Goal: Transaction & Acquisition: Purchase product/service

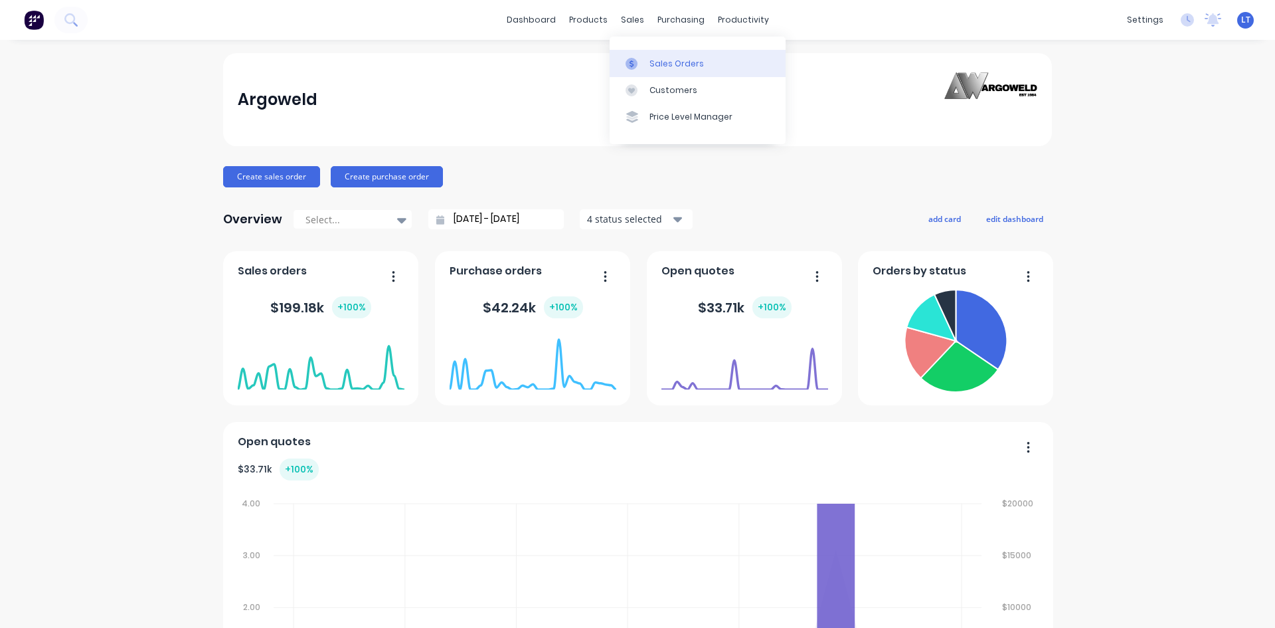
click at [697, 68] on div "Sales Orders" at bounding box center [677, 64] width 54 height 12
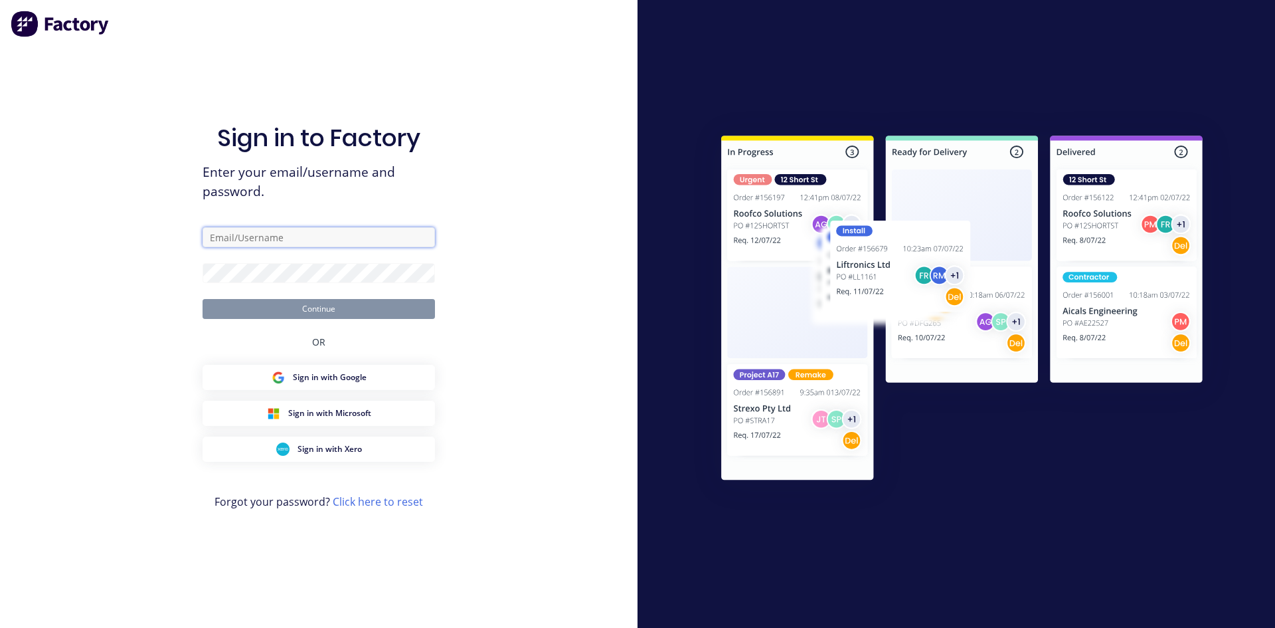
click at [273, 242] on input "text" at bounding box center [319, 237] width 232 height 20
type input "[PERSON_NAME][EMAIL_ADDRESS][DOMAIN_NAME]"
click at [314, 309] on button "Continue" at bounding box center [319, 309] width 232 height 20
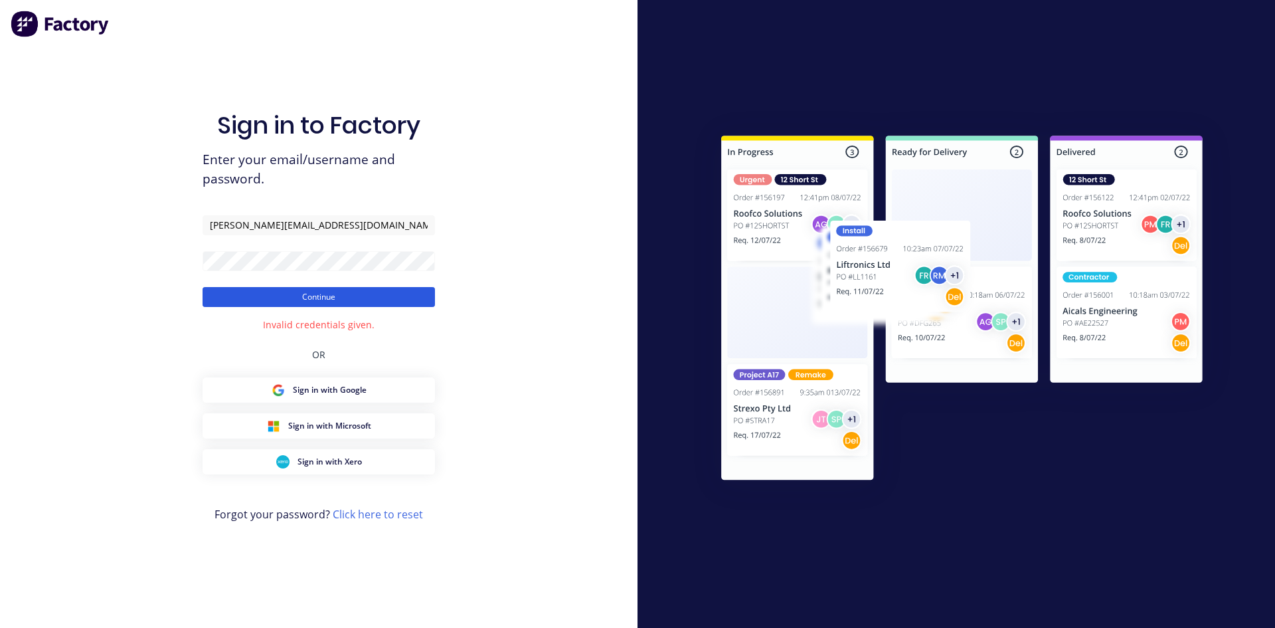
click at [307, 301] on button "Continue" at bounding box center [319, 297] width 232 height 20
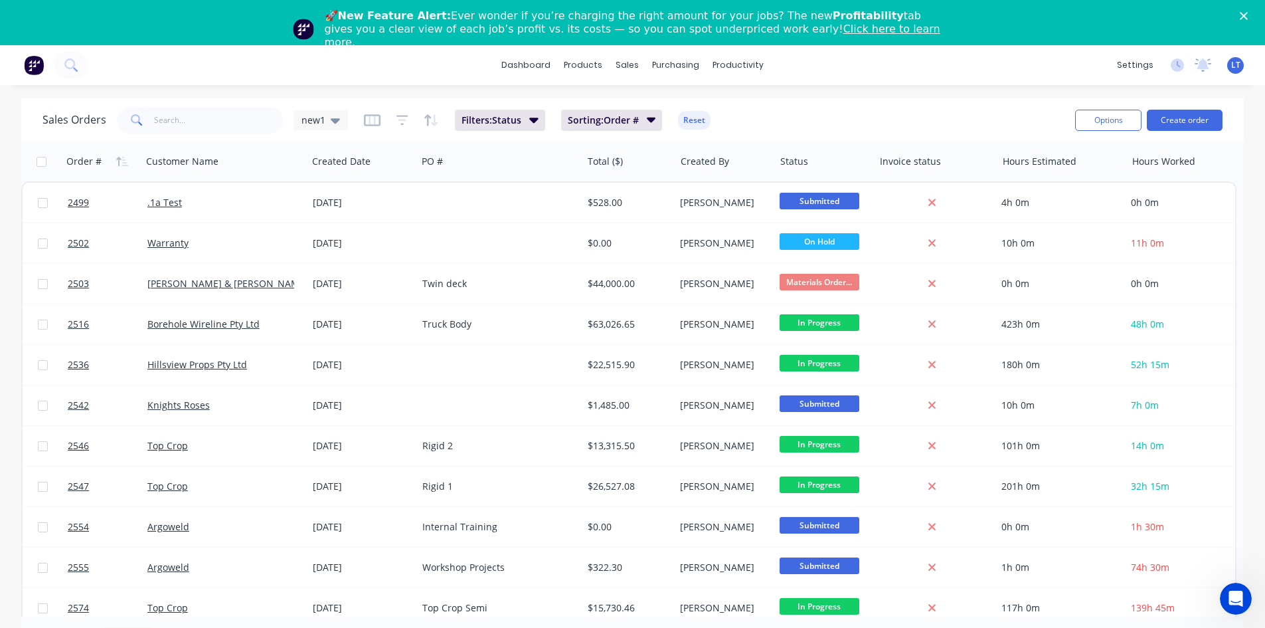
click at [1248, 17] on polygon "Close" at bounding box center [1244, 16] width 8 height 8
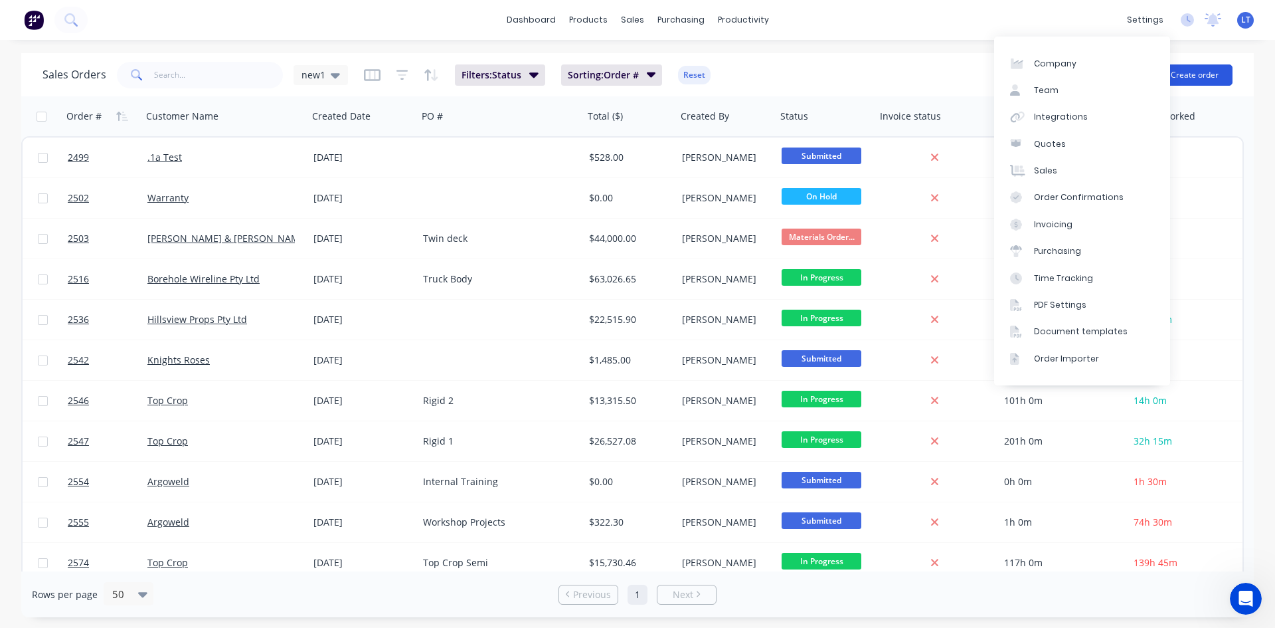
click at [1189, 71] on button "Create order" at bounding box center [1195, 74] width 76 height 21
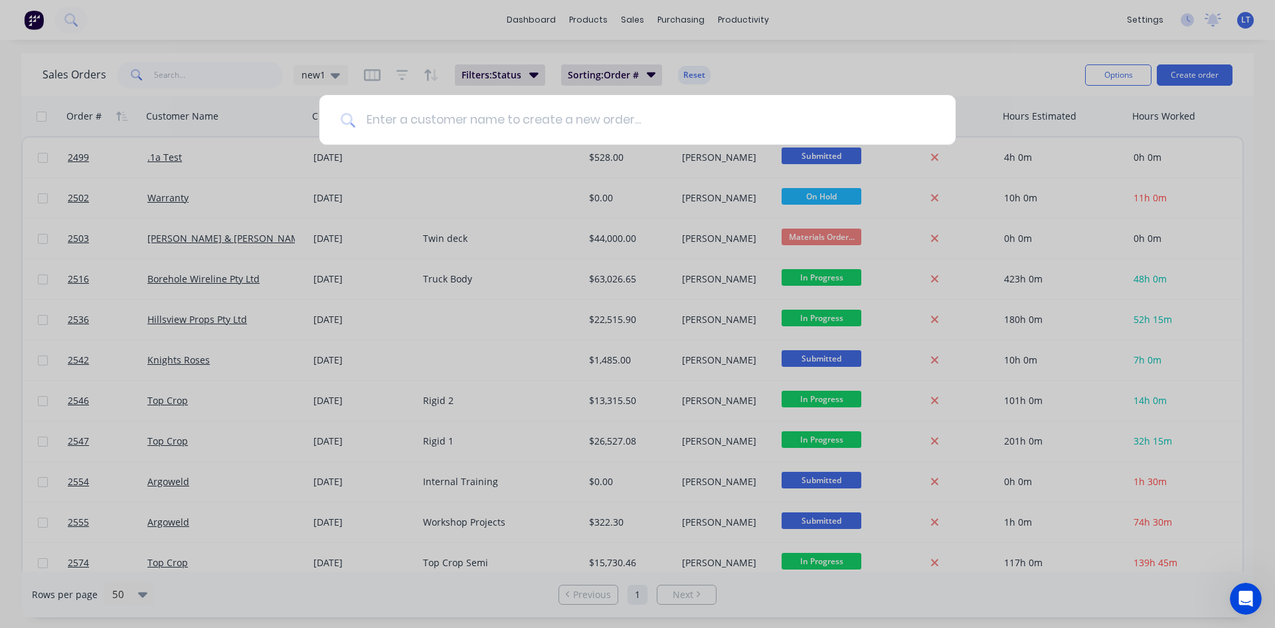
click at [694, 120] on input at bounding box center [644, 120] width 579 height 50
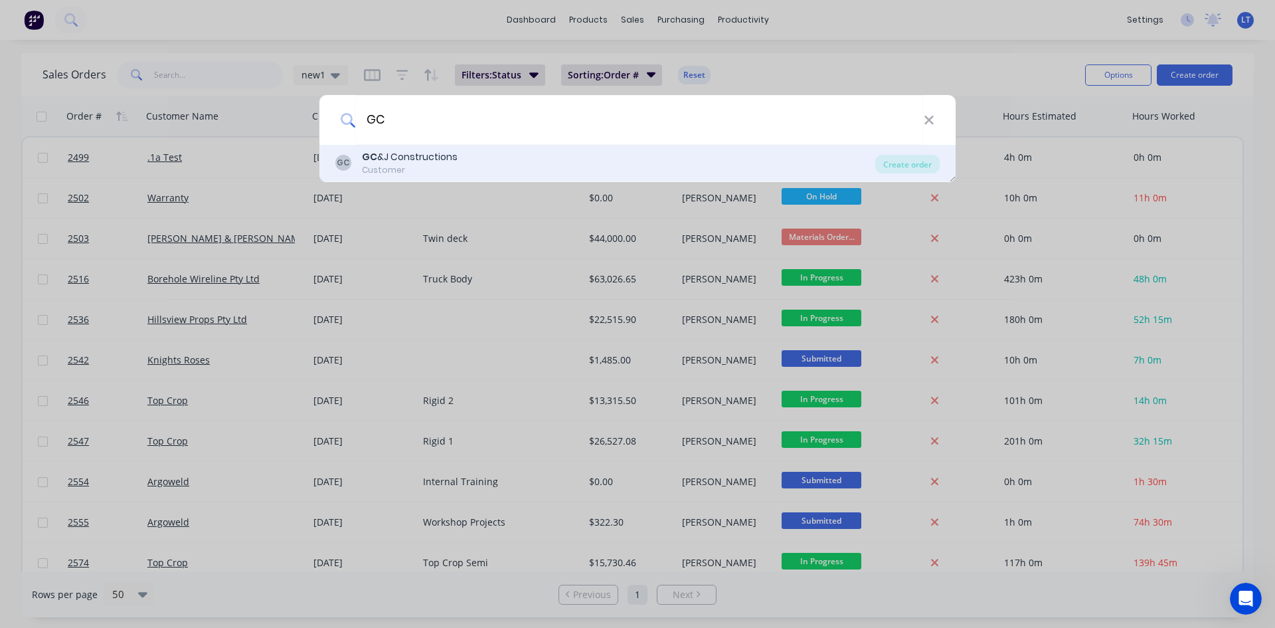
type input "GC"
click at [426, 163] on div "GC &J Constructions" at bounding box center [410, 157] width 96 height 14
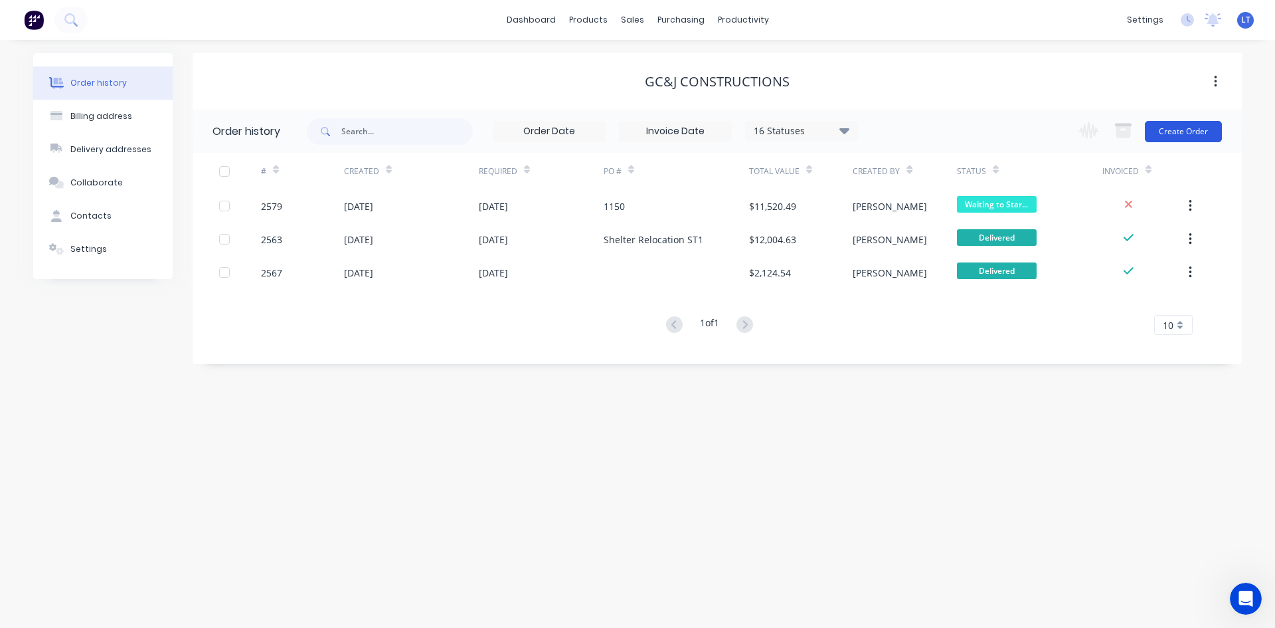
click at [1180, 138] on button "Create Order" at bounding box center [1183, 131] width 77 height 21
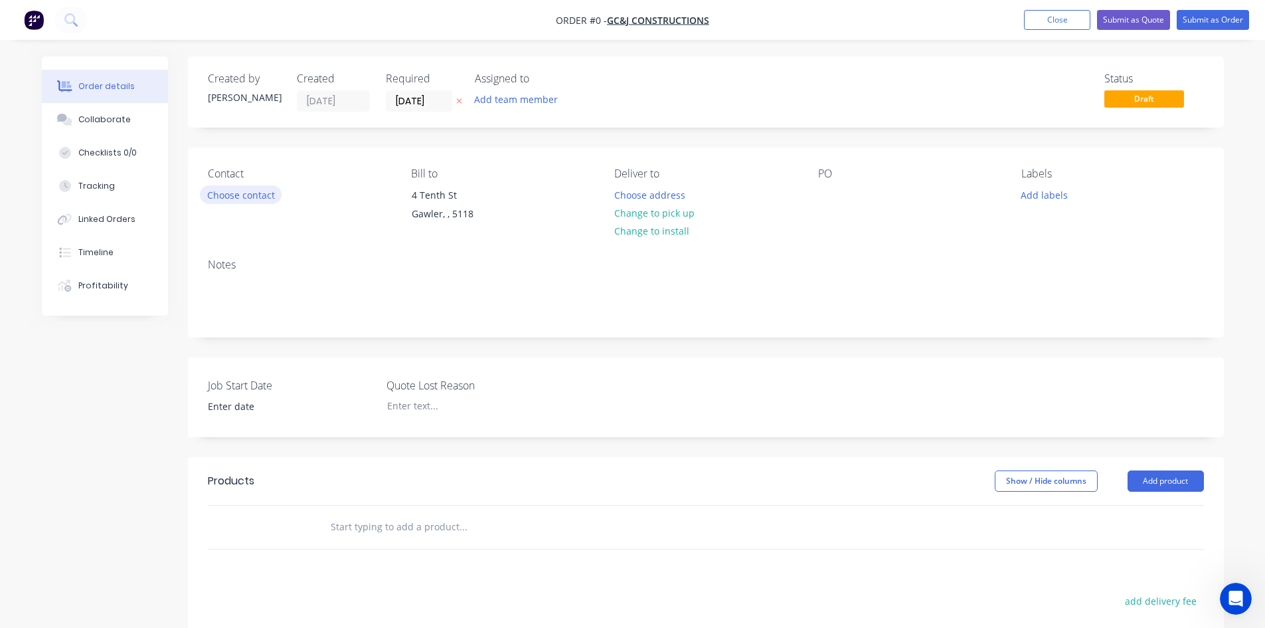
click at [248, 193] on button "Choose contact" at bounding box center [241, 194] width 82 height 18
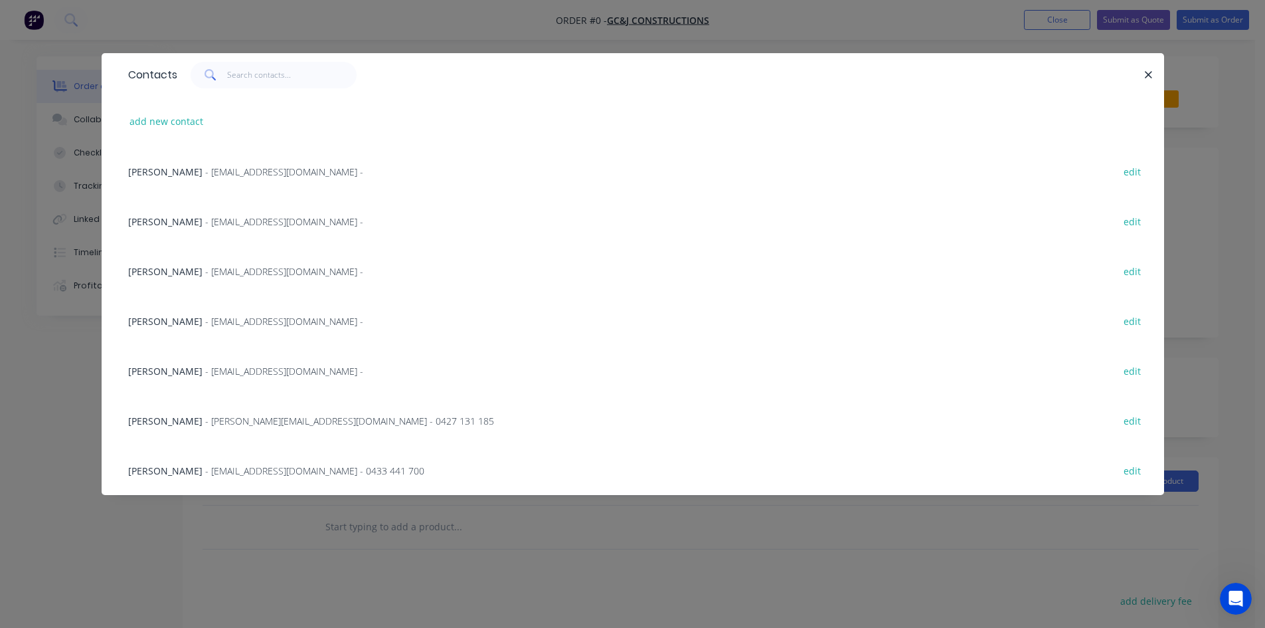
click at [170, 424] on span "[PERSON_NAME]" at bounding box center [165, 420] width 74 height 13
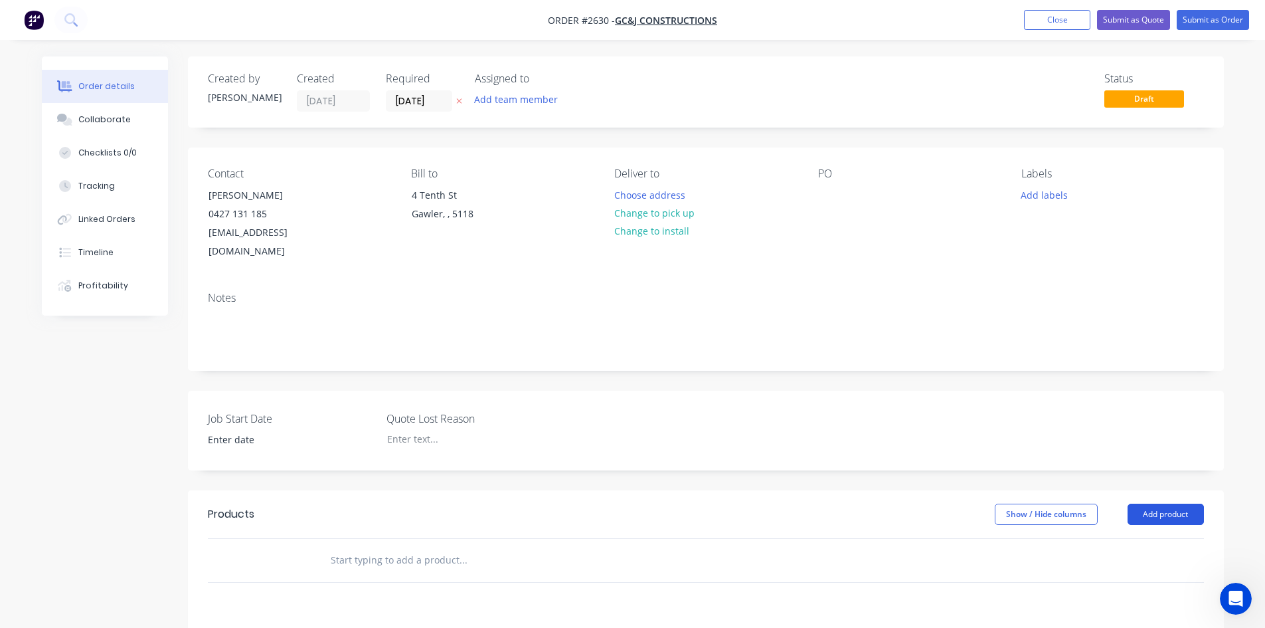
click at [1170, 504] on button "Add product" at bounding box center [1166, 514] width 76 height 21
click at [1117, 538] on div "Product catalogue" at bounding box center [1141, 547] width 102 height 19
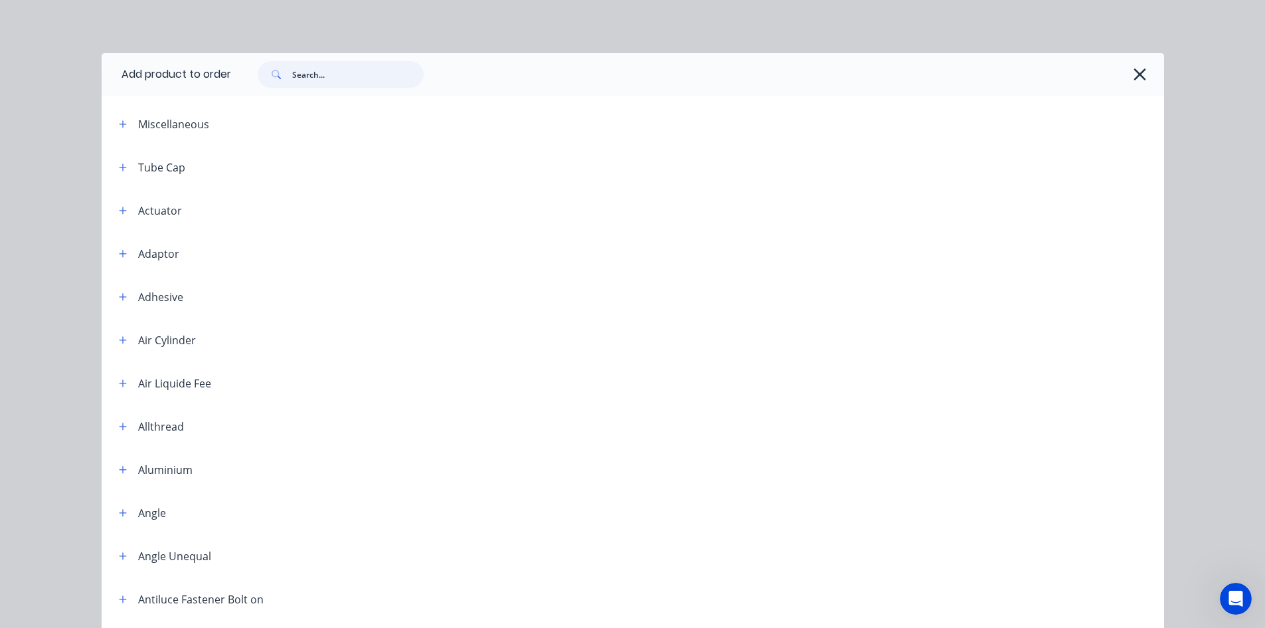
click at [331, 76] on input "text" at bounding box center [358, 74] width 132 height 27
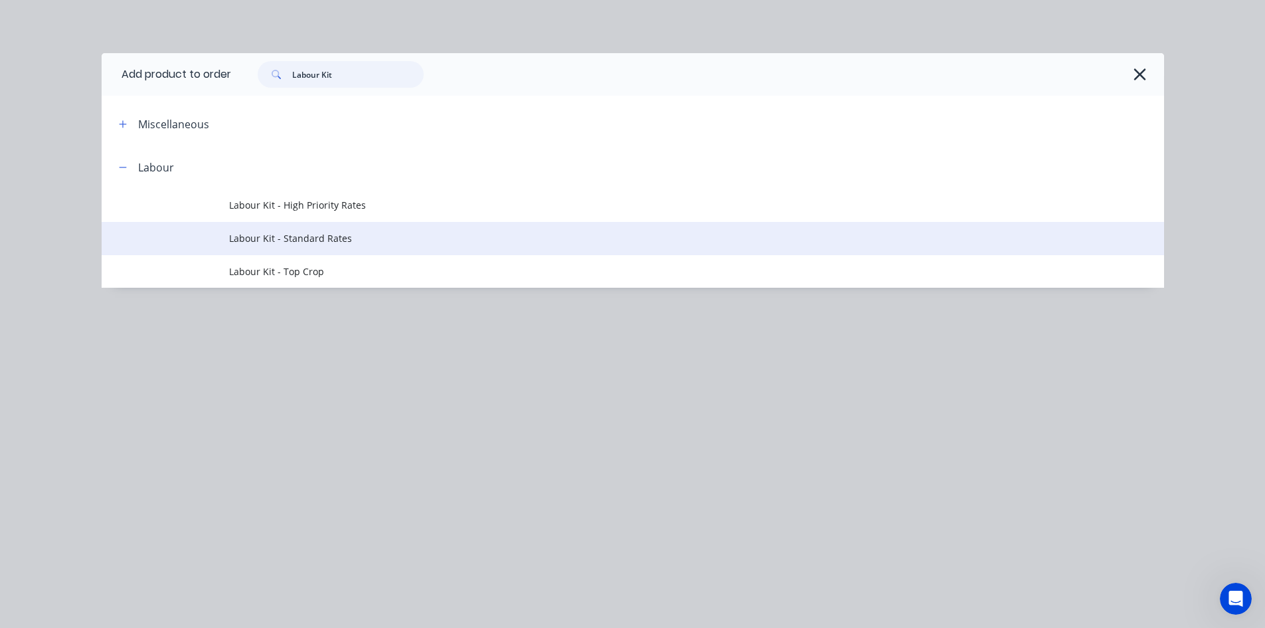
type input "Labour Kit"
click at [298, 234] on span "Labour Kit - Standard Rates" at bounding box center [603, 238] width 748 height 14
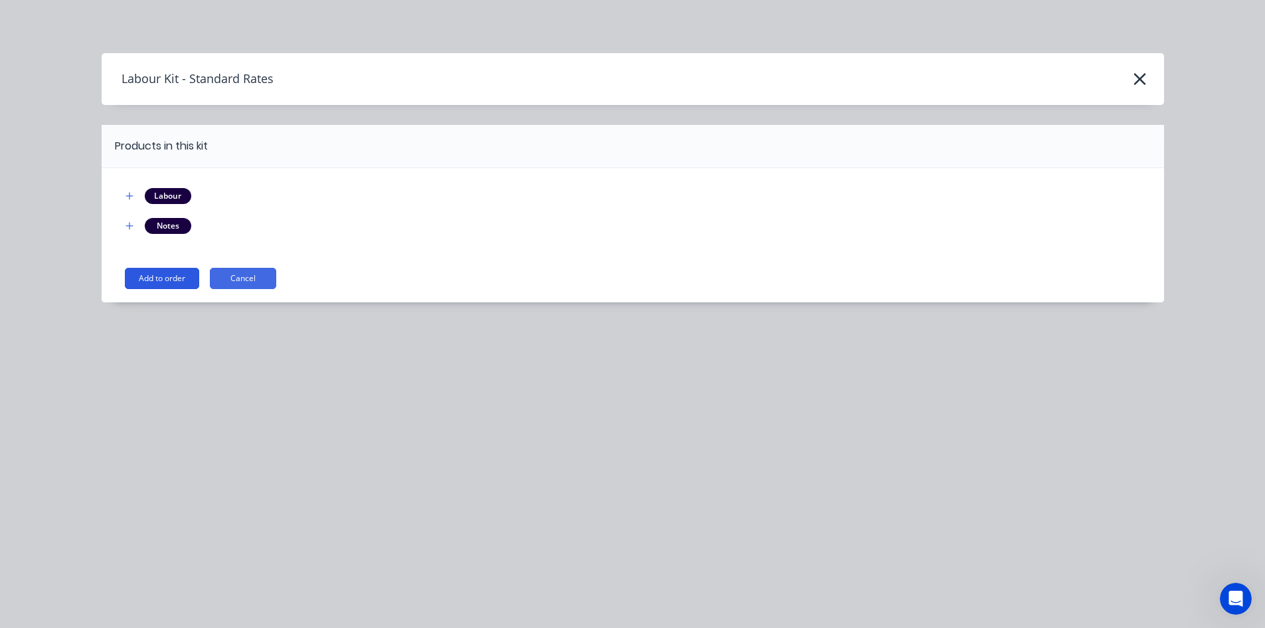
click at [160, 280] on button "Add to order" at bounding box center [162, 278] width 74 height 21
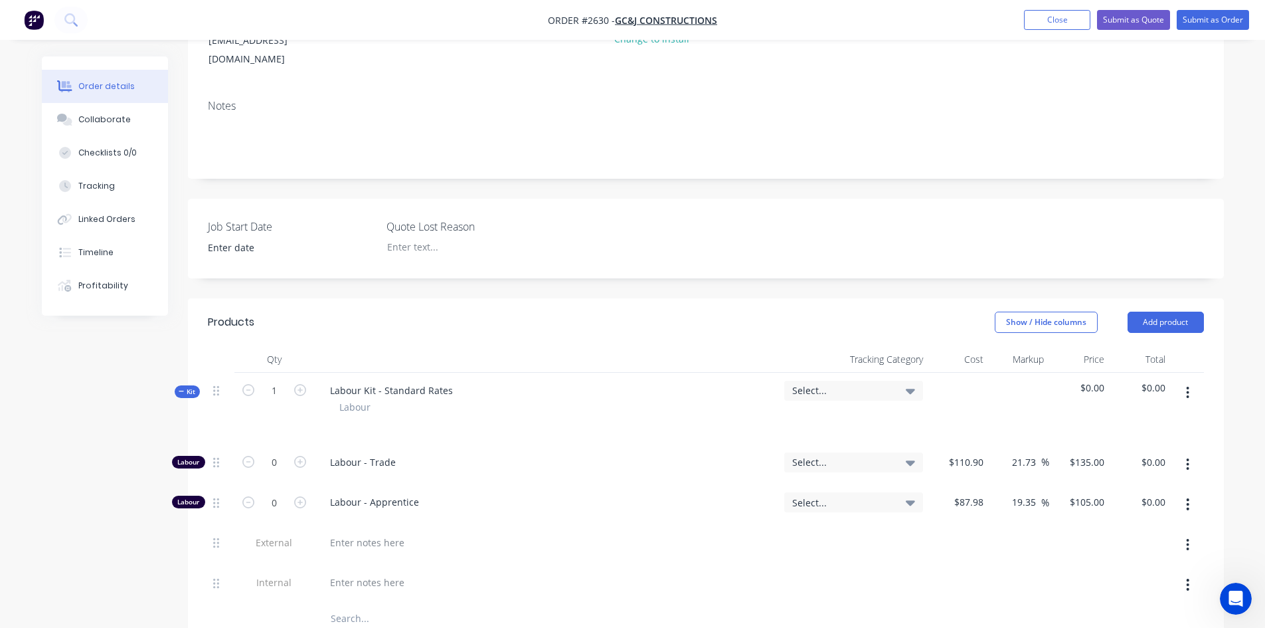
scroll to position [199, 0]
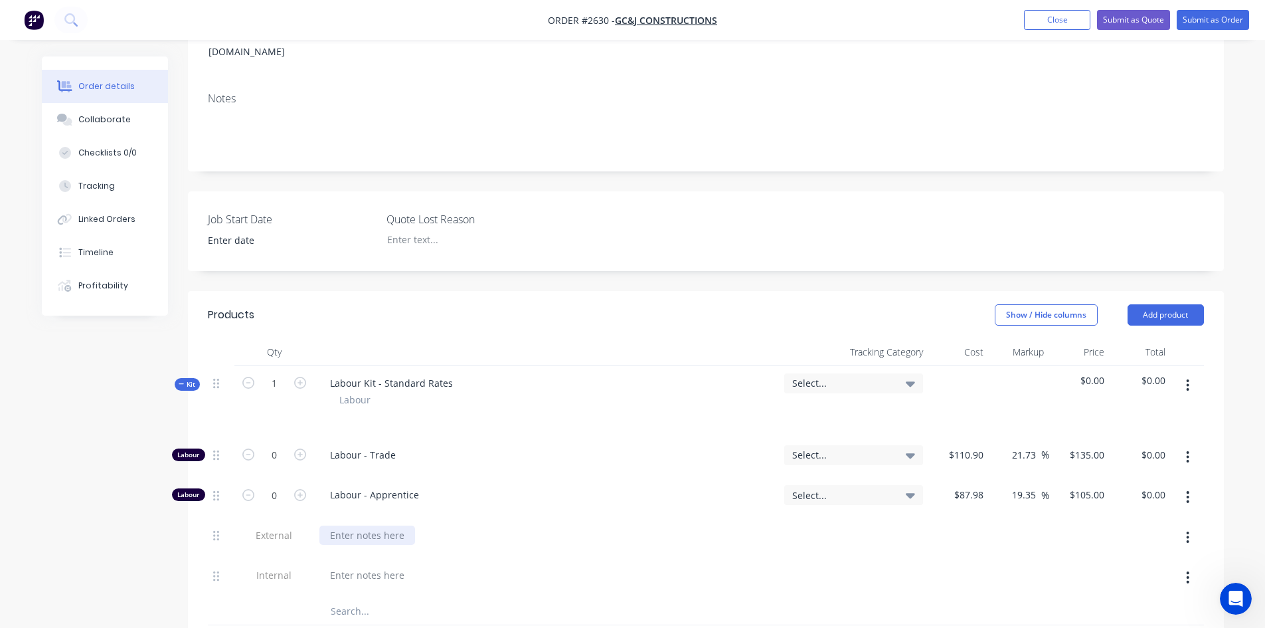
click at [348, 525] on div at bounding box center [368, 534] width 96 height 19
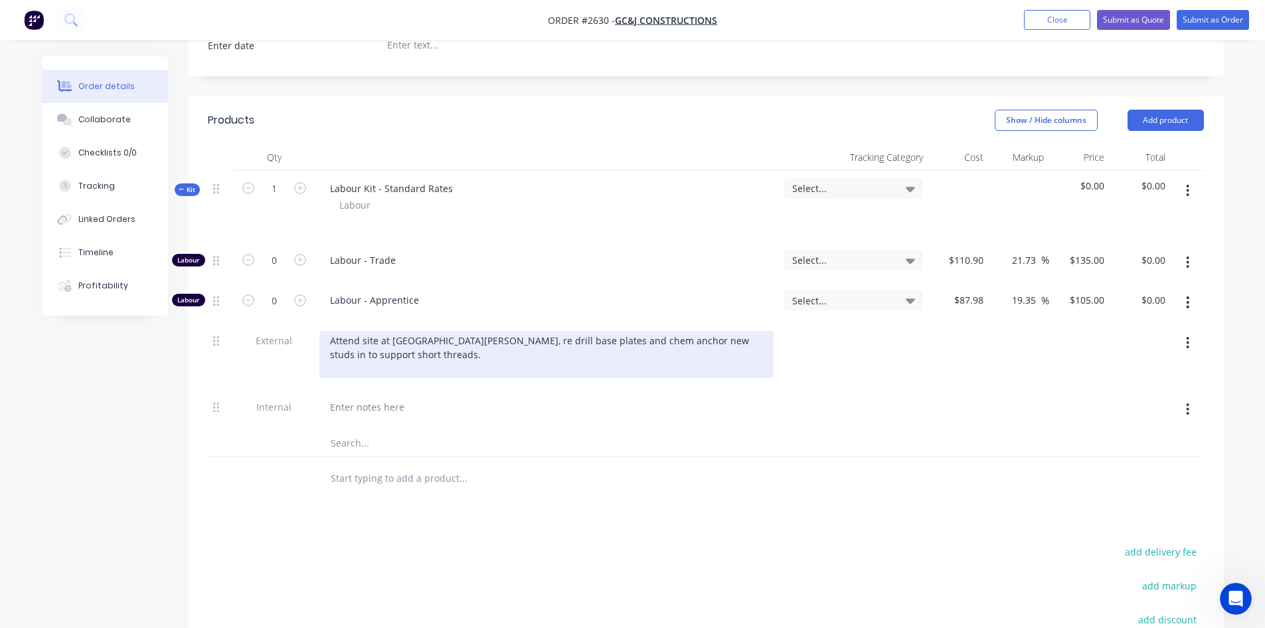
scroll to position [387, 0]
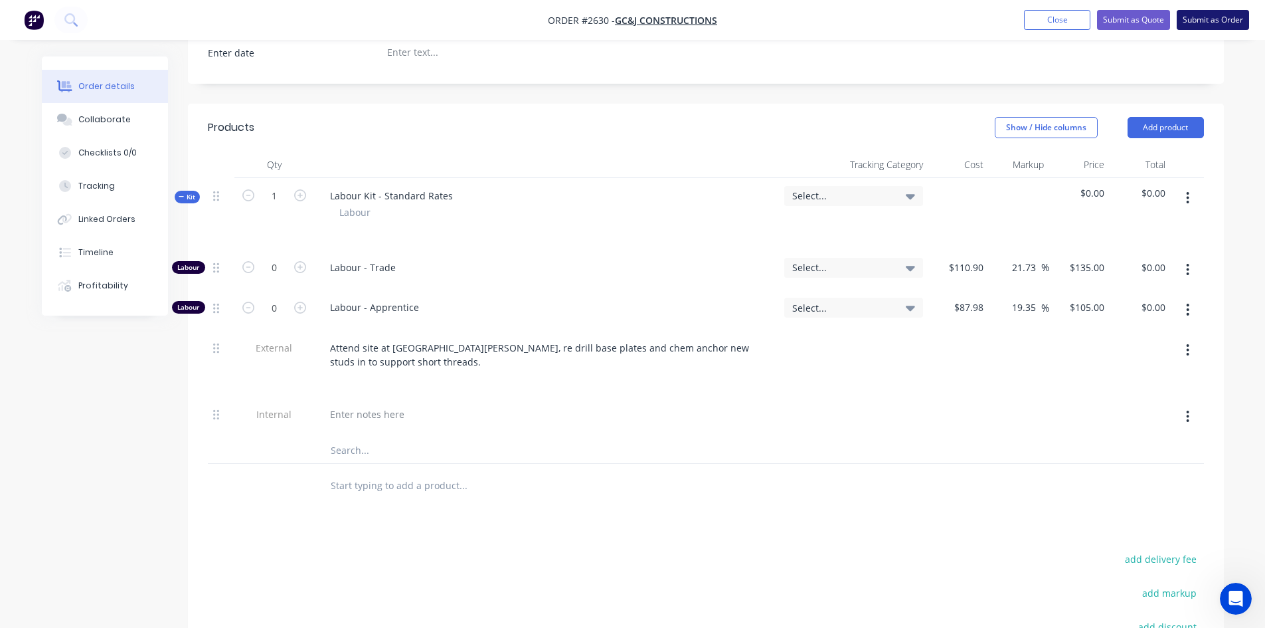
click at [1201, 20] on button "Submit as Order" at bounding box center [1213, 20] width 72 height 20
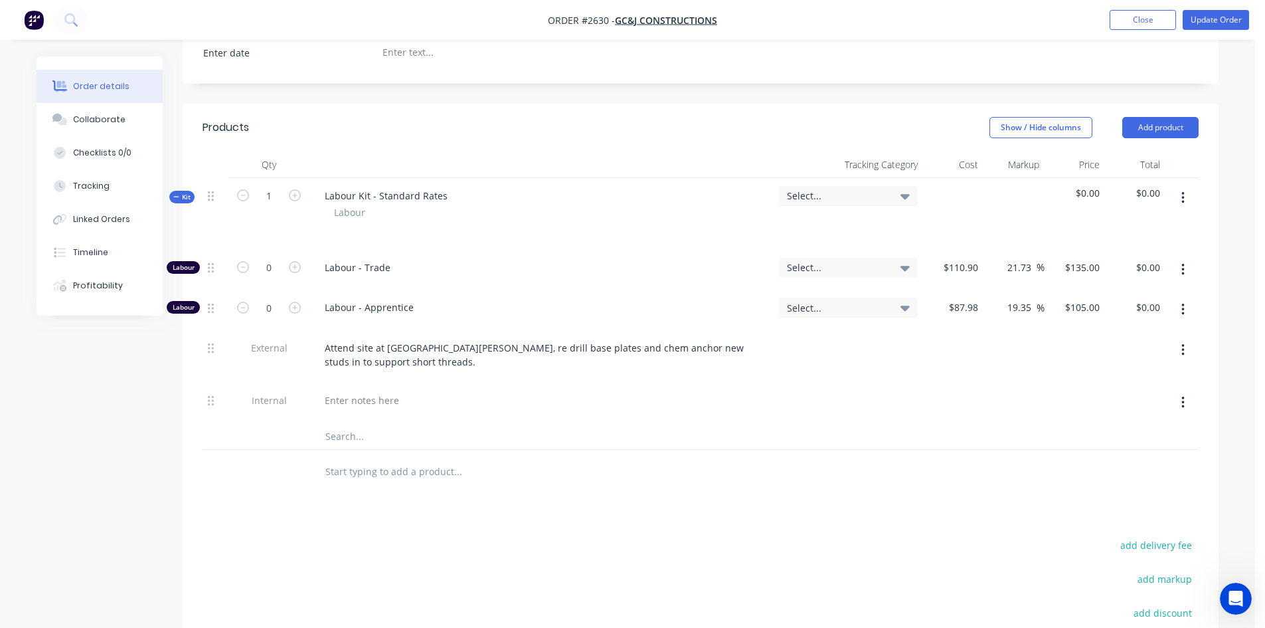
scroll to position [0, 0]
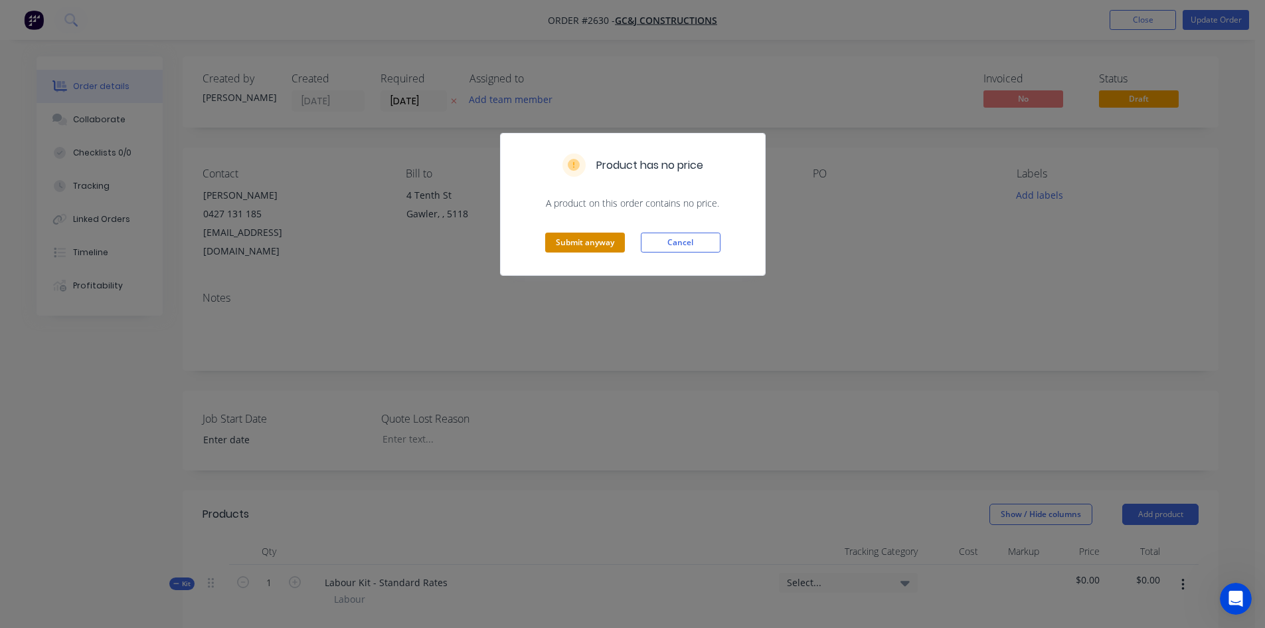
click at [579, 245] on button "Submit anyway" at bounding box center [585, 242] width 80 height 20
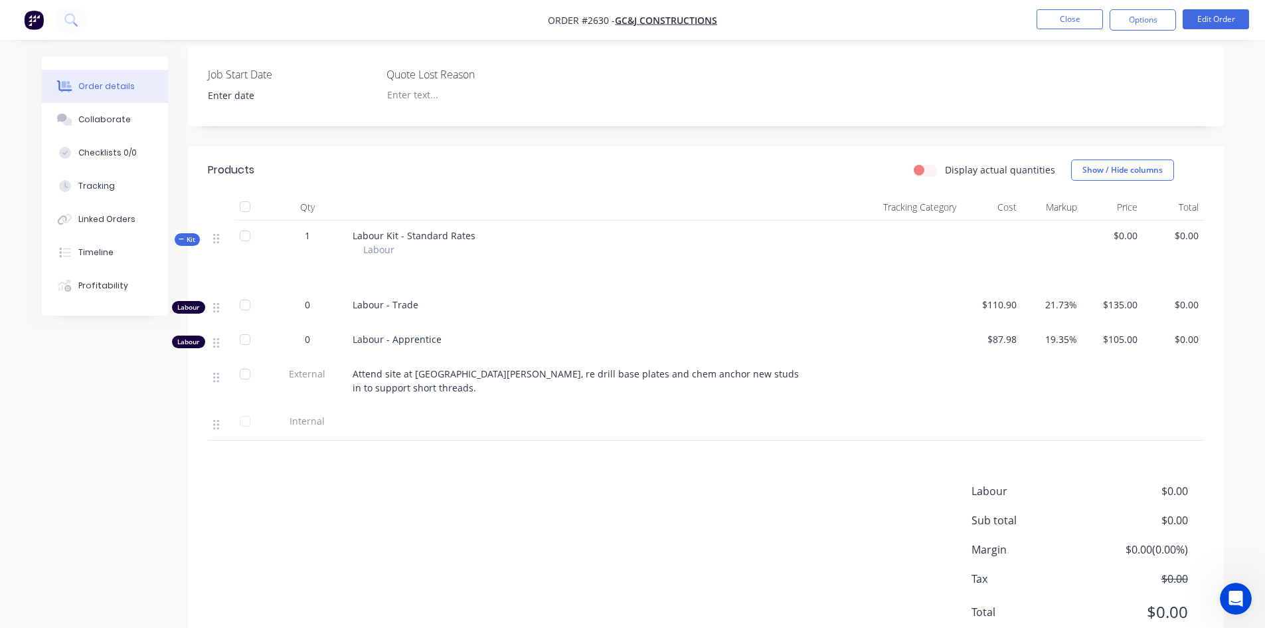
scroll to position [332, 0]
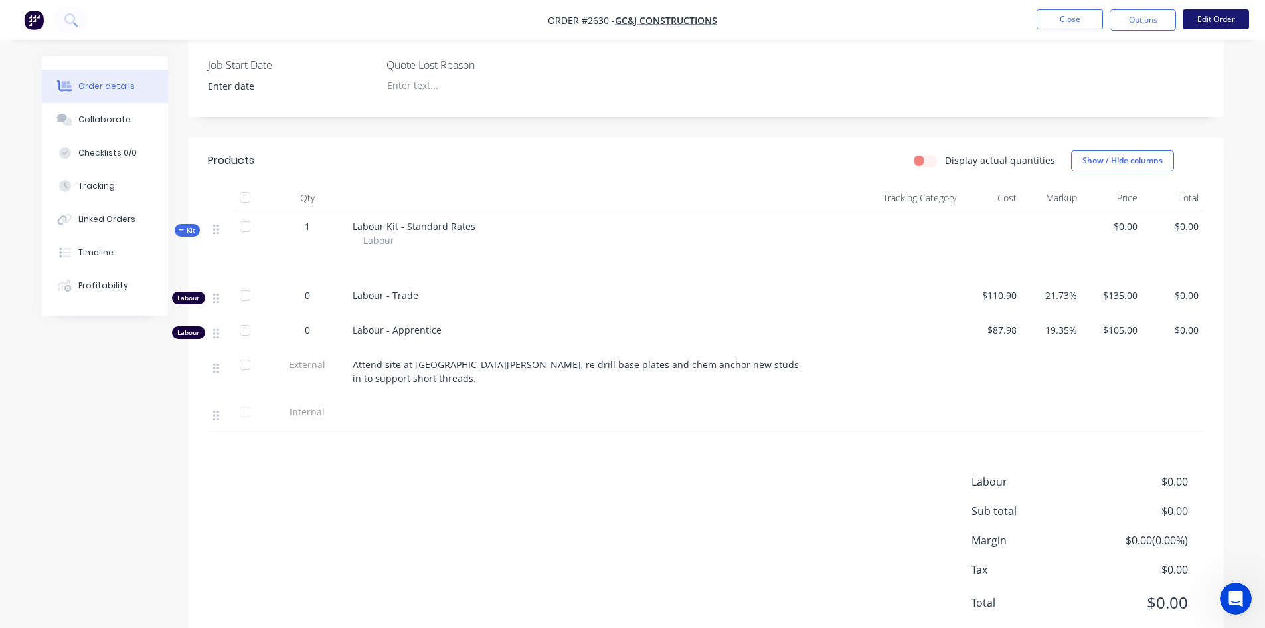
click at [1199, 25] on button "Edit Order" at bounding box center [1216, 19] width 66 height 20
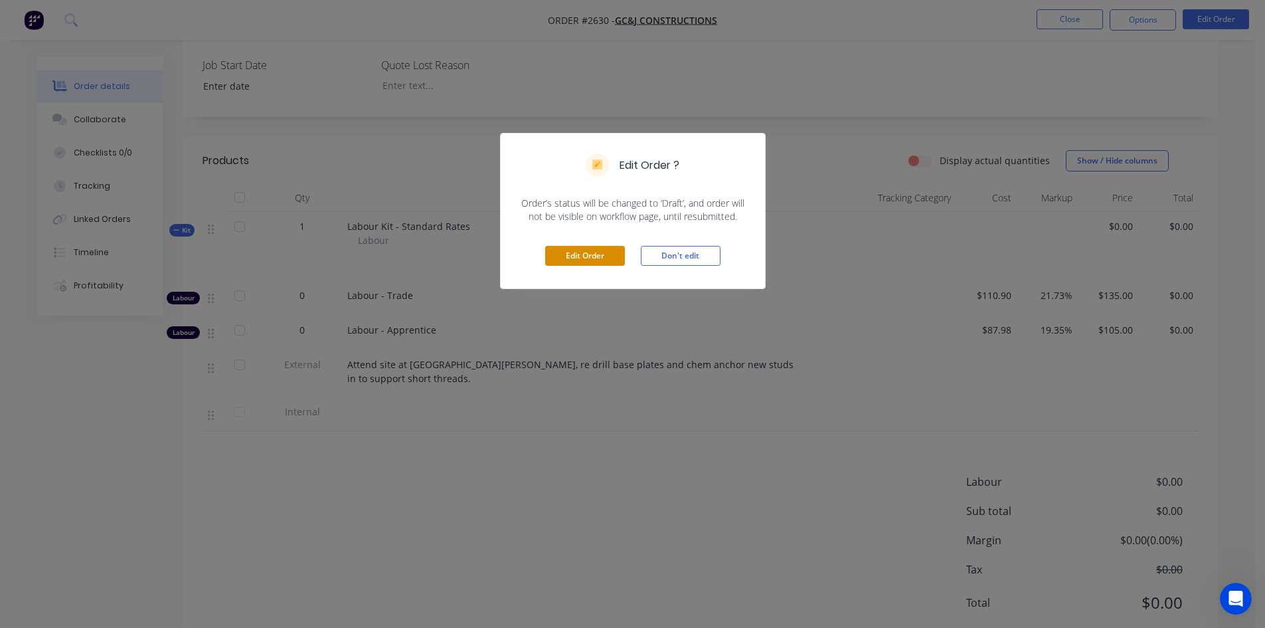
click at [591, 247] on button "Edit Order" at bounding box center [585, 256] width 80 height 20
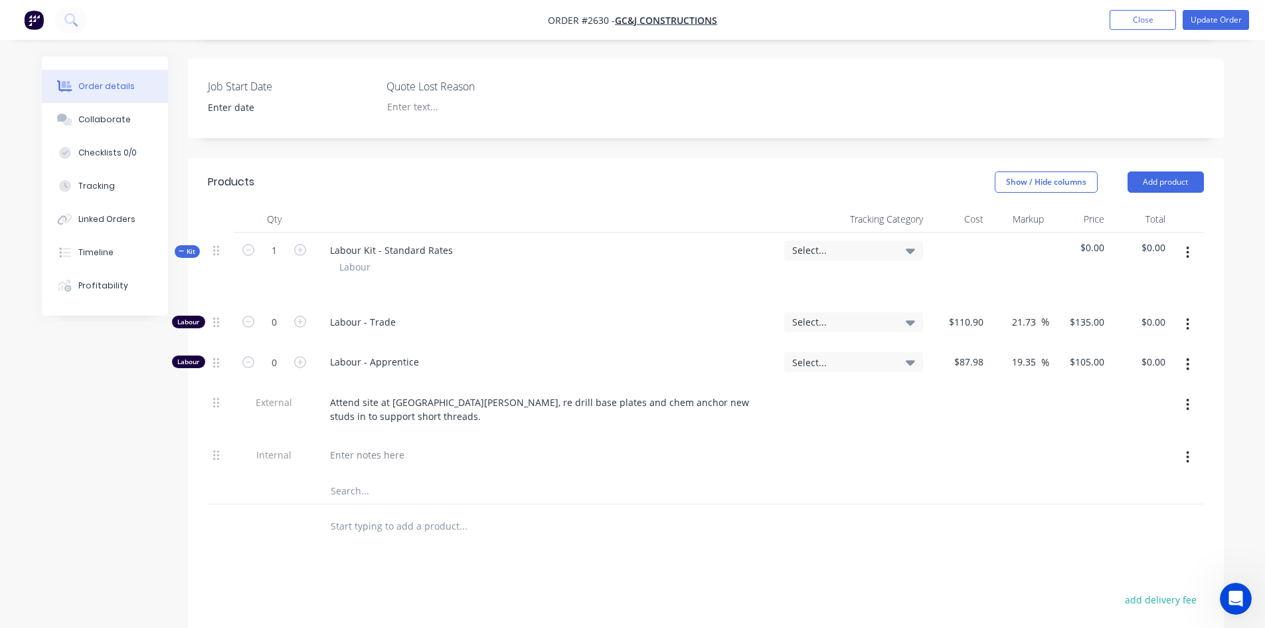
click at [349, 513] on input "text" at bounding box center [463, 525] width 266 height 27
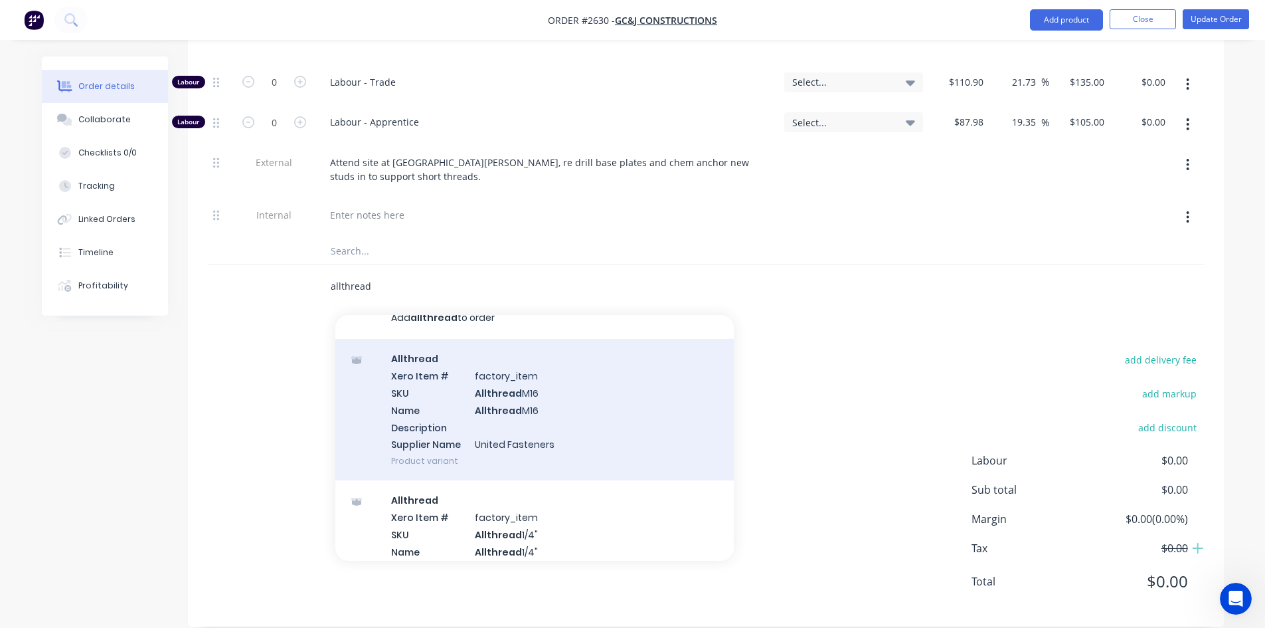
scroll to position [0, 0]
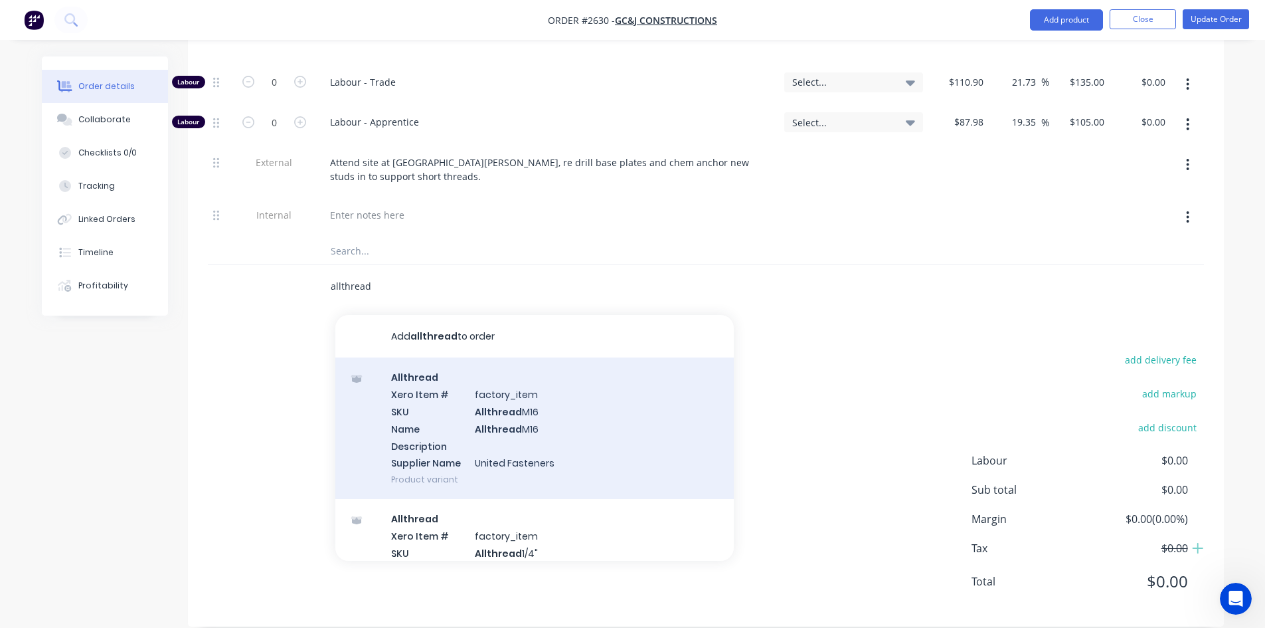
type input "allthread"
click at [529, 407] on div "Allthread Xero Item # factory_item SKU Allthread M16 Name Allthread M16 Descrip…" at bounding box center [534, 427] width 399 height 141
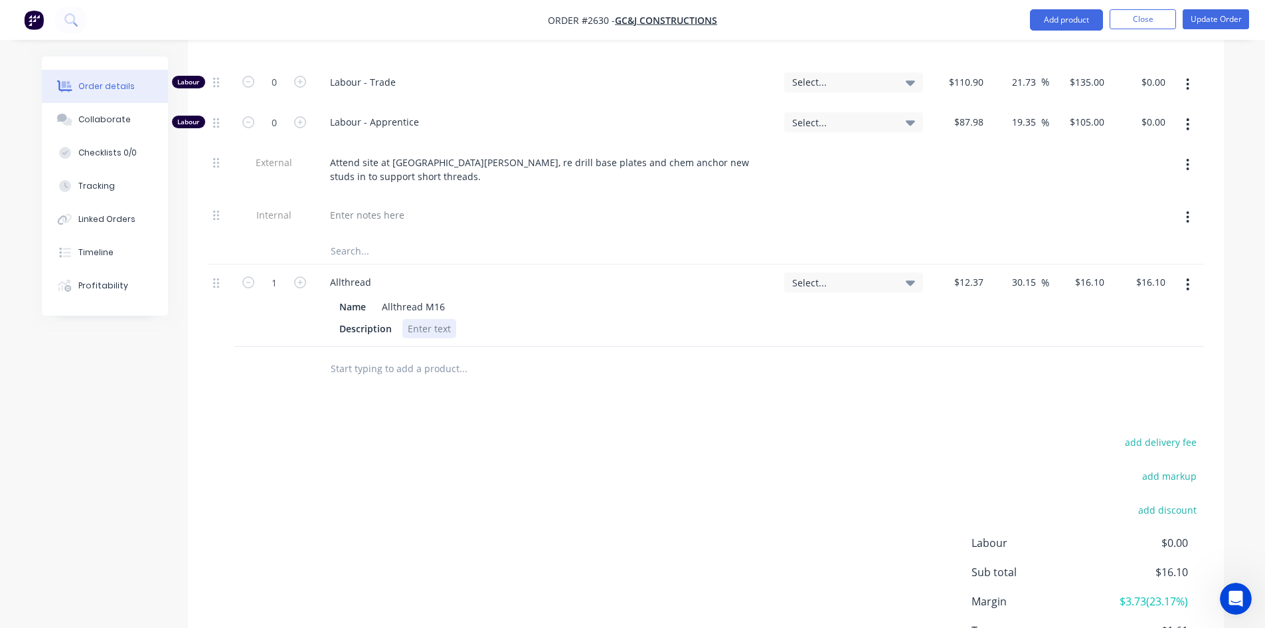
click at [422, 319] on div at bounding box center [430, 328] width 54 height 19
click at [302, 276] on icon "button" at bounding box center [300, 282] width 12 height 12
type input "2"
type input "$32.20"
click at [302, 276] on icon "button" at bounding box center [300, 282] width 12 height 12
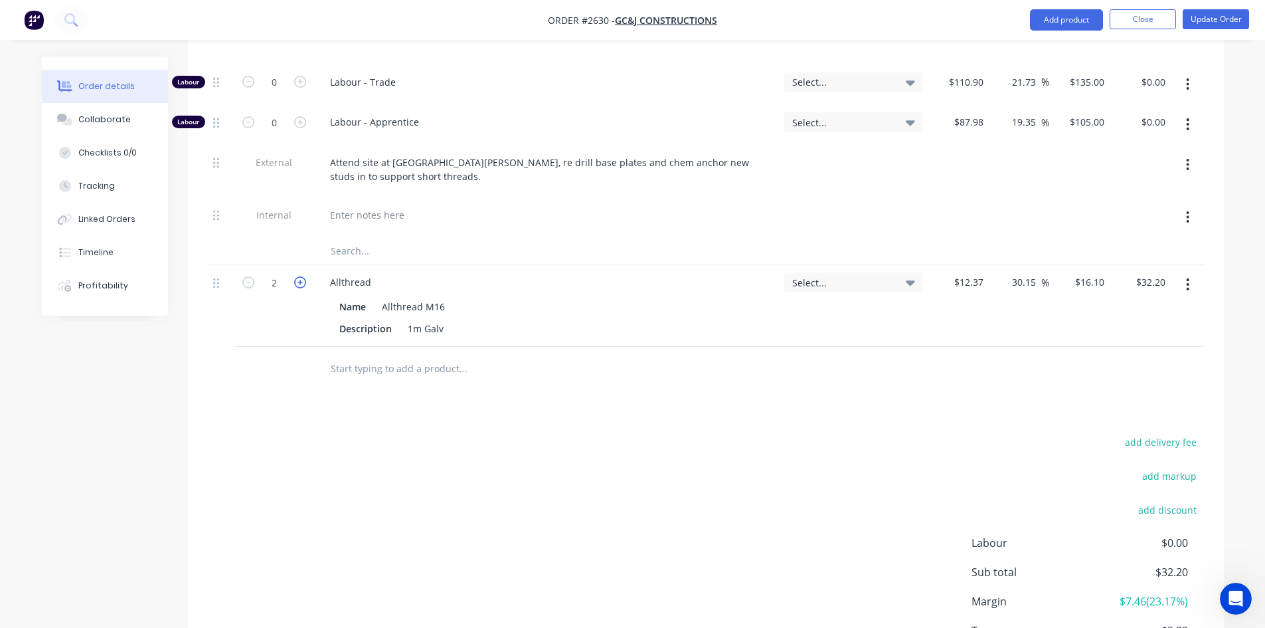
type input "3"
type input "$48.30"
click at [302, 276] on icon "button" at bounding box center [300, 282] width 12 height 12
type input "4"
type input "$64.40"
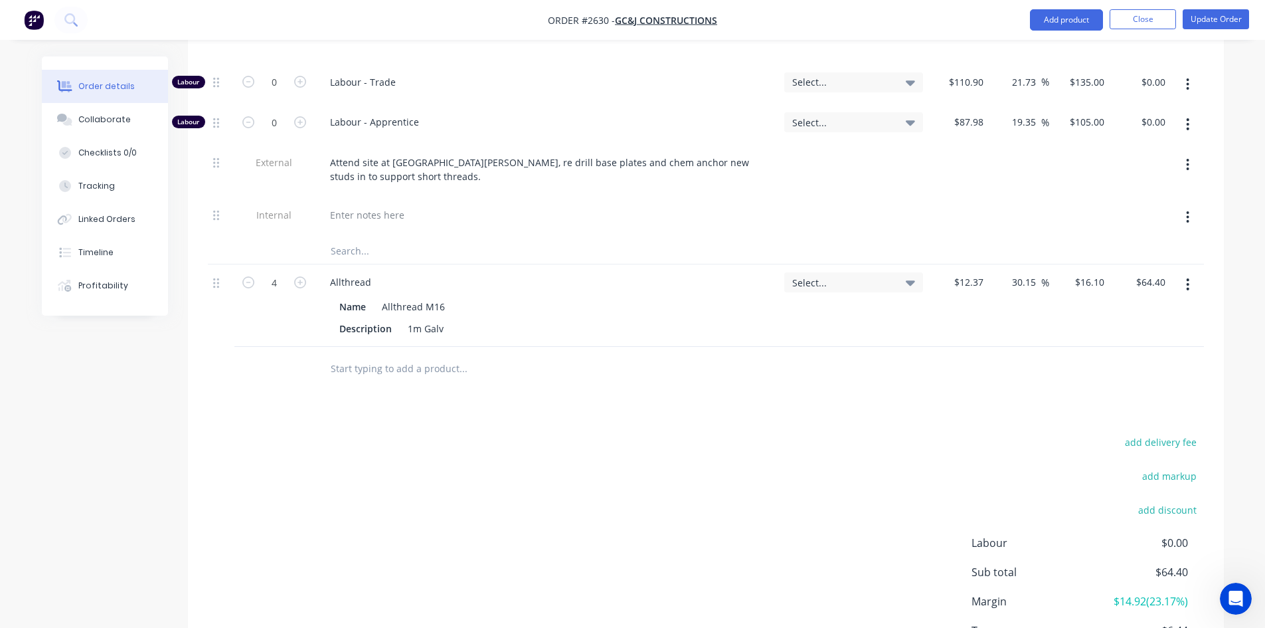
click at [437, 355] on input "text" at bounding box center [463, 368] width 266 height 27
type input "m"
type input "nutm16"
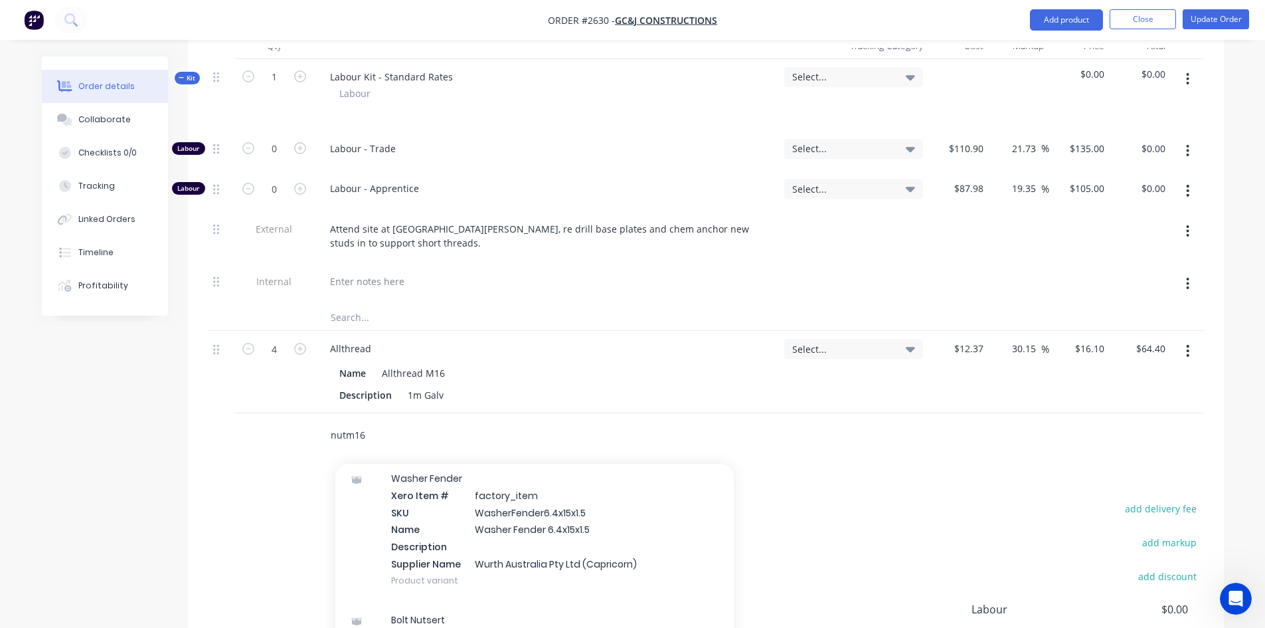
scroll to position [332, 0]
drag, startPoint x: 409, startPoint y: 416, endPoint x: 307, endPoint y: 411, distance: 102.4
click at [307, 413] on div "nutm16 Add nutm16 to order Washer Fender Xero Item # factory_item SKU WasherFen…" at bounding box center [706, 434] width 996 height 43
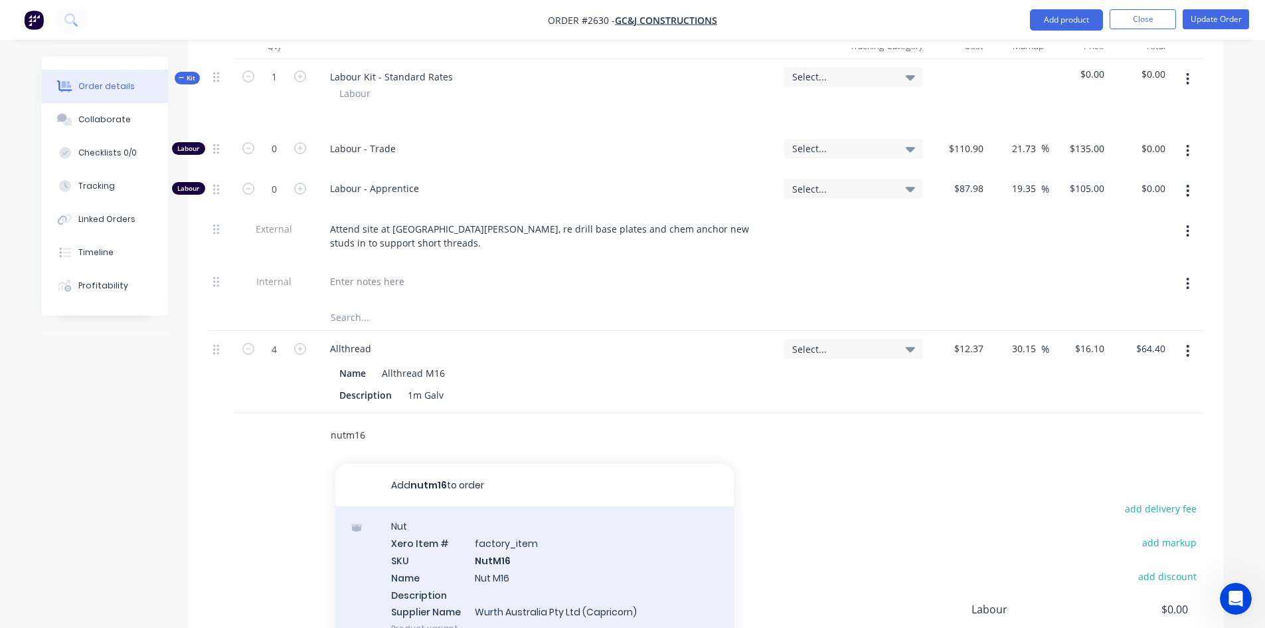
type input "nutm16"
click at [480, 546] on div "Nut Xero Item # factory_item SKU NutM16 Name Nut M16 Description Supplier Name …" at bounding box center [534, 576] width 399 height 141
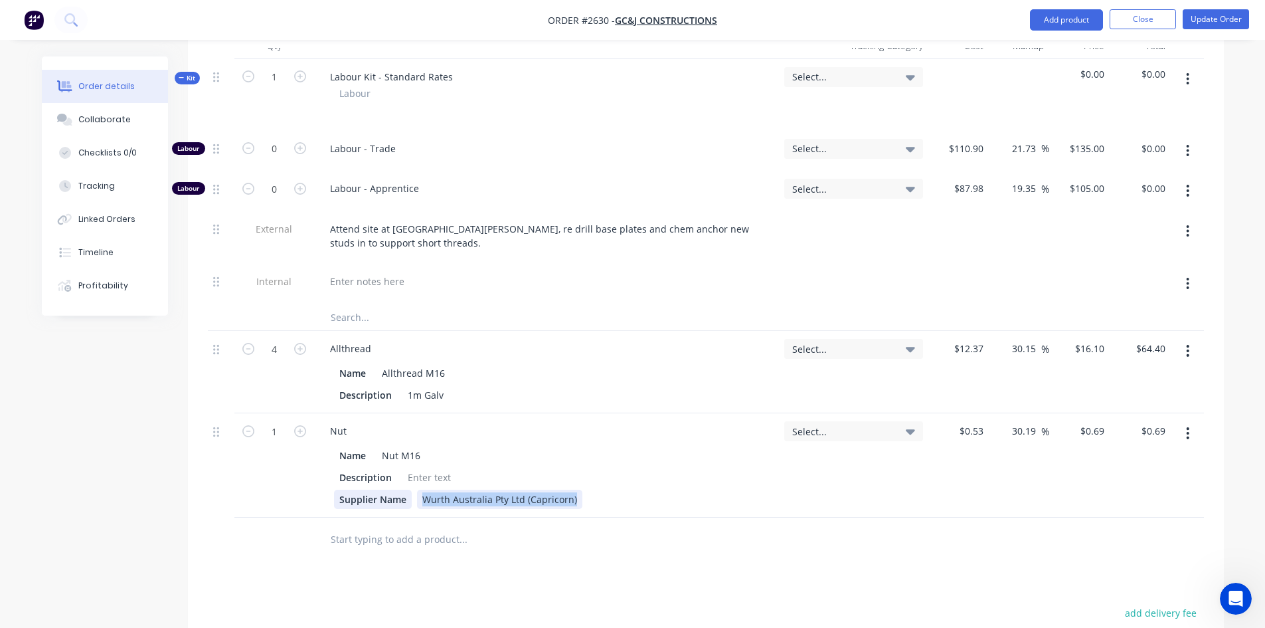
drag, startPoint x: 574, startPoint y: 480, endPoint x: 402, endPoint y: 486, distance: 172.2
click at [402, 490] on div "Supplier Name Wurth Australia Pty Ltd (Capricorn)" at bounding box center [544, 499] width 420 height 19
click at [418, 468] on div at bounding box center [430, 477] width 54 height 19
click at [750, 547] on div "Products Show / Hide columns Add product Qty Tracking Category Cost Markup Pric…" at bounding box center [706, 432] width 1036 height 895
drag, startPoint x: 278, startPoint y: 419, endPoint x: 488, endPoint y: 484, distance: 219.8
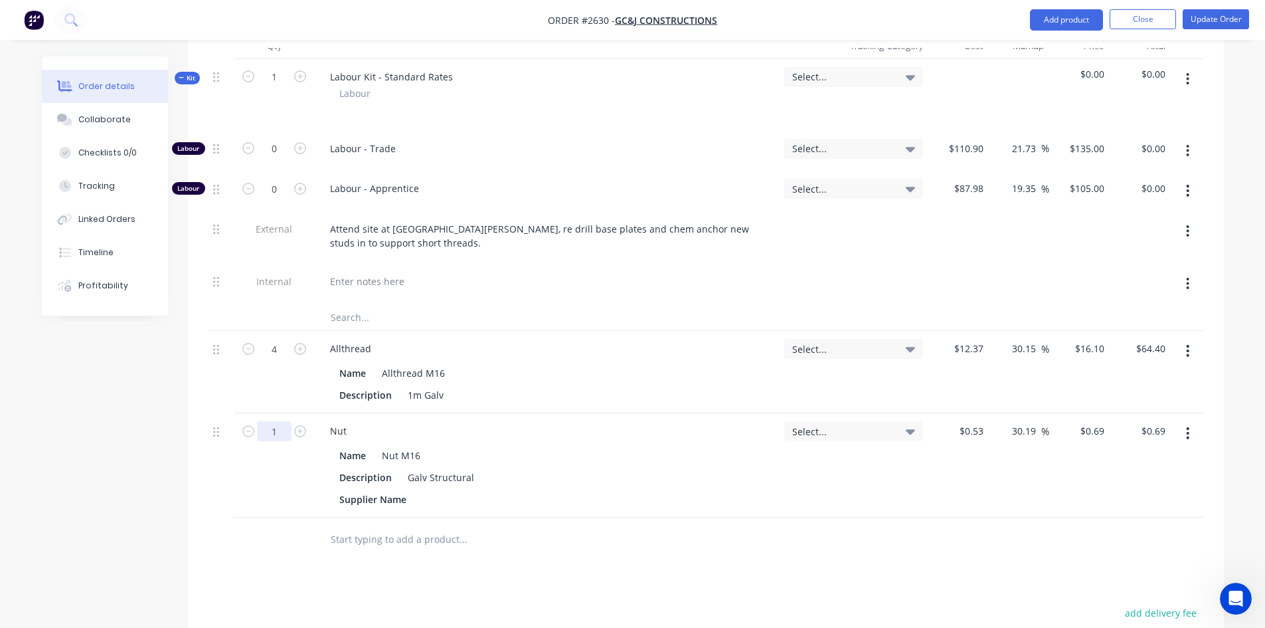
click at [278, 87] on input "1" at bounding box center [274, 77] width 35 height 20
type input "1"
type input "20"
type input "$13.80"
click at [601, 565] on div "Products Show / Hide columns Add product Qty Tracking Category Cost Markup Pric…" at bounding box center [706, 432] width 1036 height 895
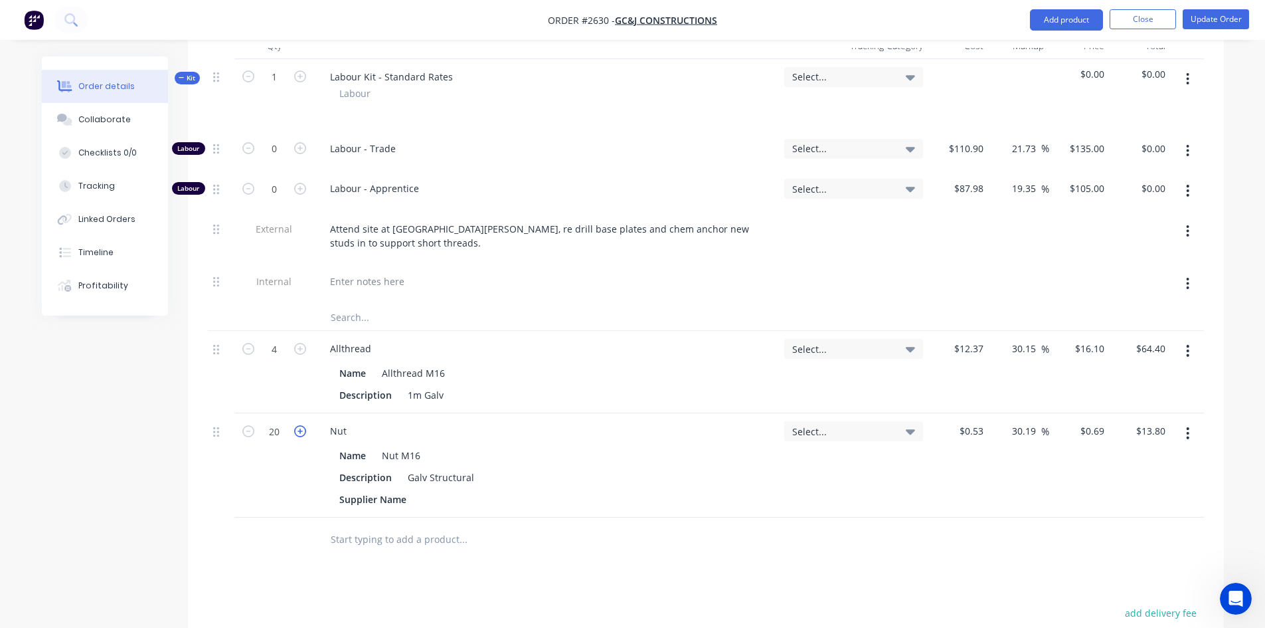
click at [303, 425] on icon "button" at bounding box center [300, 431] width 12 height 12
type input "21"
type input "$14.49"
click at [303, 425] on icon "button" at bounding box center [300, 431] width 12 height 12
type input "22"
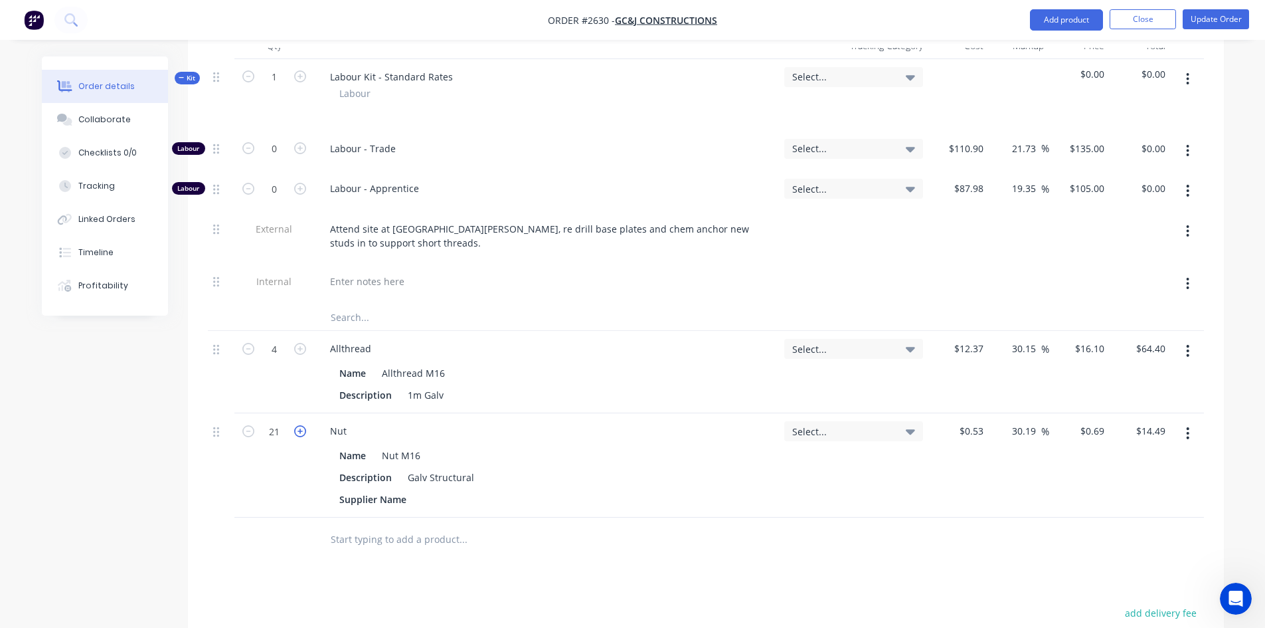
type input "$15.18"
click at [298, 425] on icon "button" at bounding box center [300, 431] width 12 height 12
type input "23"
type input "$15.87"
click at [298, 425] on icon "button" at bounding box center [300, 431] width 12 height 12
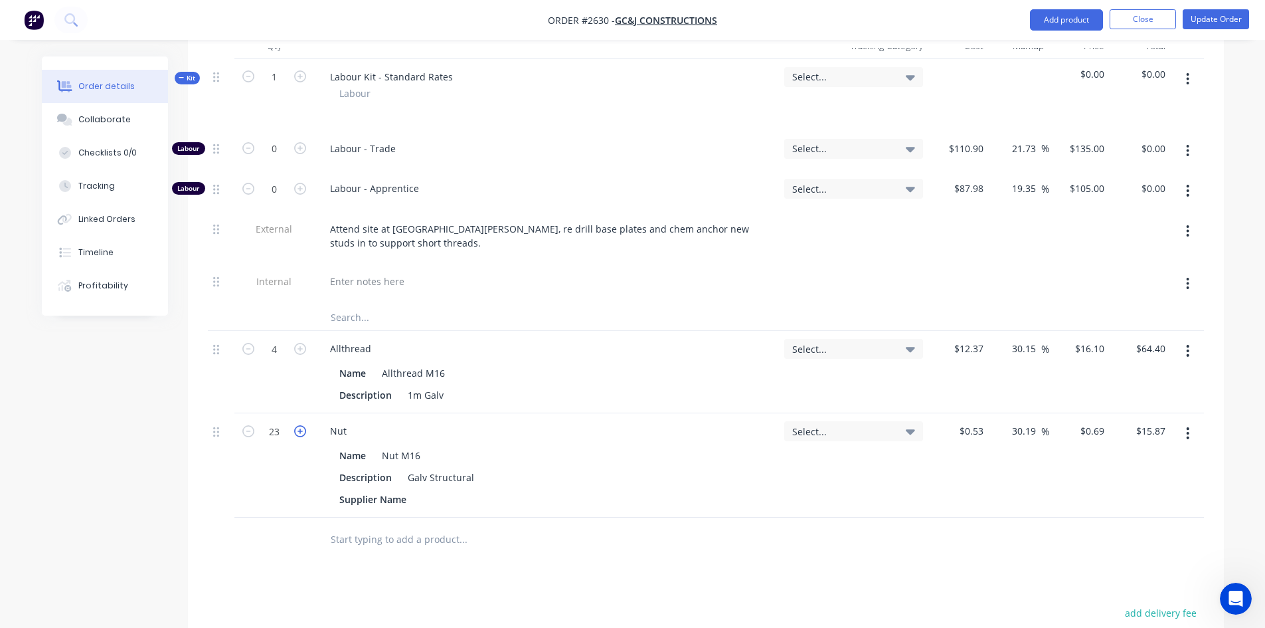
type input "24"
type input "$16.56"
click at [300, 425] on icon "button" at bounding box center [300, 431] width 12 height 12
type input "25"
type input "$17.25"
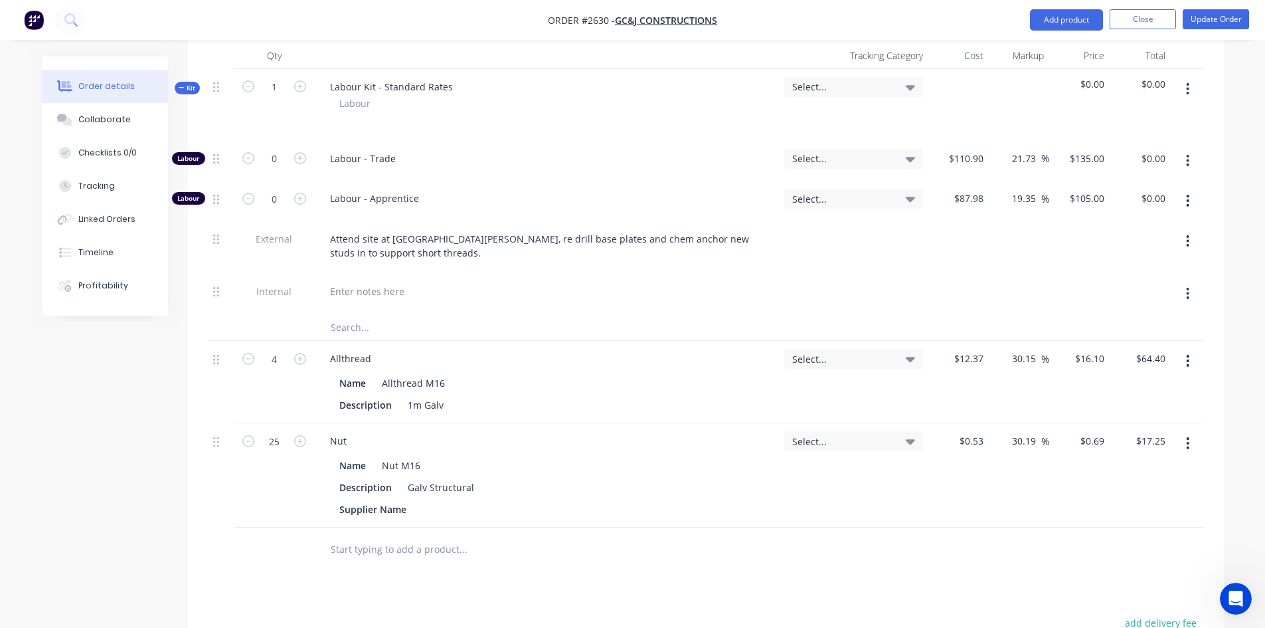
scroll to position [505, 0]
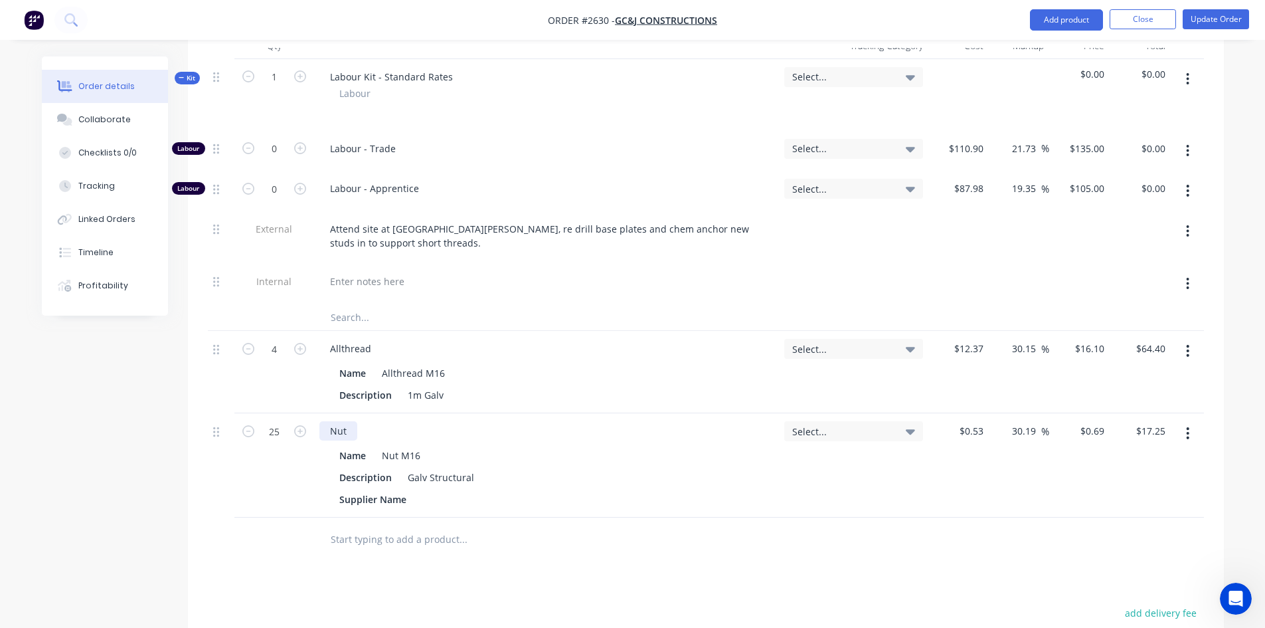
click at [351, 421] on div "Nut" at bounding box center [339, 430] width 38 height 19
click at [537, 517] on div at bounding box center [553, 538] width 478 height 43
click at [1212, 19] on button "Update Order" at bounding box center [1216, 19] width 66 height 20
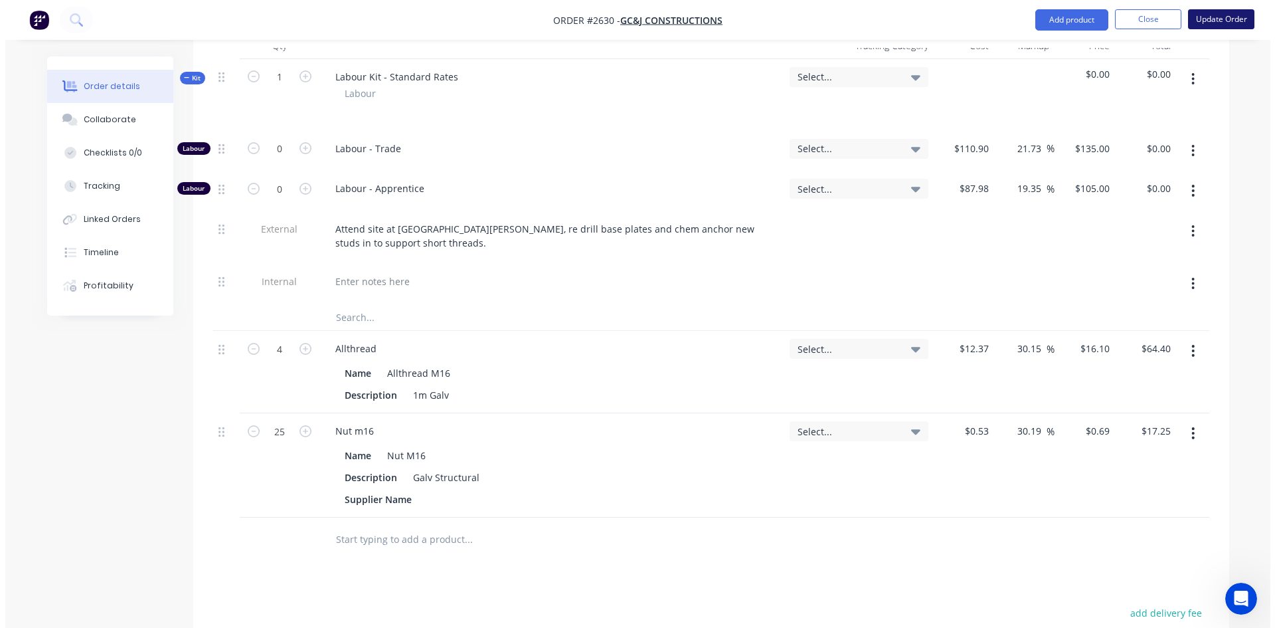
scroll to position [0, 0]
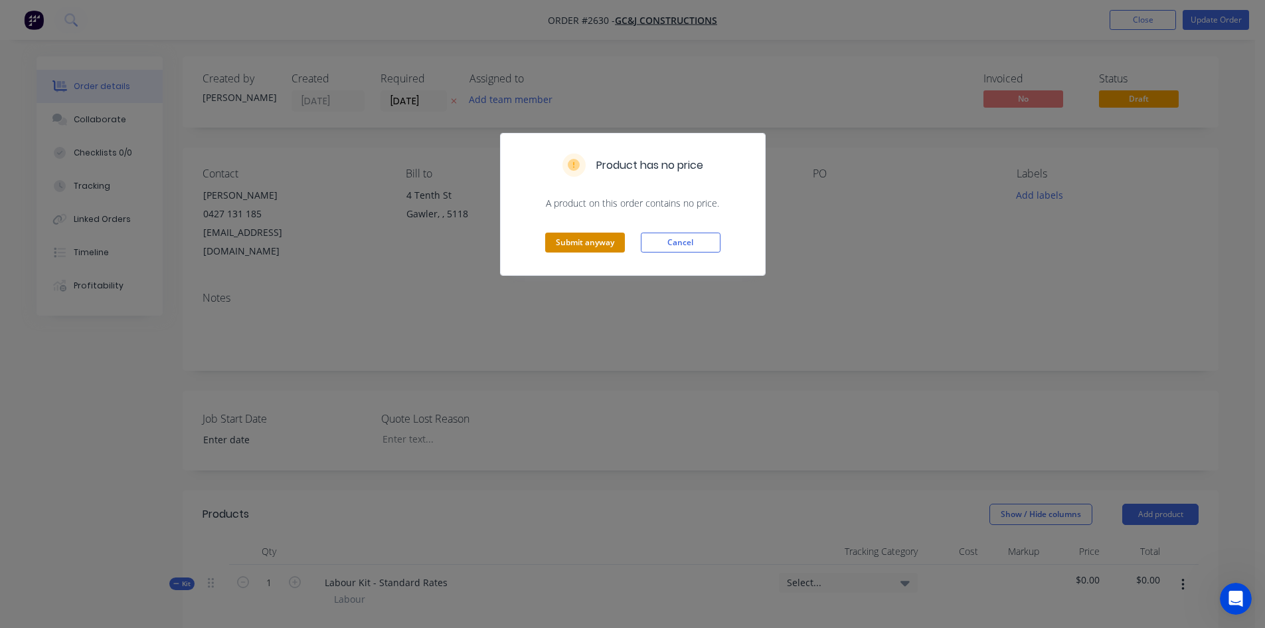
click at [611, 241] on button "Submit anyway" at bounding box center [585, 242] width 80 height 20
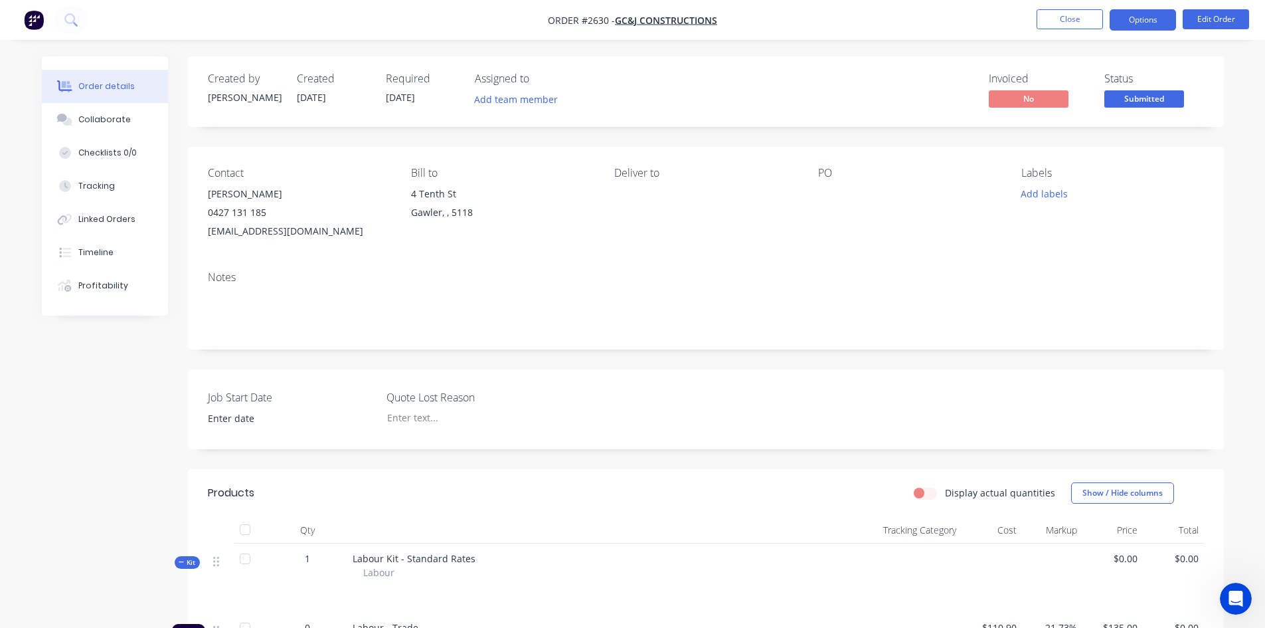
click at [1127, 20] on button "Options" at bounding box center [1143, 19] width 66 height 21
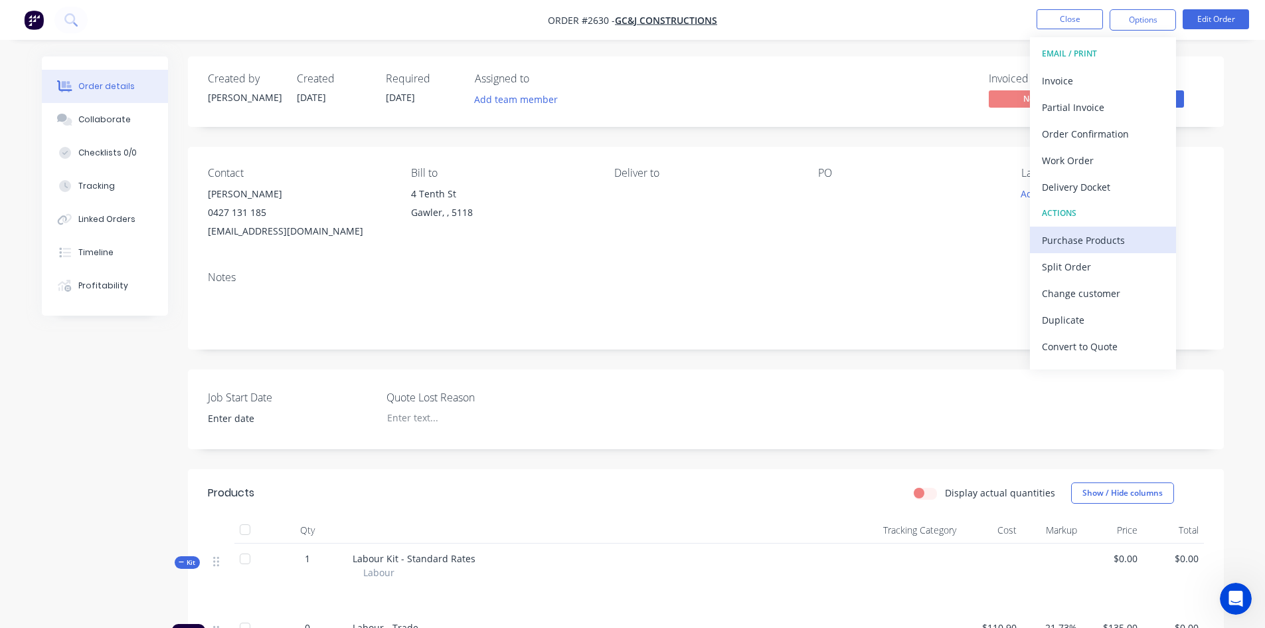
click at [1094, 246] on div "Purchase Products" at bounding box center [1103, 239] width 122 height 19
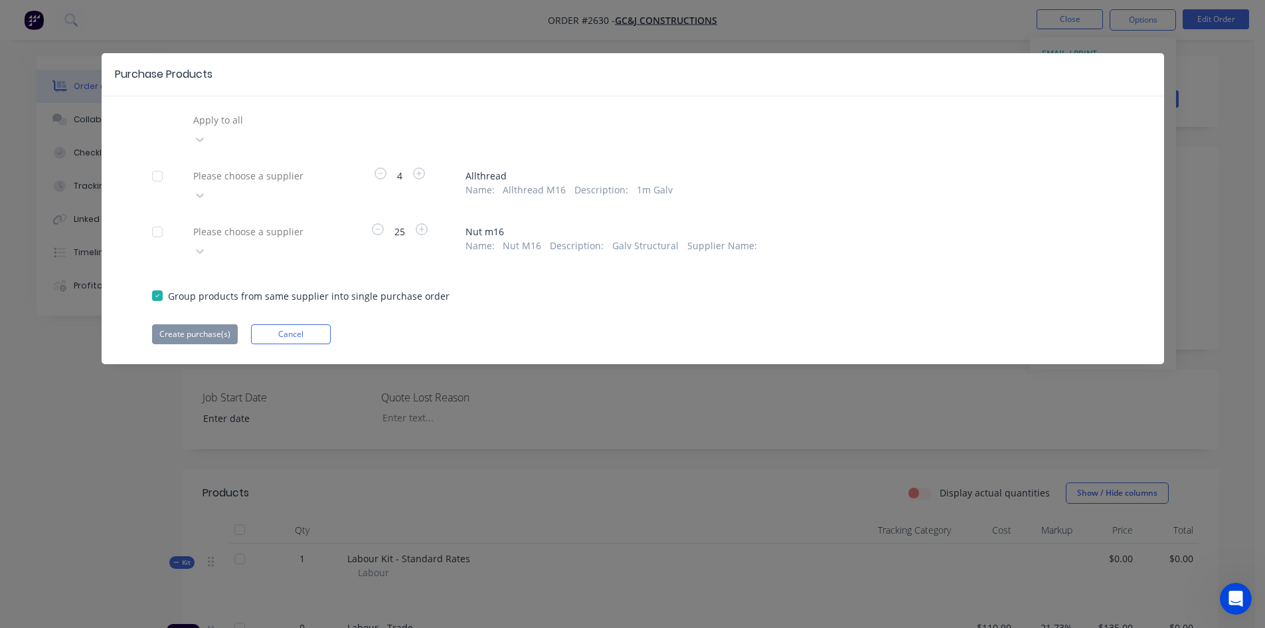
click at [300, 116] on div at bounding box center [287, 120] width 191 height 17
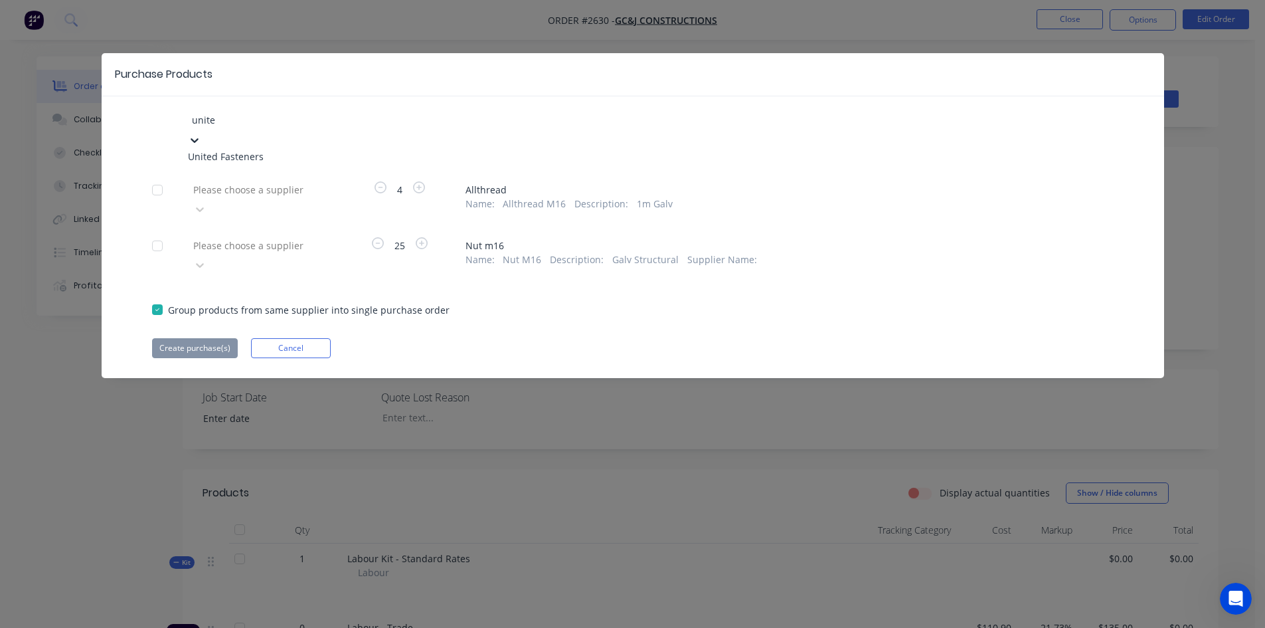
type input "united"
click at [272, 149] on div "United Fasteners" at bounding box center [261, 156] width 146 height 14
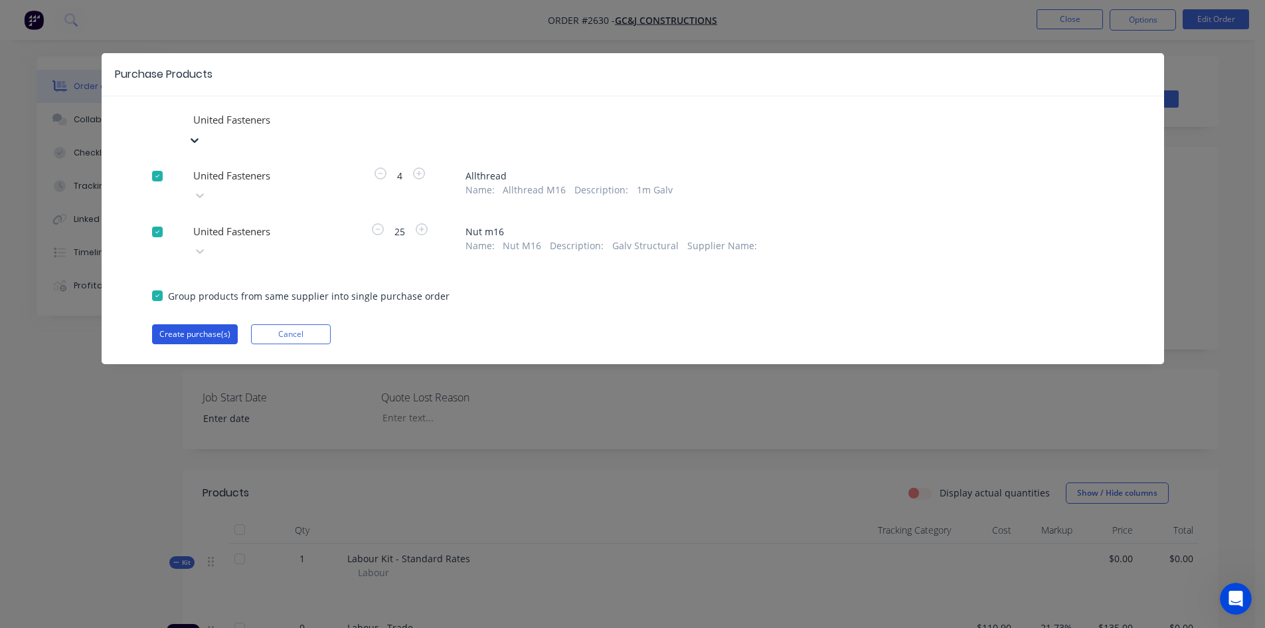
click at [183, 324] on button "Create purchase(s)" at bounding box center [195, 334] width 86 height 20
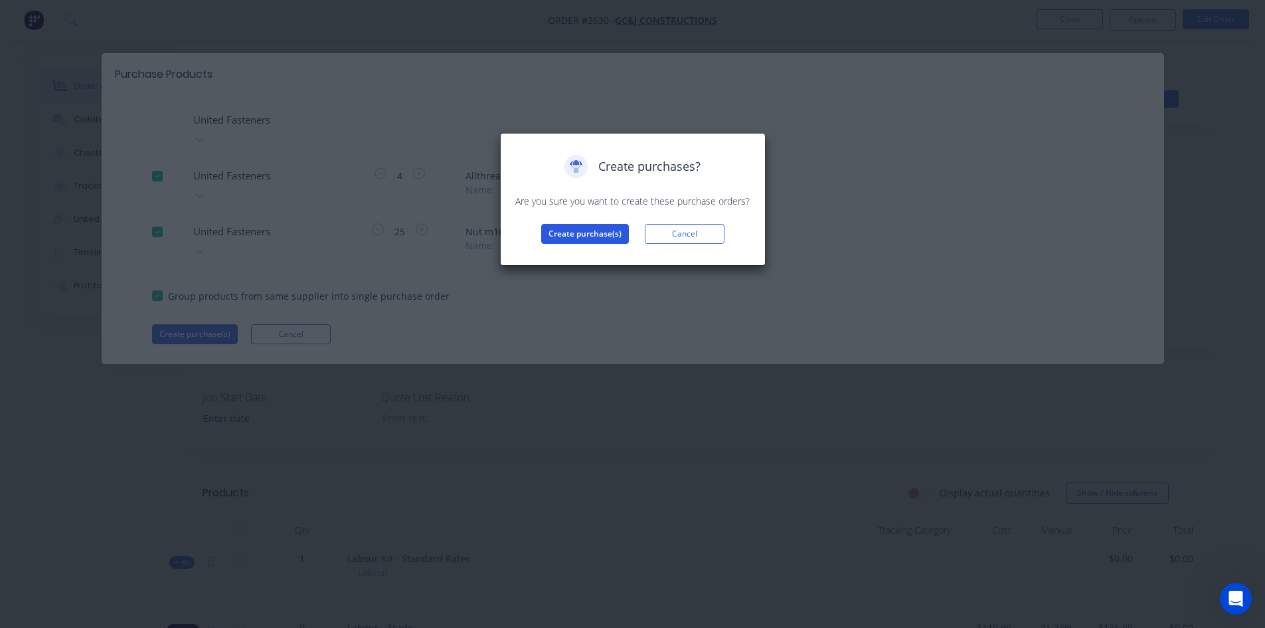
click at [600, 236] on button "Create purchase(s)" at bounding box center [585, 234] width 88 height 20
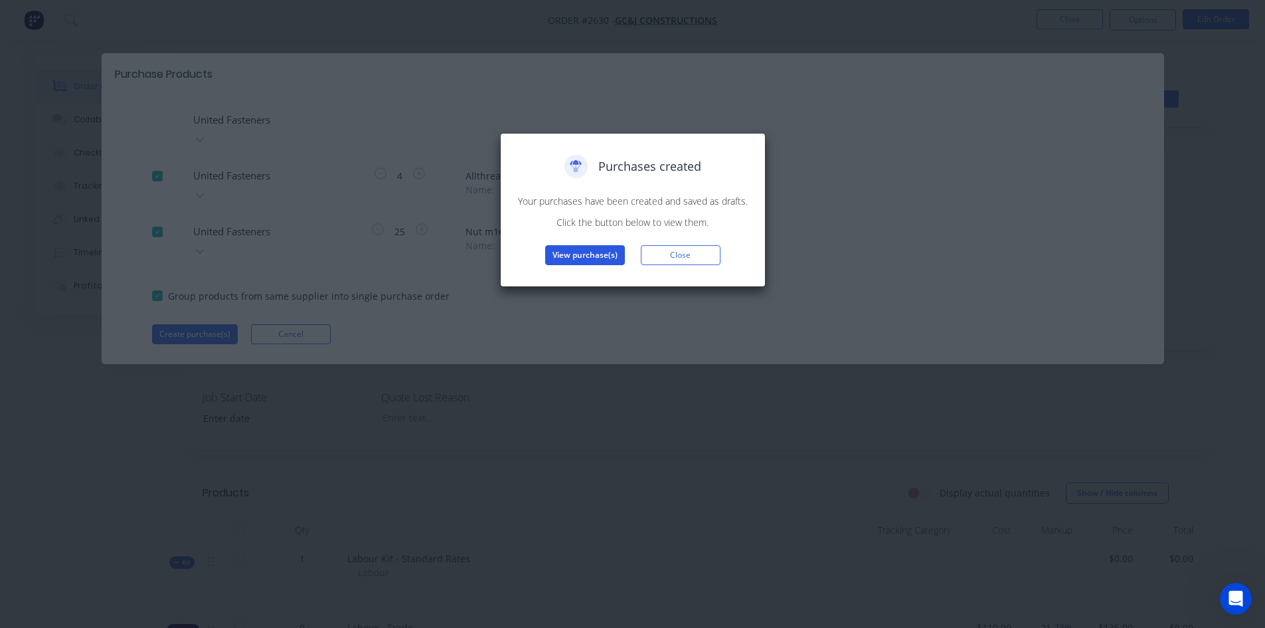
click at [587, 258] on button "View purchase(s)" at bounding box center [585, 255] width 80 height 20
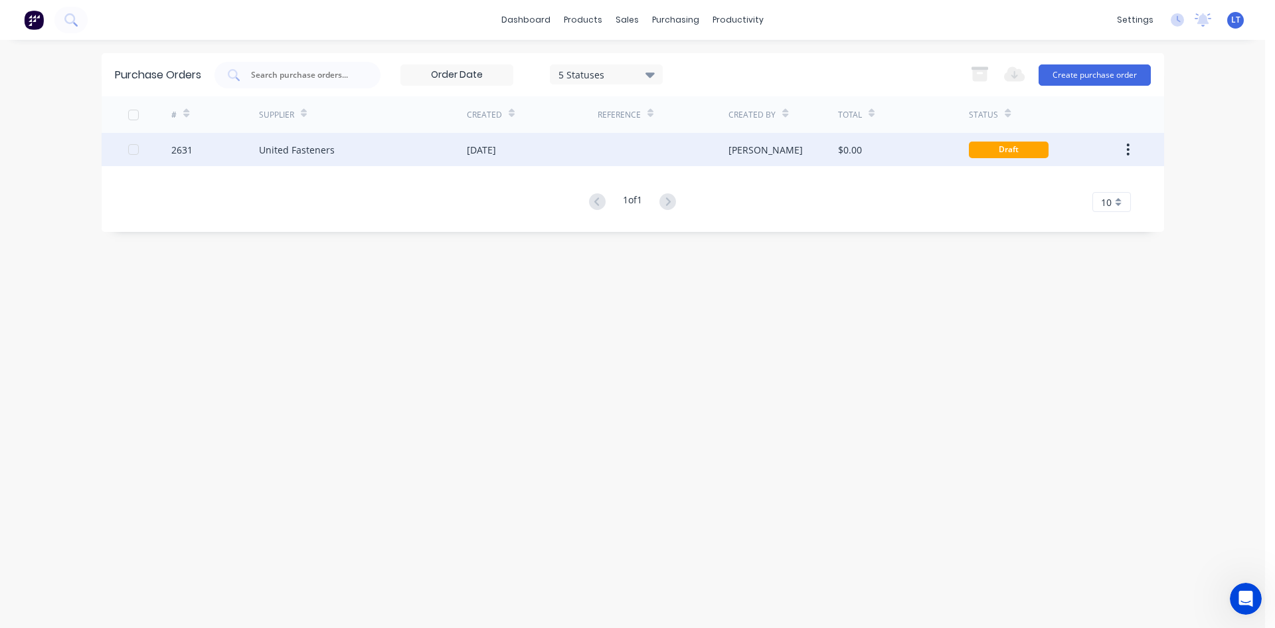
click at [290, 153] on div "United Fasteners" at bounding box center [297, 150] width 76 height 14
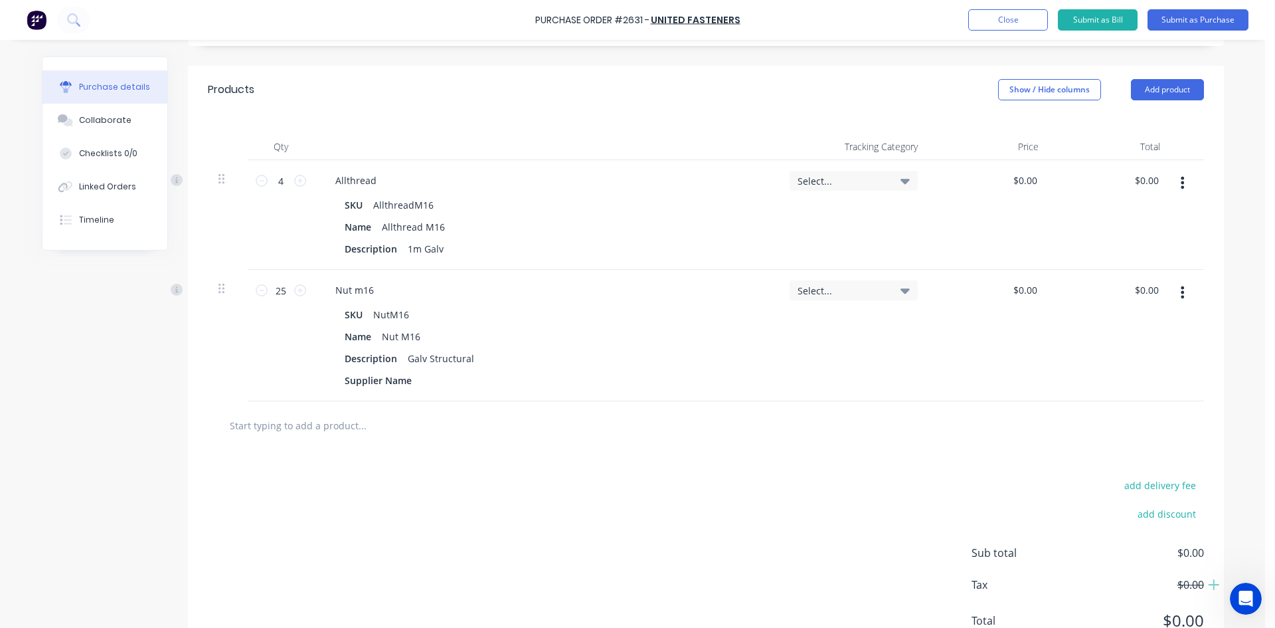
scroll to position [266, 0]
drag, startPoint x: 285, startPoint y: 290, endPoint x: 260, endPoint y: 290, distance: 24.6
click at [260, 290] on div "25 25" at bounding box center [280, 289] width 45 height 20
type input "100"
click at [538, 514] on div "add delivery fee add discount Sub total $0.00 Tax $0.00 Total $0.00" at bounding box center [706, 557] width 1036 height 219
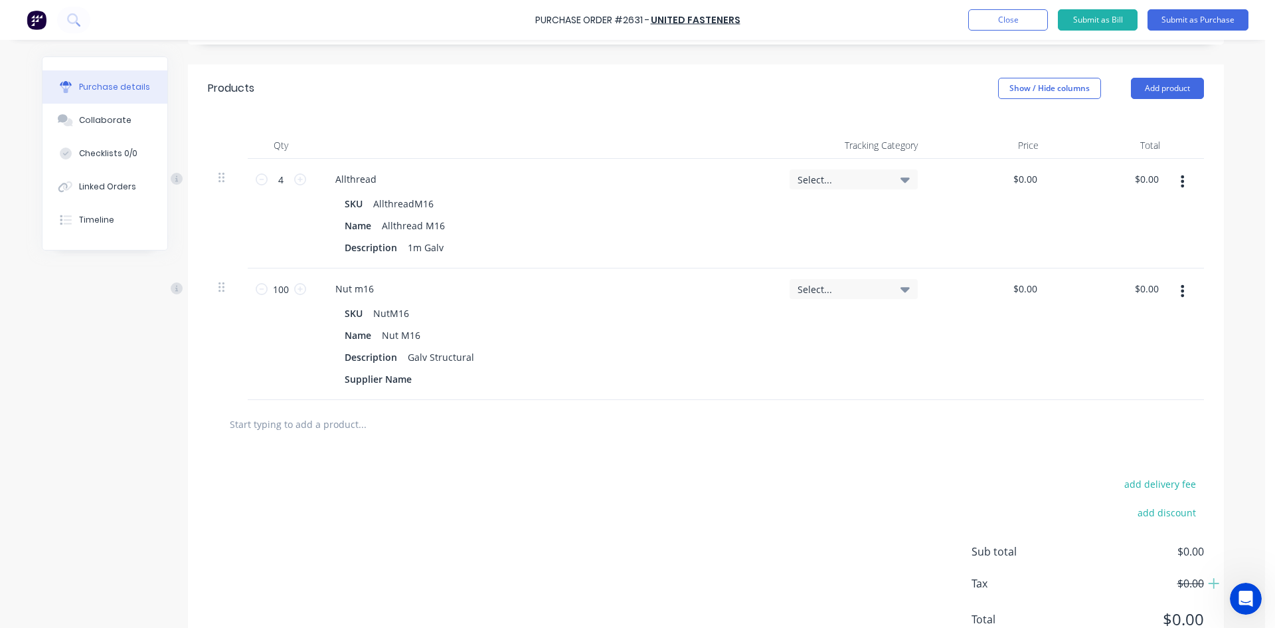
click at [325, 415] on input "text" at bounding box center [362, 424] width 266 height 27
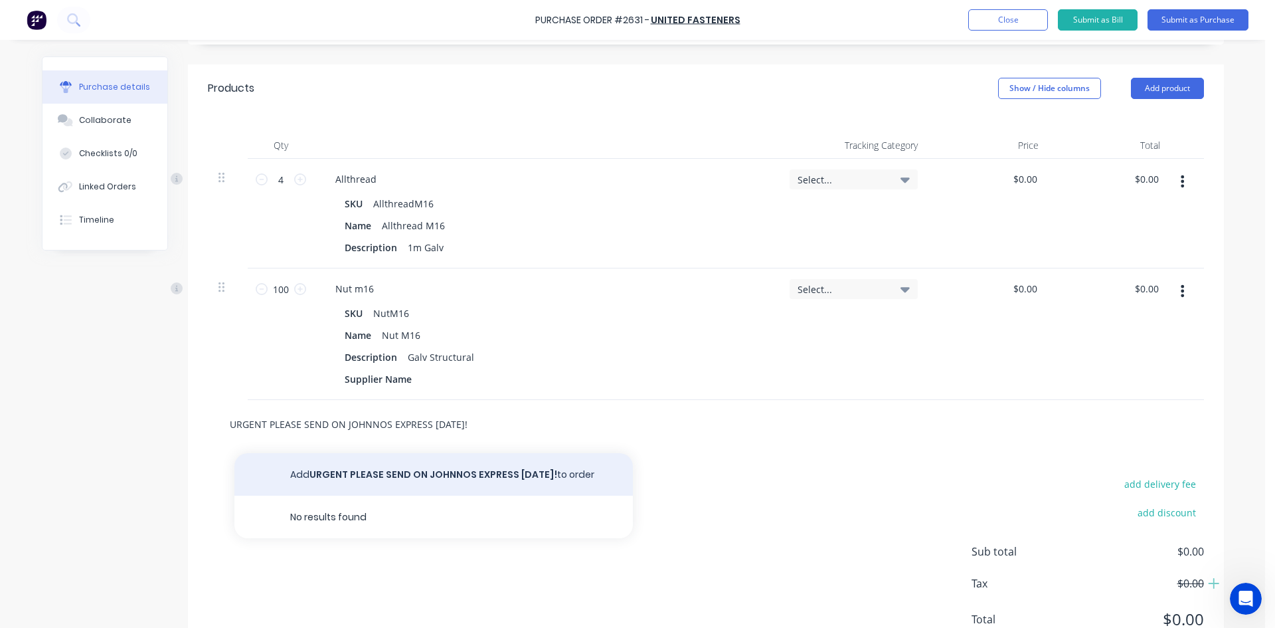
type input "URGENT PLEASE SEND ON JOHNNOS EXPRESS [DATE]!"
click at [453, 473] on button "Add URGENT PLEASE SEND ON JOHNNOS EXPRESS [DATE]! to order" at bounding box center [433, 474] width 399 height 43
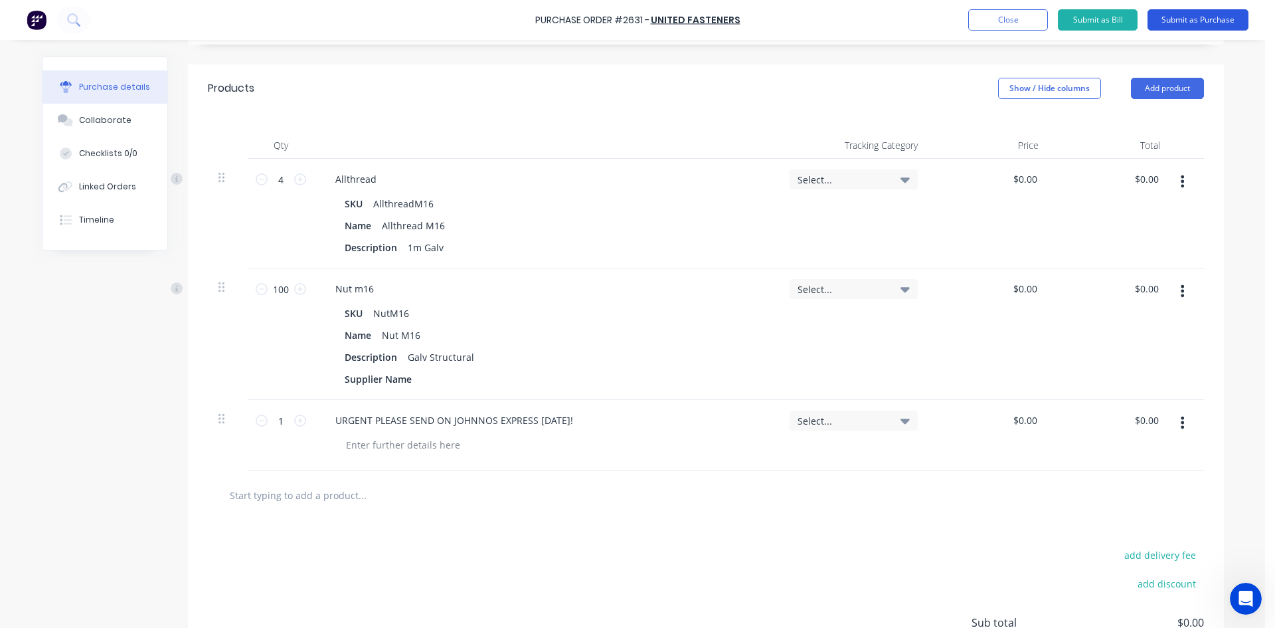
click at [1214, 21] on button "Submit as Purchase" at bounding box center [1198, 19] width 101 height 21
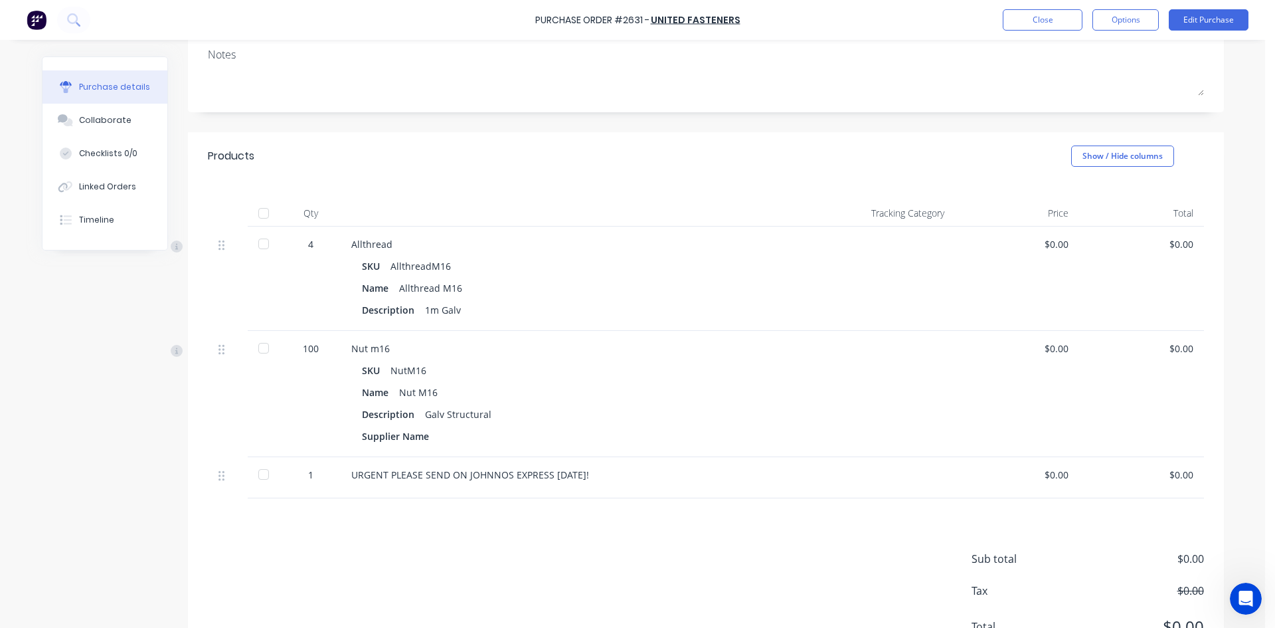
scroll to position [0, 0]
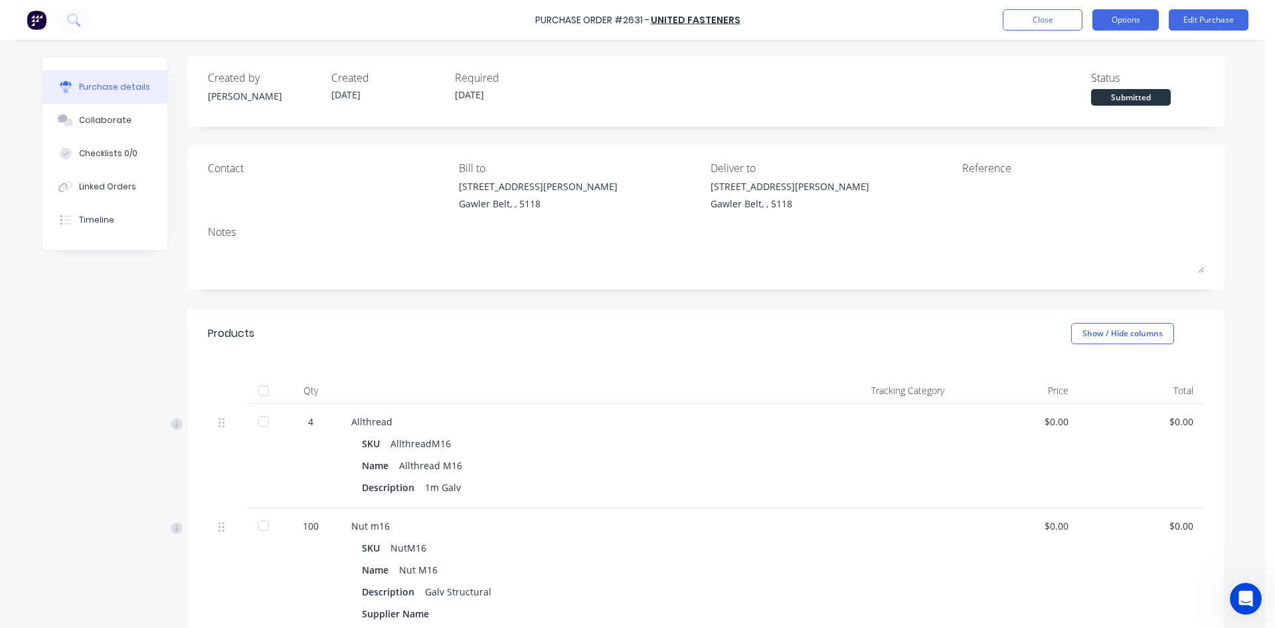
click at [1113, 19] on button "Options" at bounding box center [1126, 19] width 66 height 21
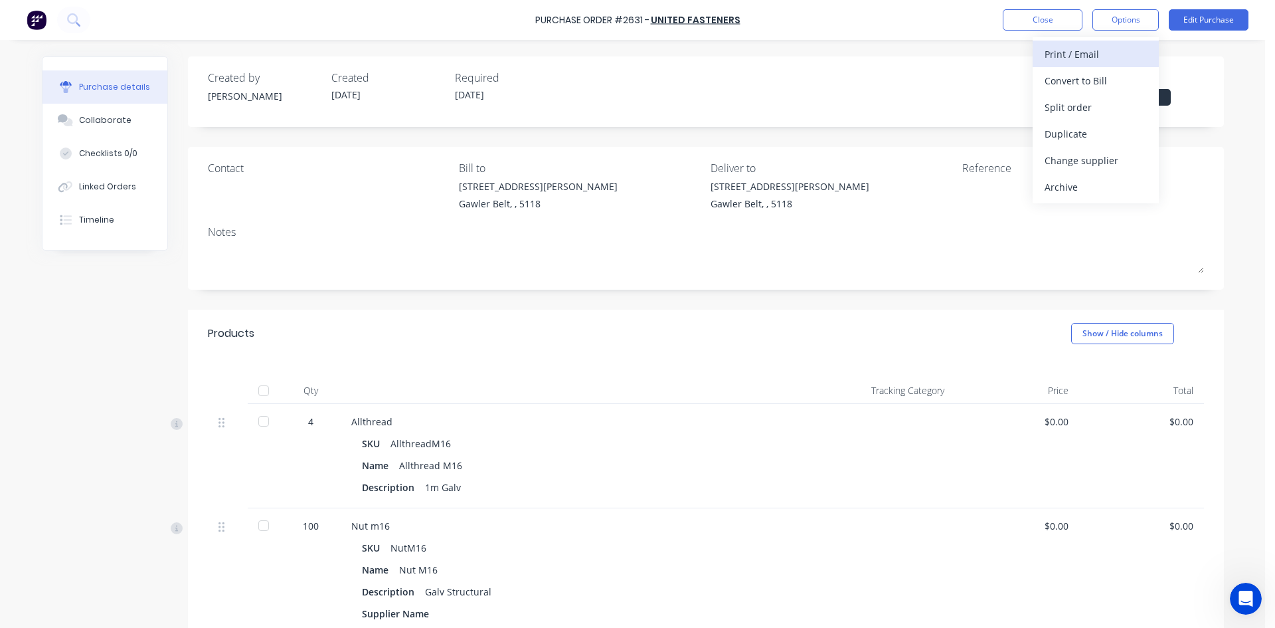
click at [1091, 52] on div "Print / Email" at bounding box center [1096, 54] width 102 height 19
click at [1081, 88] on div "With pricing" at bounding box center [1096, 80] width 102 height 19
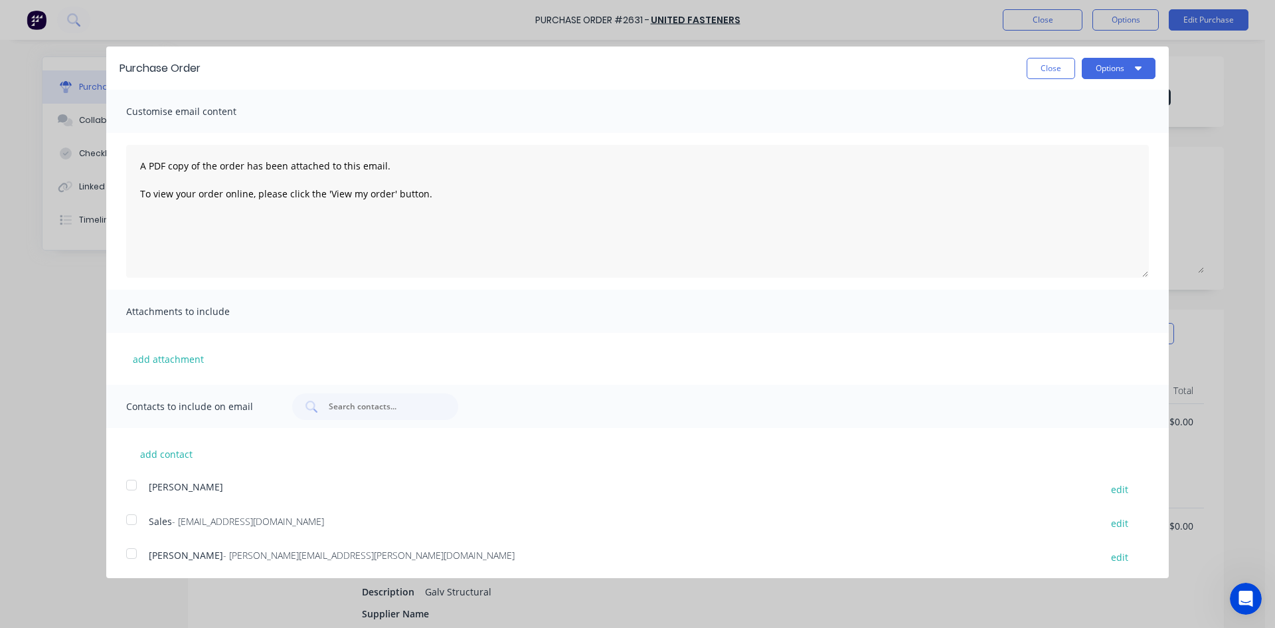
scroll to position [4, 0]
click at [127, 513] on div at bounding box center [131, 515] width 27 height 27
click at [1115, 74] on button "Options" at bounding box center [1119, 64] width 74 height 21
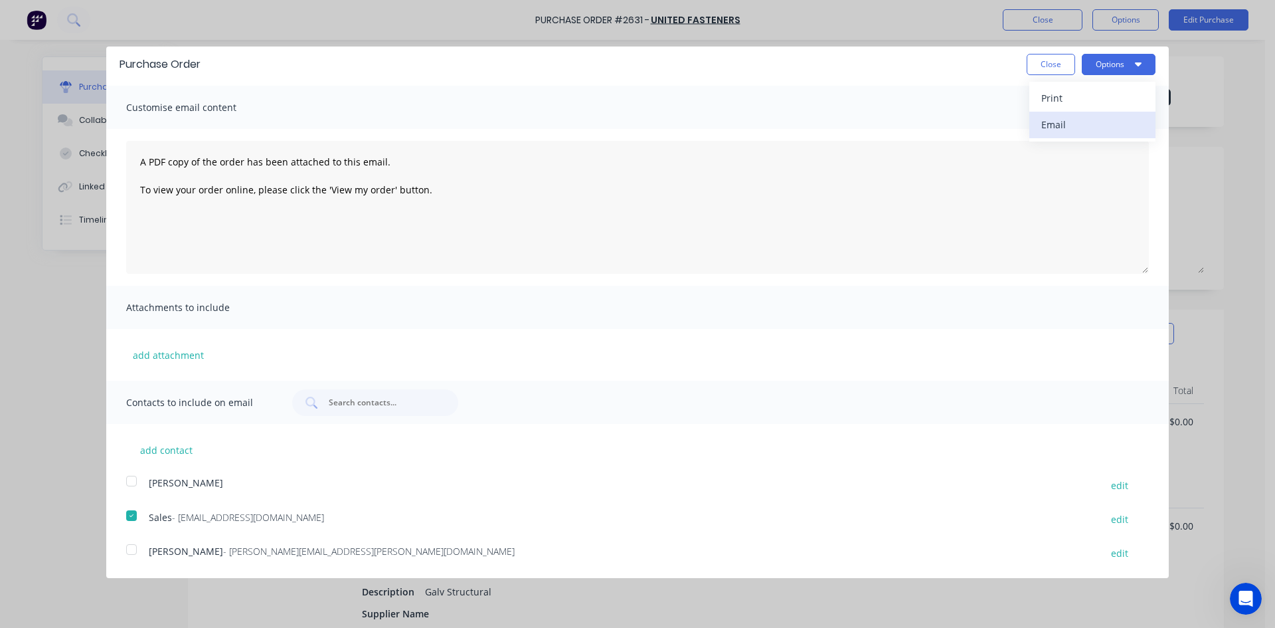
click at [1046, 132] on div "Email" at bounding box center [1093, 124] width 102 height 19
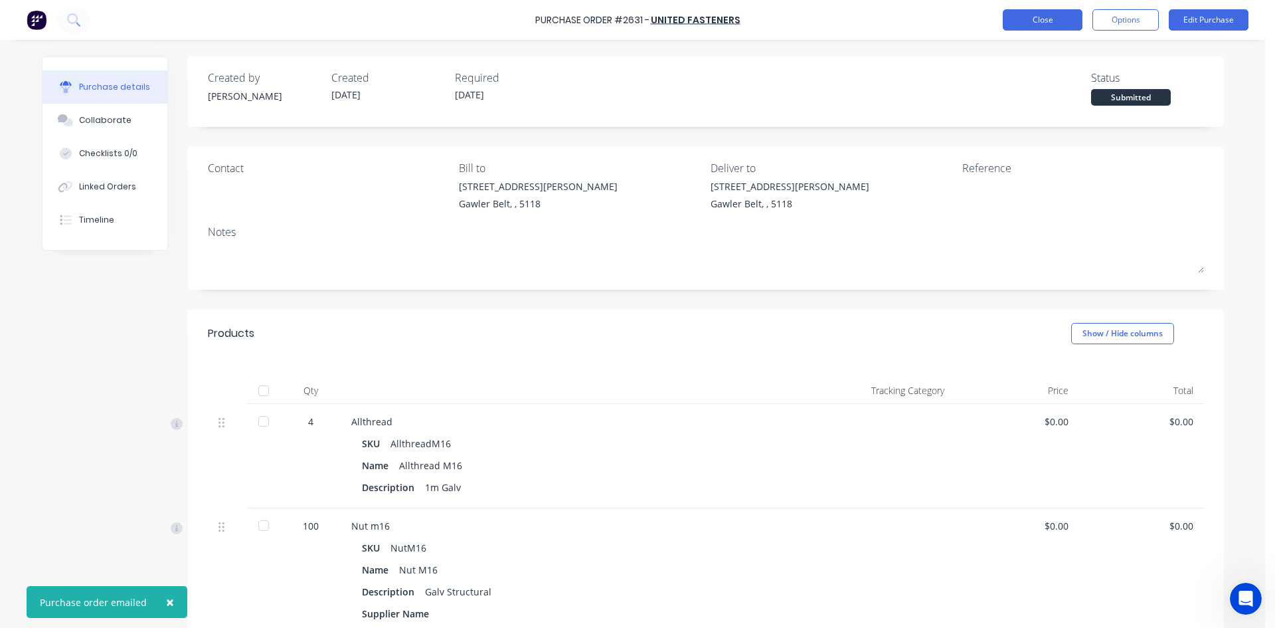
click at [1065, 17] on button "Close" at bounding box center [1043, 19] width 80 height 21
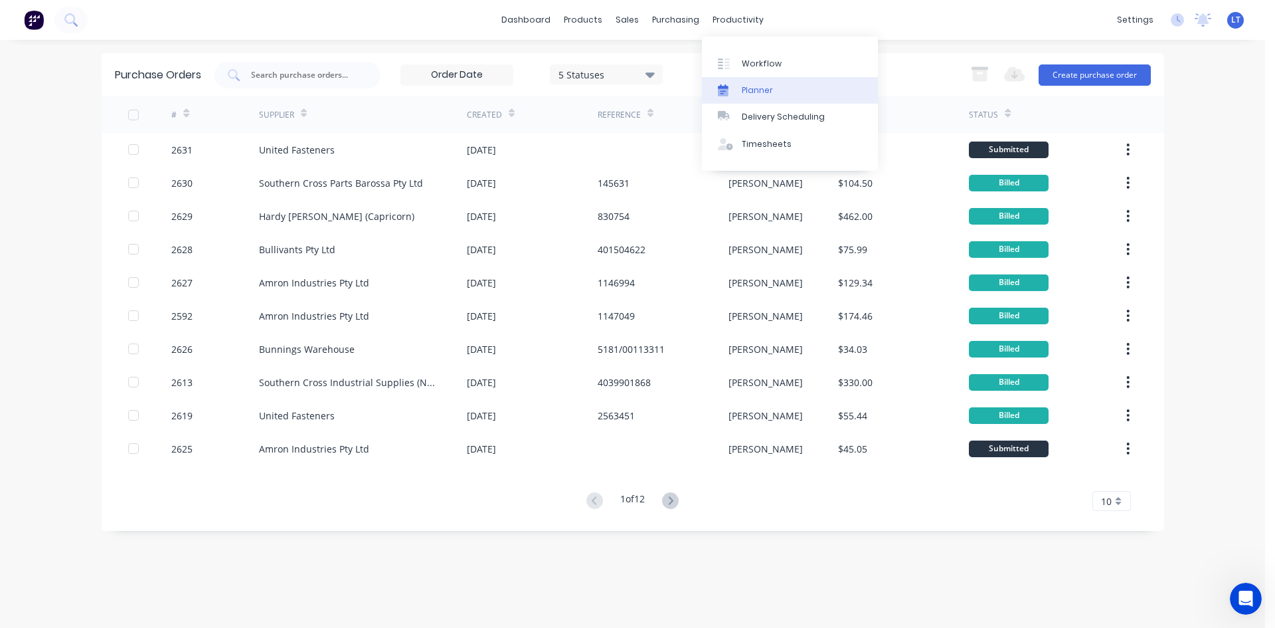
click at [755, 88] on div "Planner" at bounding box center [757, 90] width 31 height 12
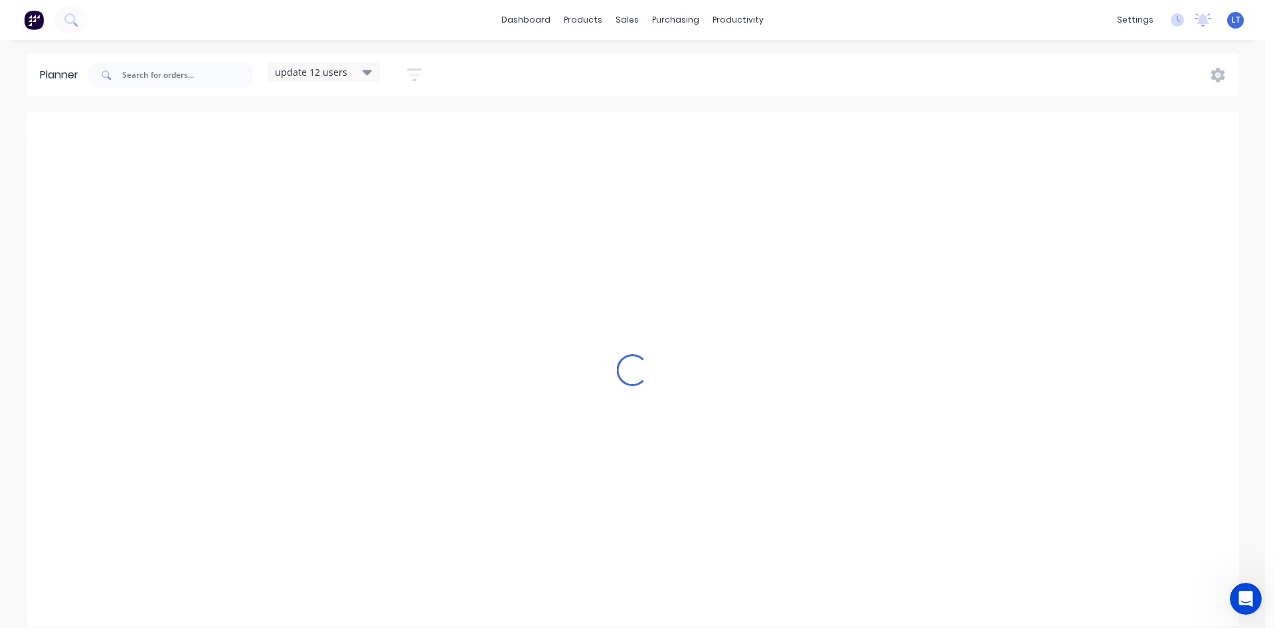
scroll to position [0, 1]
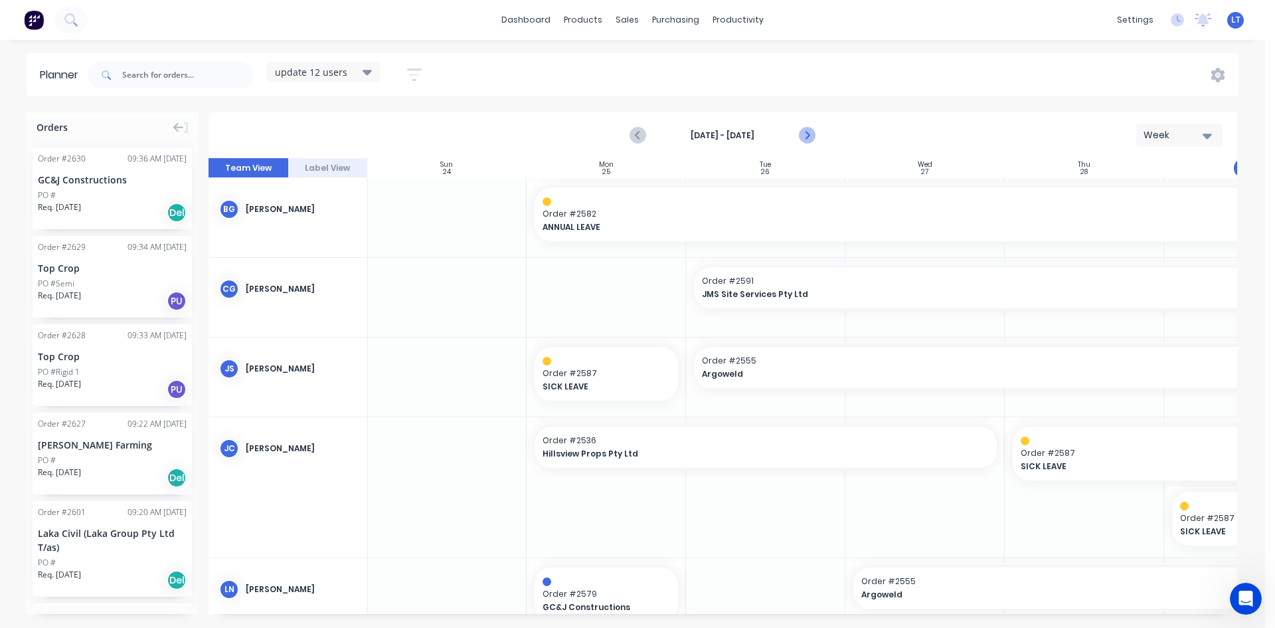
click at [806, 138] on icon "Next page" at bounding box center [807, 135] width 6 height 11
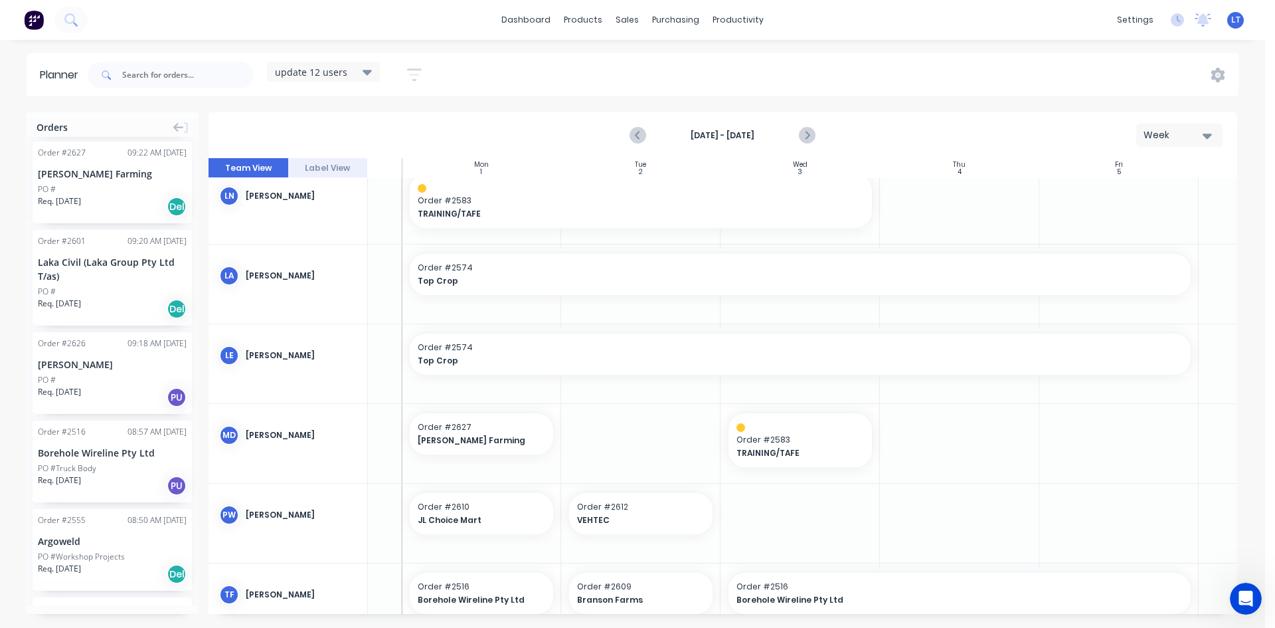
scroll to position [0, 0]
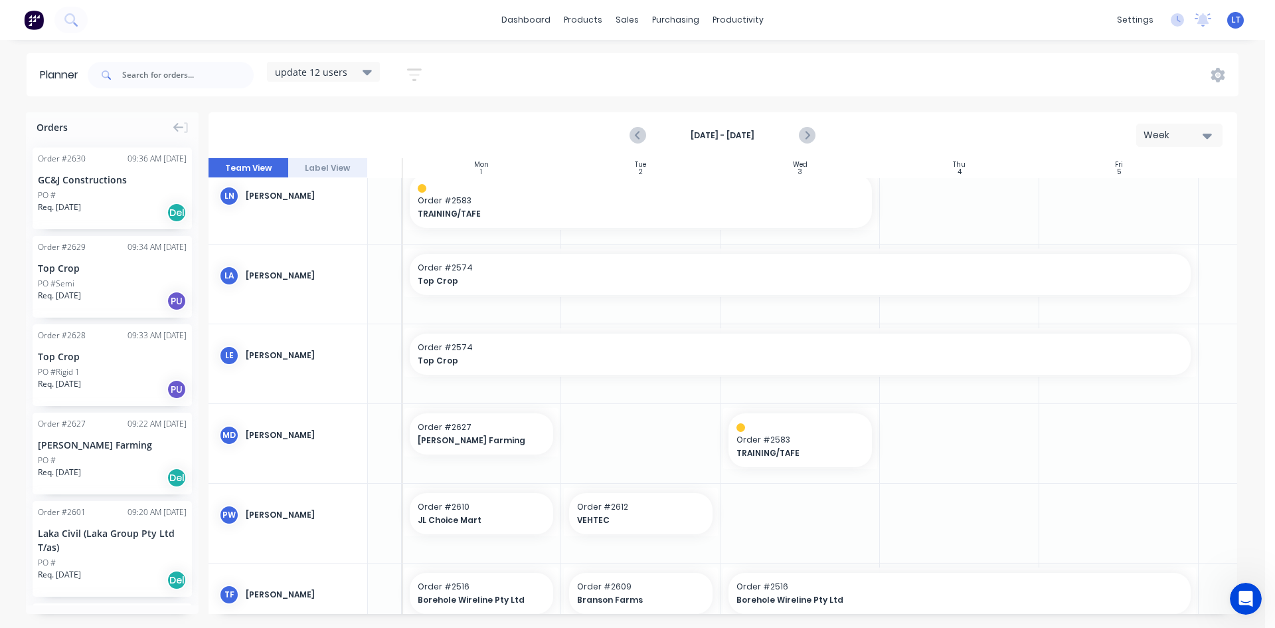
click at [105, 213] on div "Req. [DATE] Del" at bounding box center [112, 212] width 149 height 23
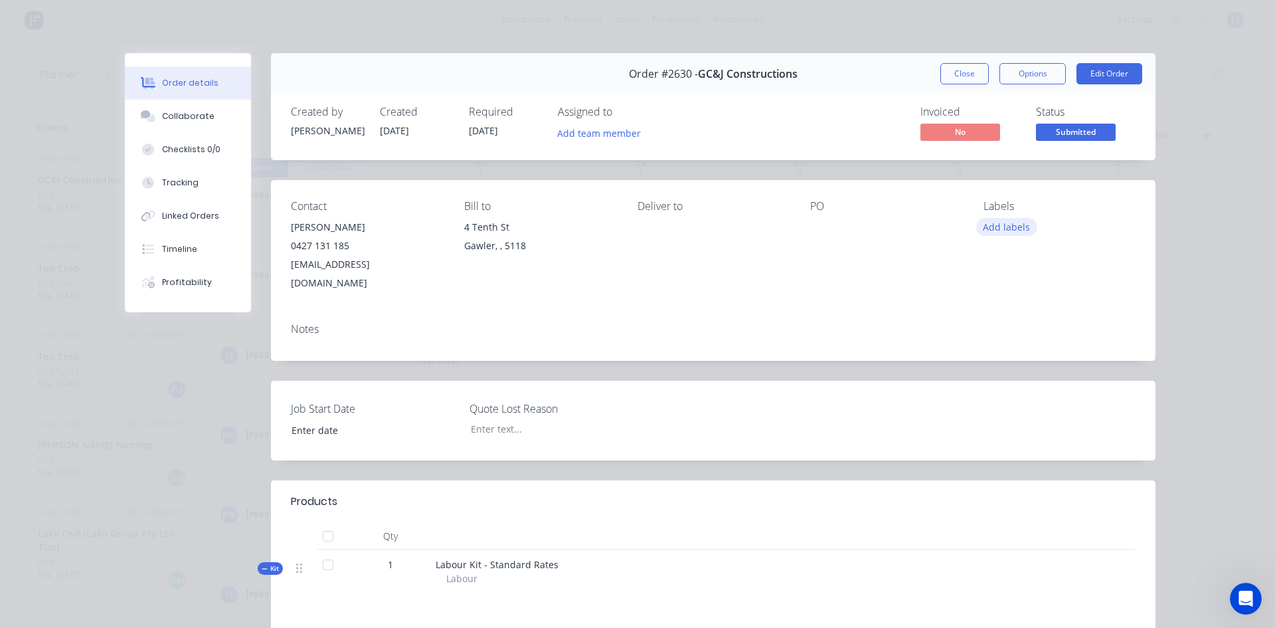
click at [992, 229] on button "Add labels" at bounding box center [1006, 227] width 61 height 18
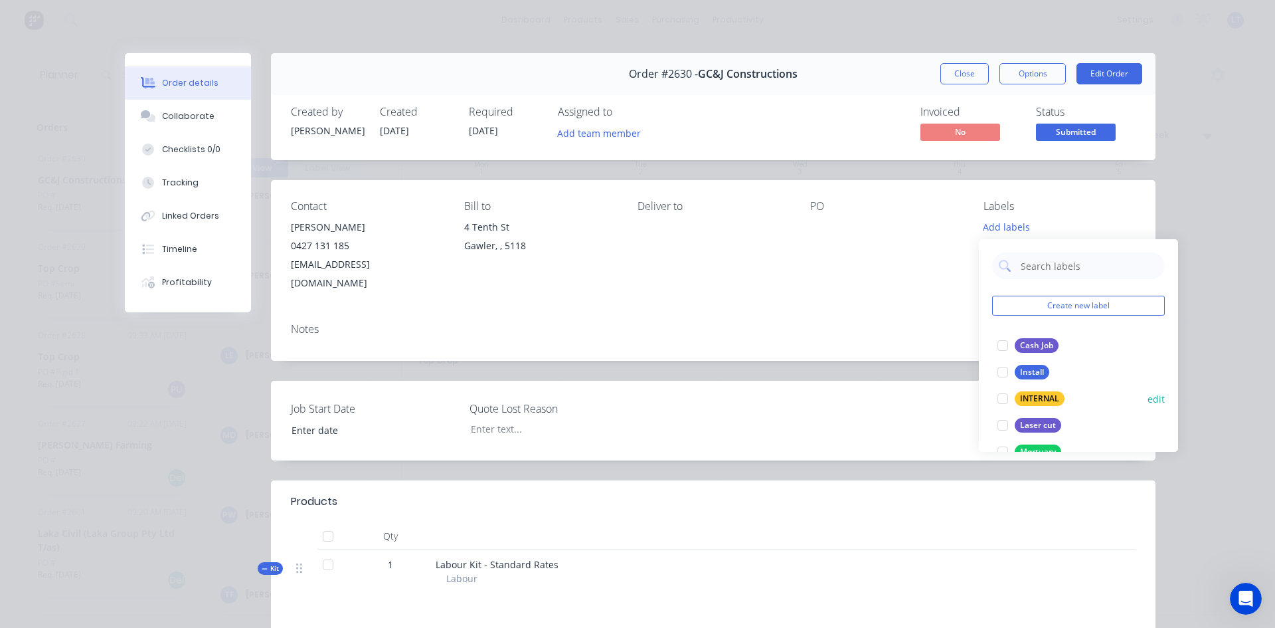
scroll to position [66, 0]
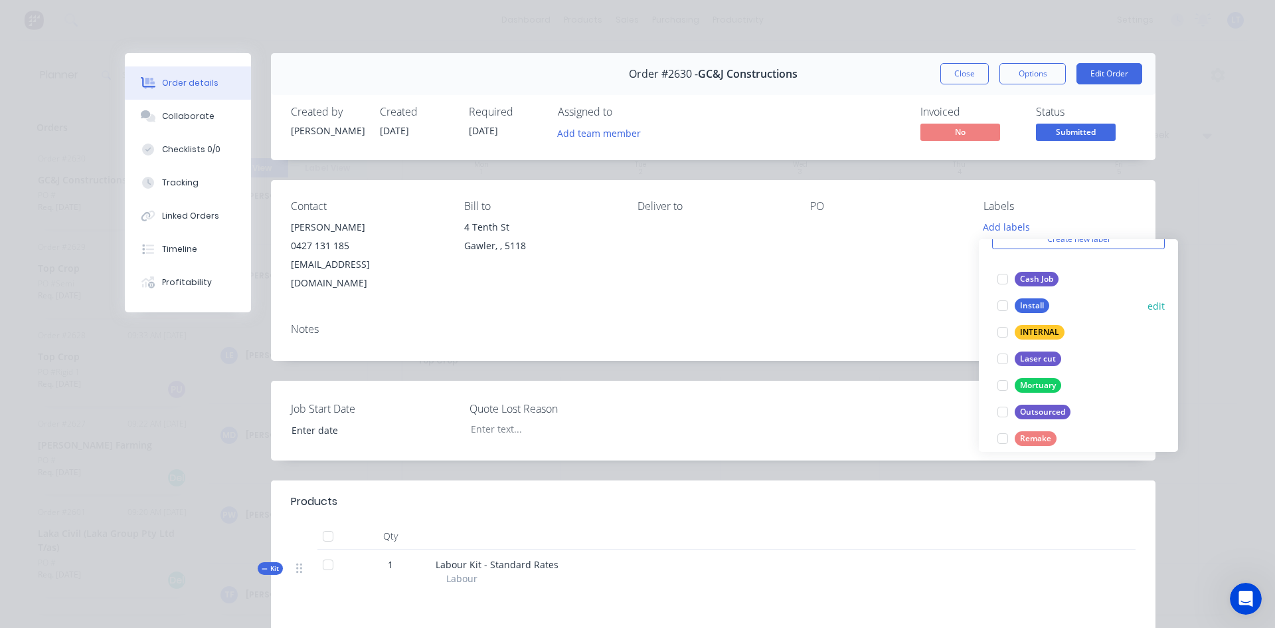
click at [1004, 308] on div at bounding box center [1003, 305] width 27 height 27
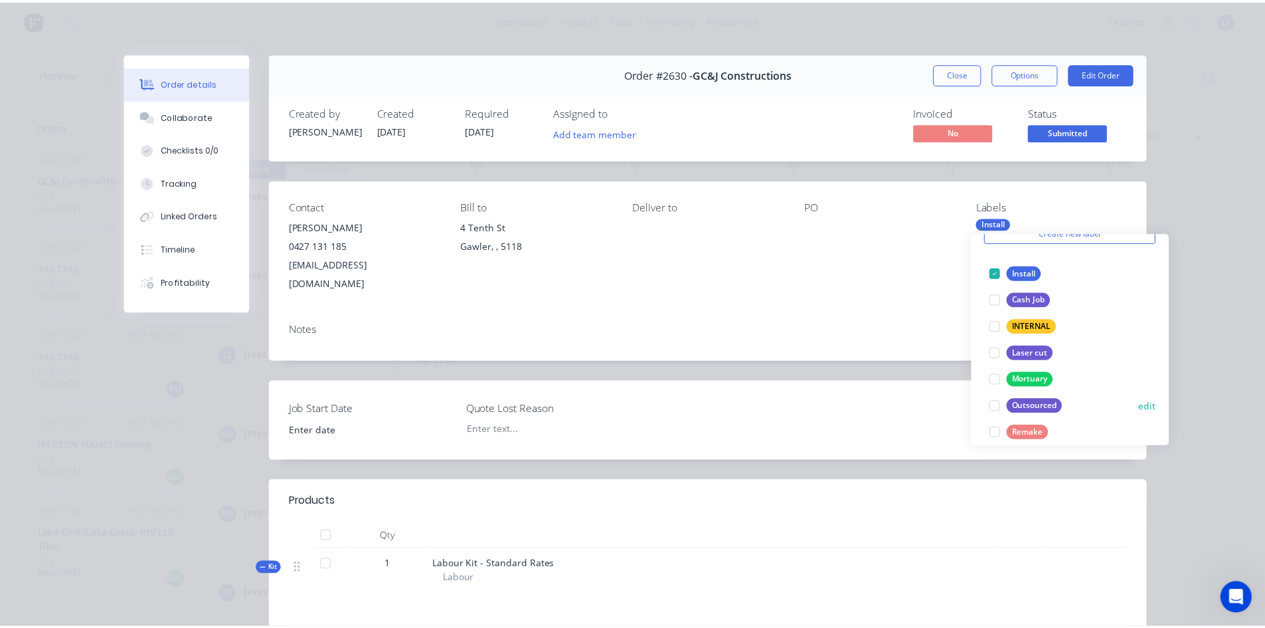
scroll to position [106, 0]
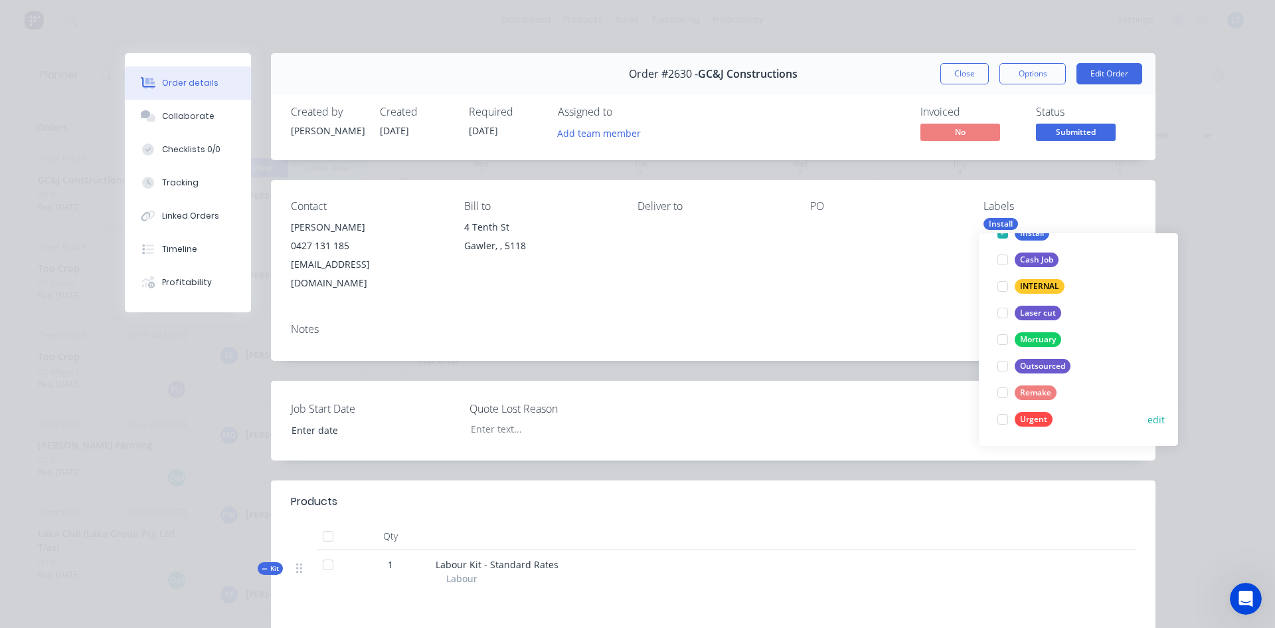
click at [1004, 416] on div at bounding box center [1003, 419] width 27 height 27
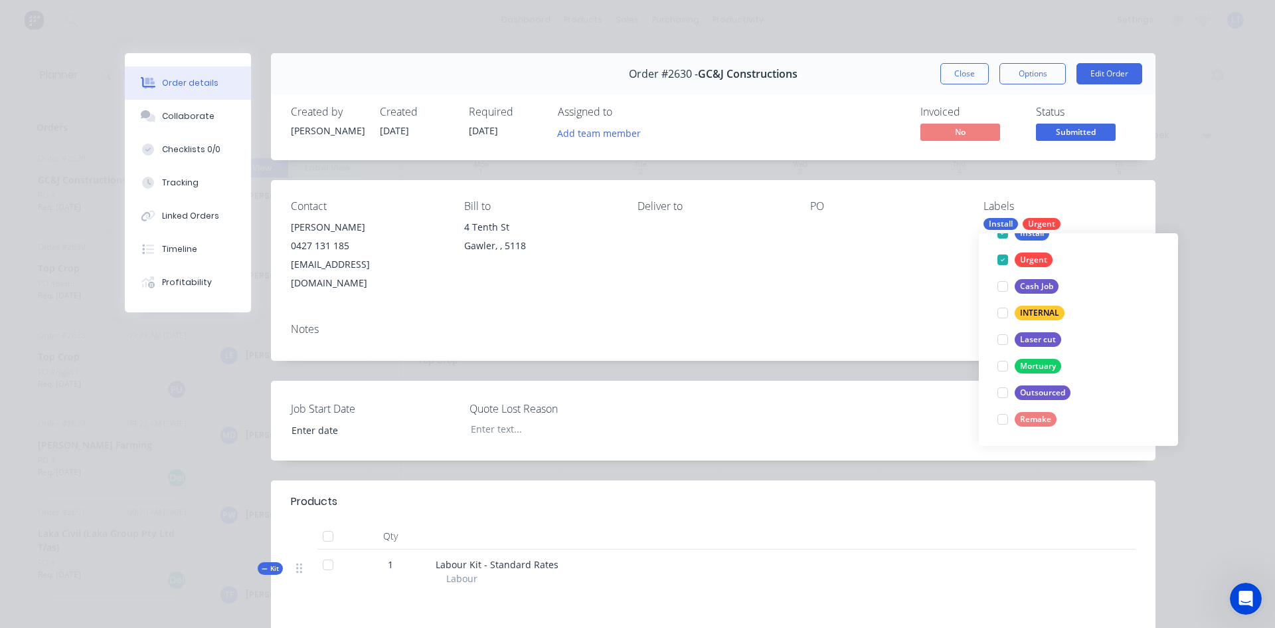
click at [1210, 189] on div "Order details Collaborate Checklists 0/0 Tracking Linked Orders Timeline Profit…" at bounding box center [637, 314] width 1275 height 628
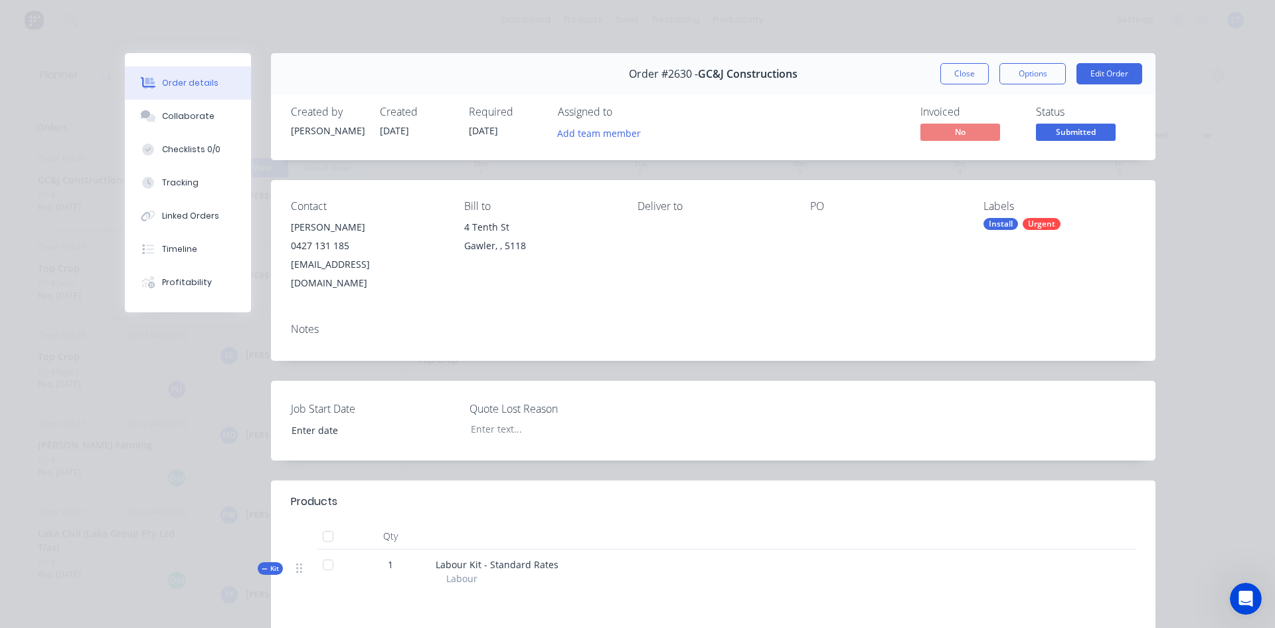
click at [490, 128] on span "[DATE]" at bounding box center [483, 130] width 29 height 13
click at [1098, 76] on button "Edit Order" at bounding box center [1110, 73] width 66 height 21
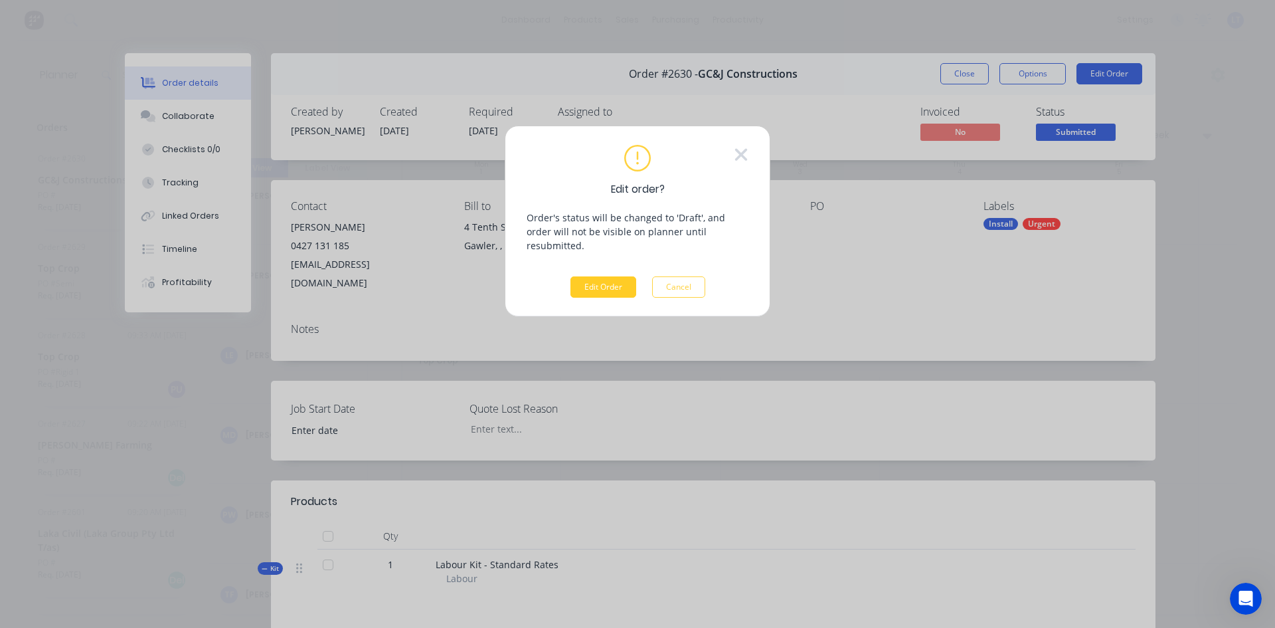
click at [598, 277] on button "Edit Order" at bounding box center [604, 286] width 66 height 21
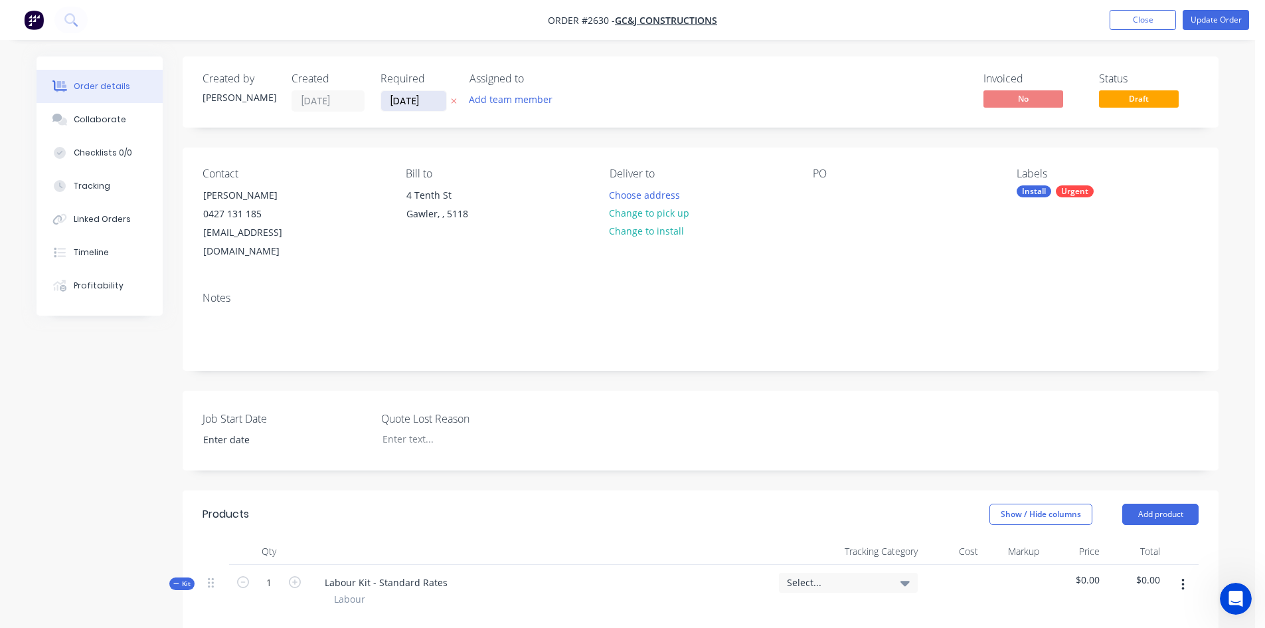
click at [437, 100] on input "[DATE]" at bounding box center [413, 101] width 65 height 20
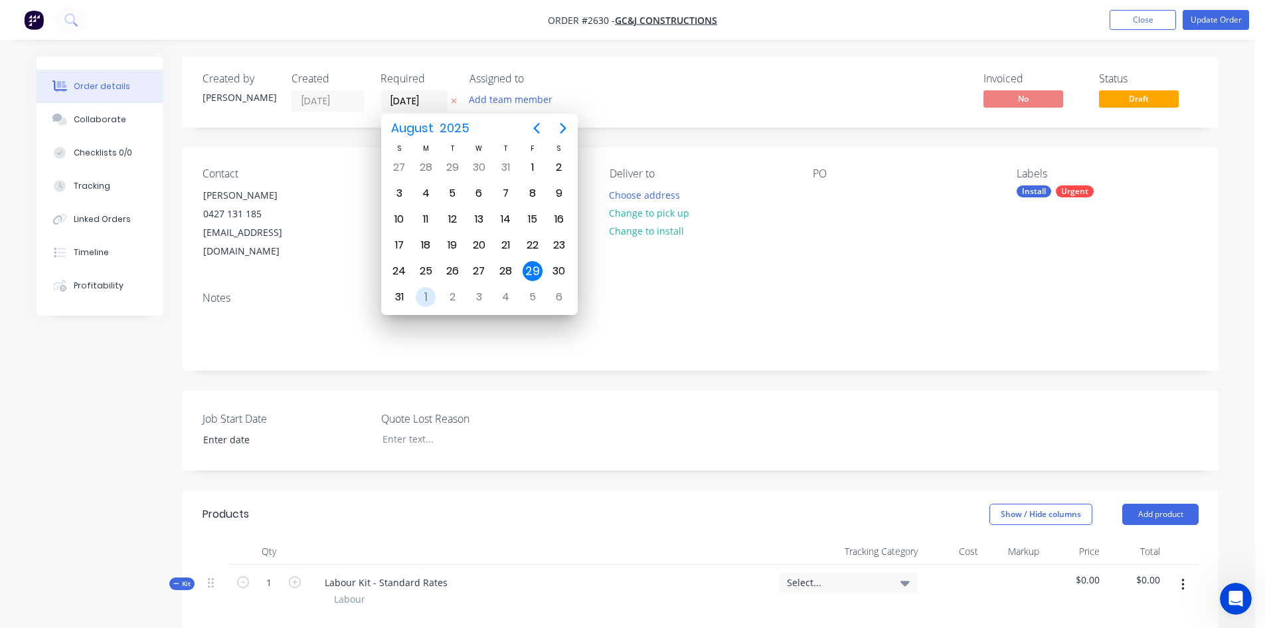
click at [431, 300] on div "1" at bounding box center [426, 297] width 20 height 20
type input "[DATE]"
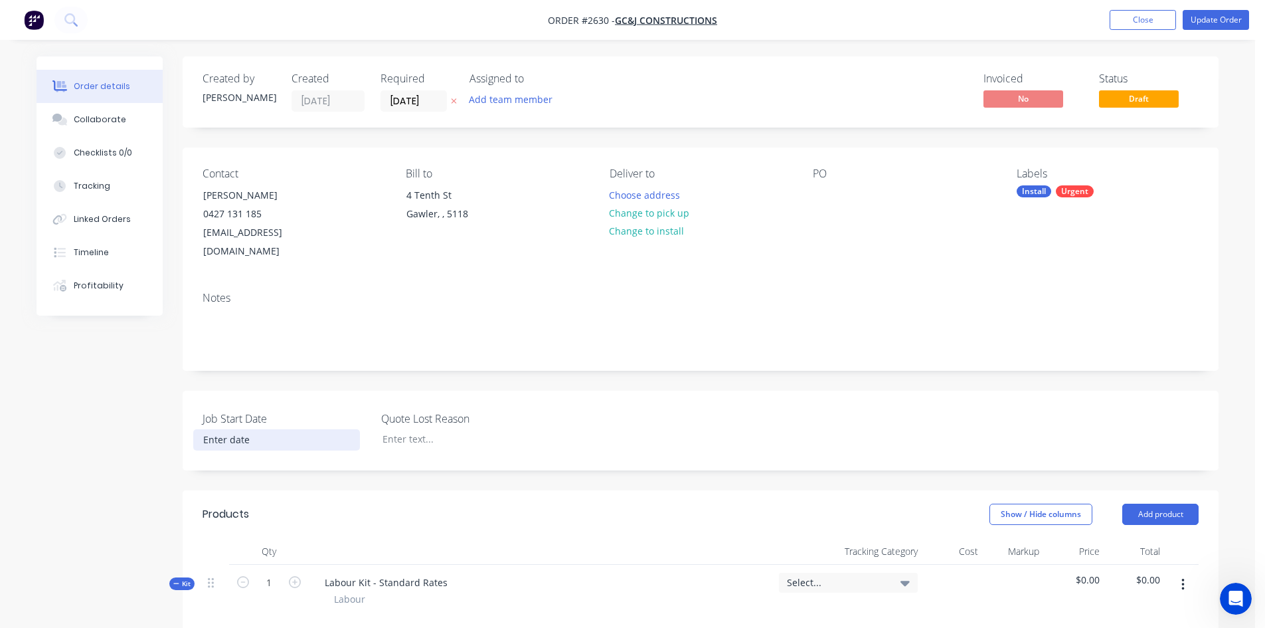
click at [239, 430] on input at bounding box center [276, 440] width 165 height 20
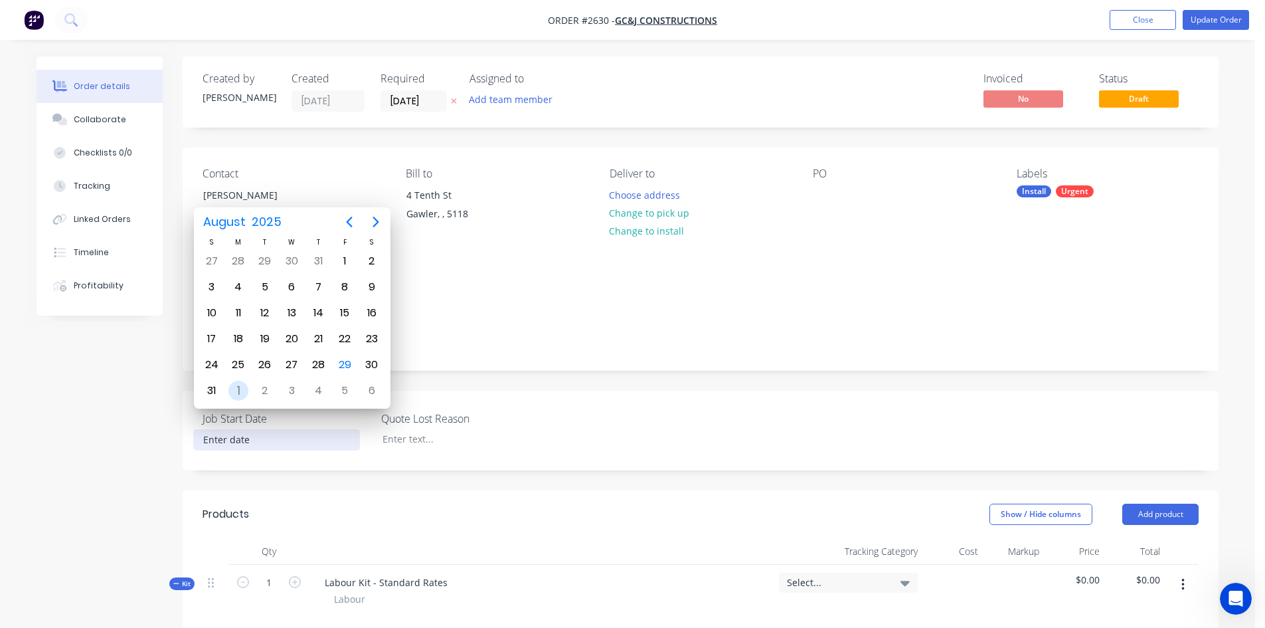
click at [240, 388] on div "1" at bounding box center [239, 391] width 20 height 20
type input "[DATE]"
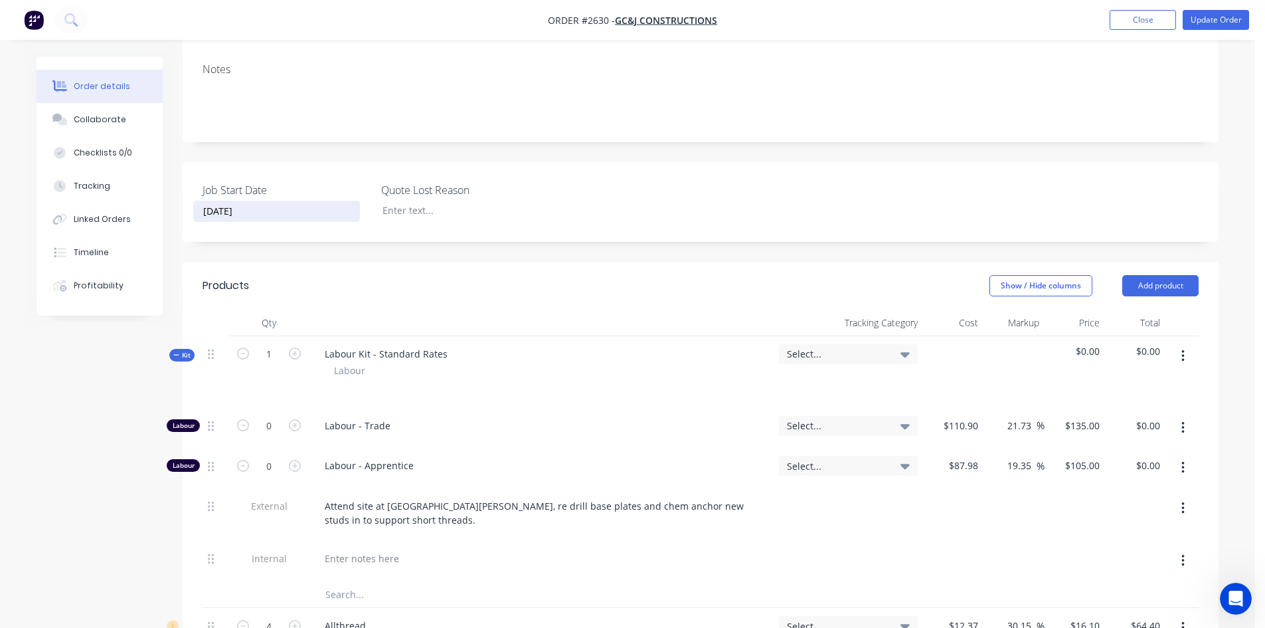
scroll to position [332, 0]
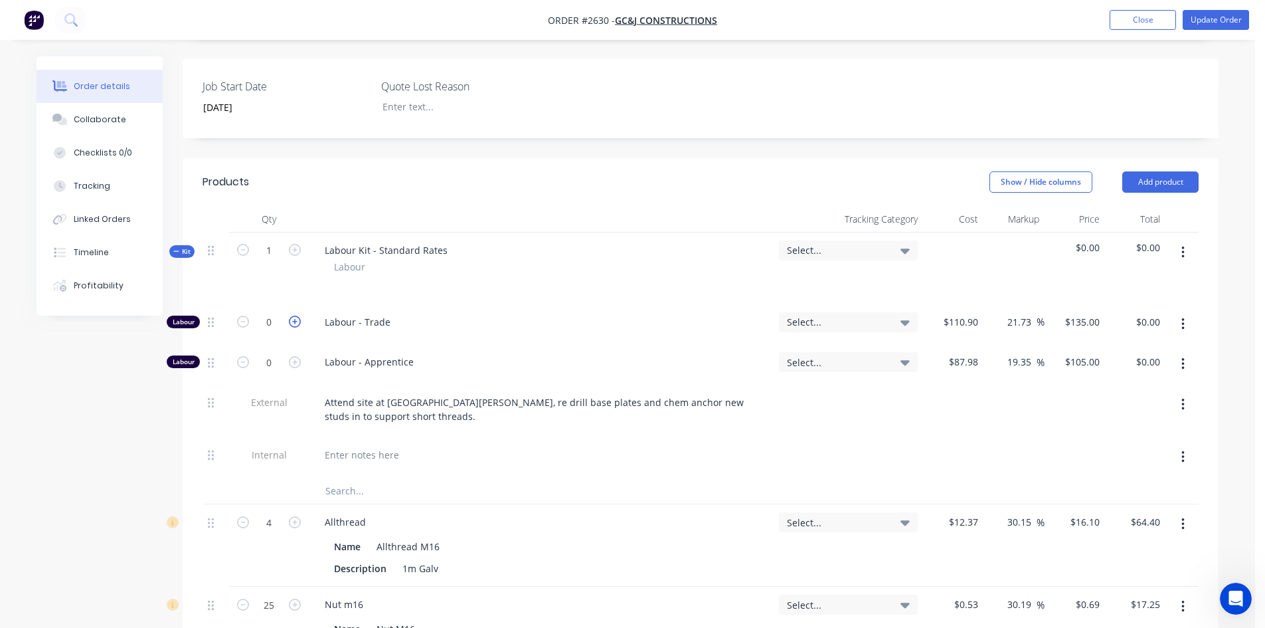
click at [294, 316] on icon "button" at bounding box center [295, 322] width 12 height 12
type input "1"
type input "$135.00"
click at [294, 316] on icon "button" at bounding box center [295, 322] width 12 height 12
type input "2"
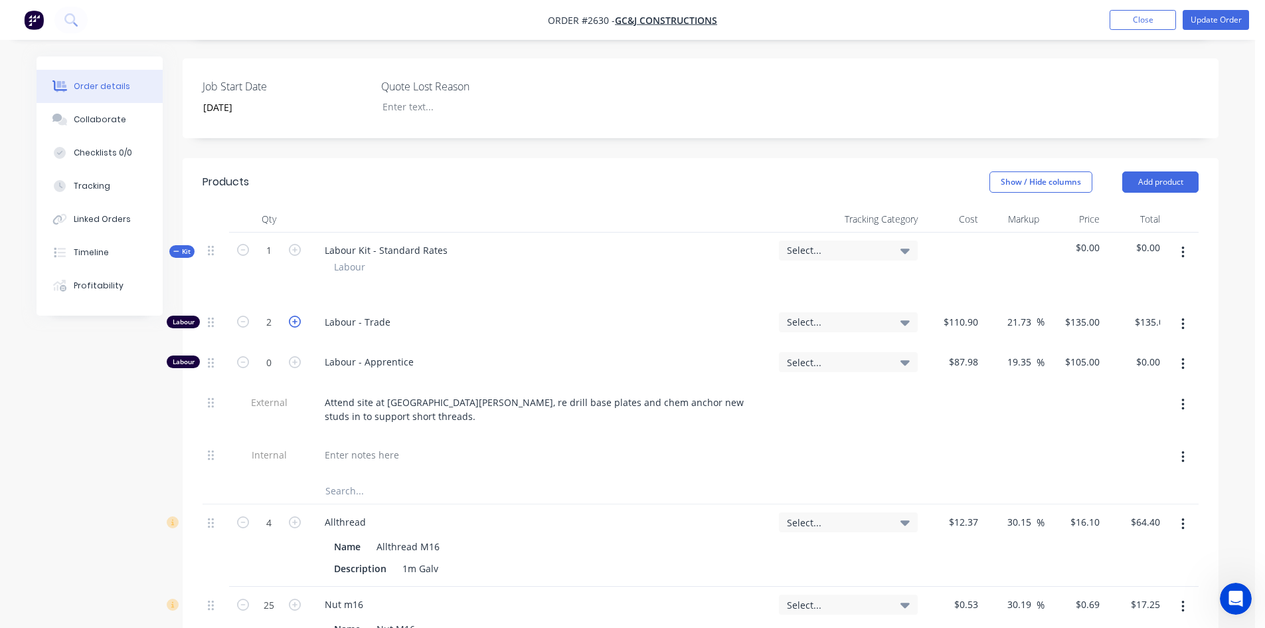
type input "$270.00"
click at [294, 316] on icon "button" at bounding box center [295, 322] width 12 height 12
type input "3"
type input "$405.00"
click at [294, 316] on icon "button" at bounding box center [295, 322] width 12 height 12
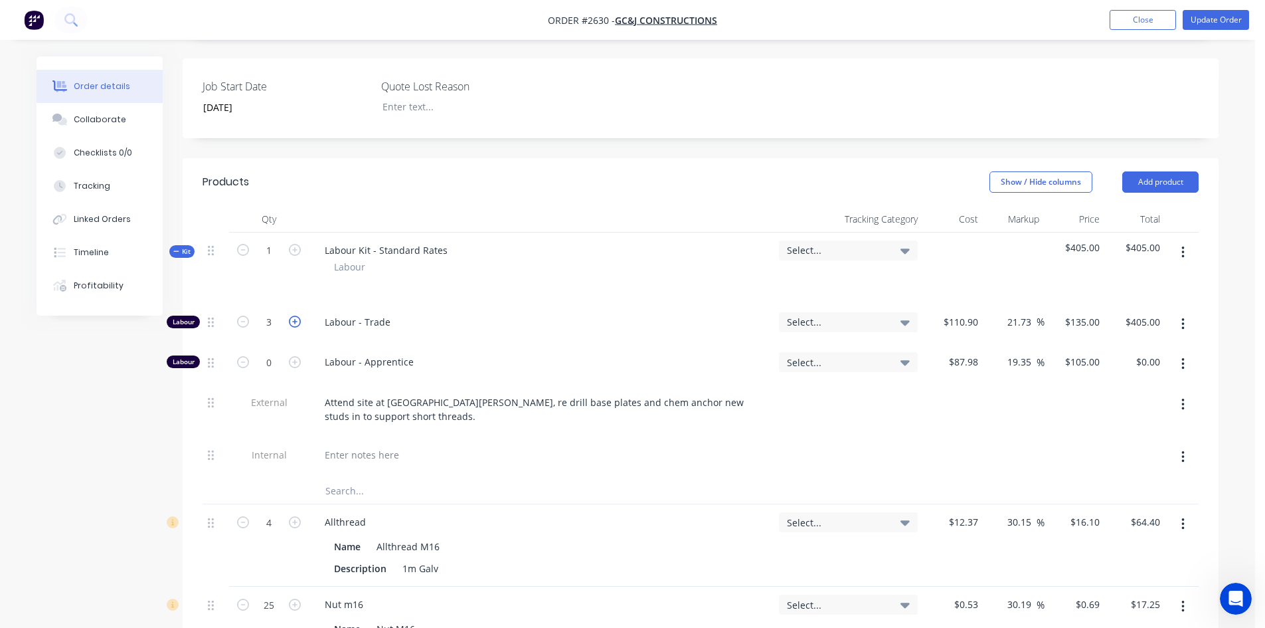
type input "4"
type input "$540.00"
click at [294, 316] on icon "button" at bounding box center [295, 322] width 12 height 12
type input "5"
type input "$675.00"
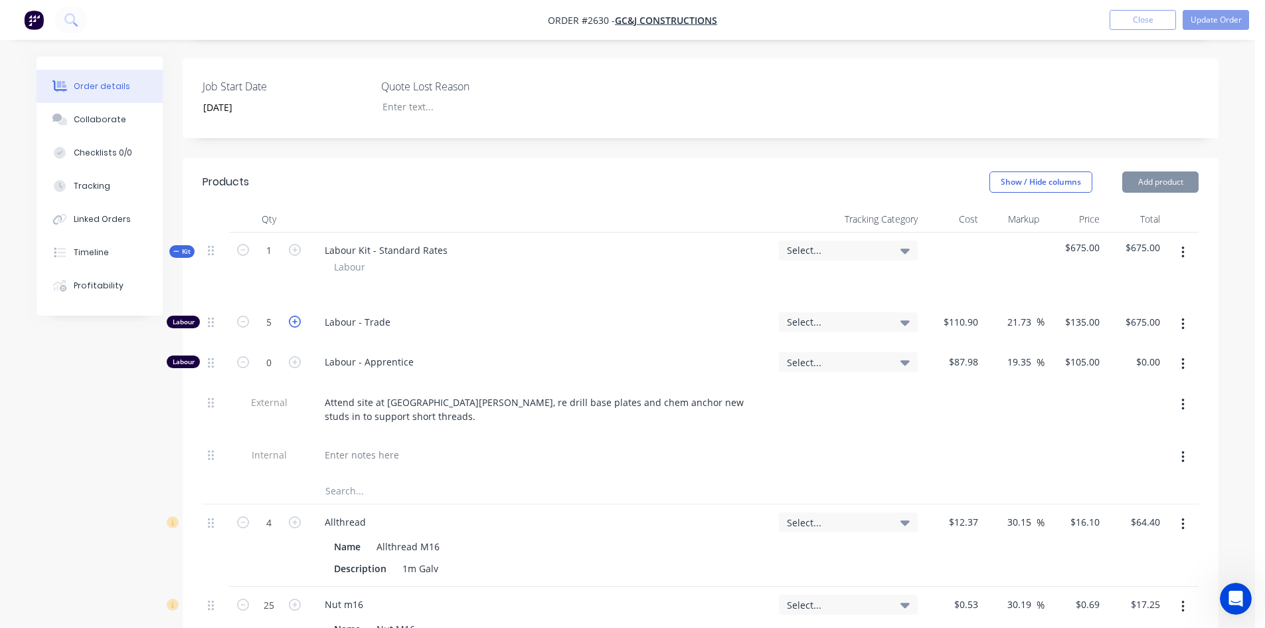
click at [293, 316] on icon "button" at bounding box center [295, 322] width 12 height 12
type input "6"
type input "$810.00"
click at [298, 316] on icon "button" at bounding box center [295, 322] width 12 height 12
type input "7"
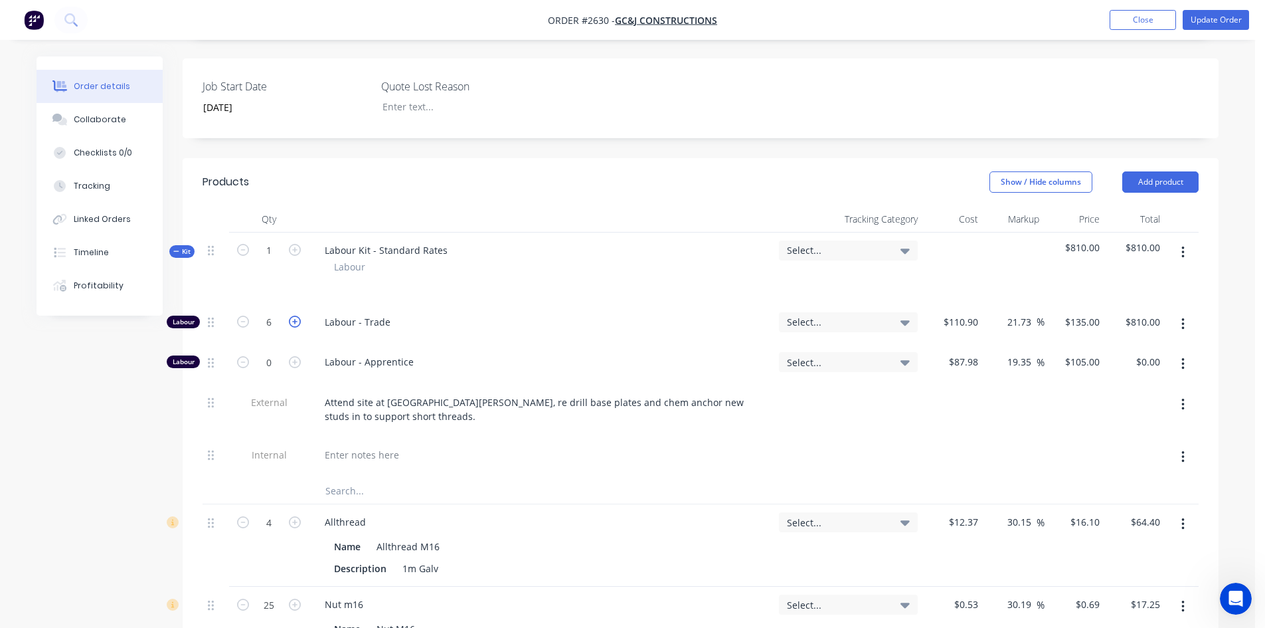
type input "$945.00"
click at [296, 356] on icon "button" at bounding box center [295, 362] width 12 height 12
type input "1"
type input "$105.00"
click at [296, 356] on icon "button" at bounding box center [295, 362] width 12 height 12
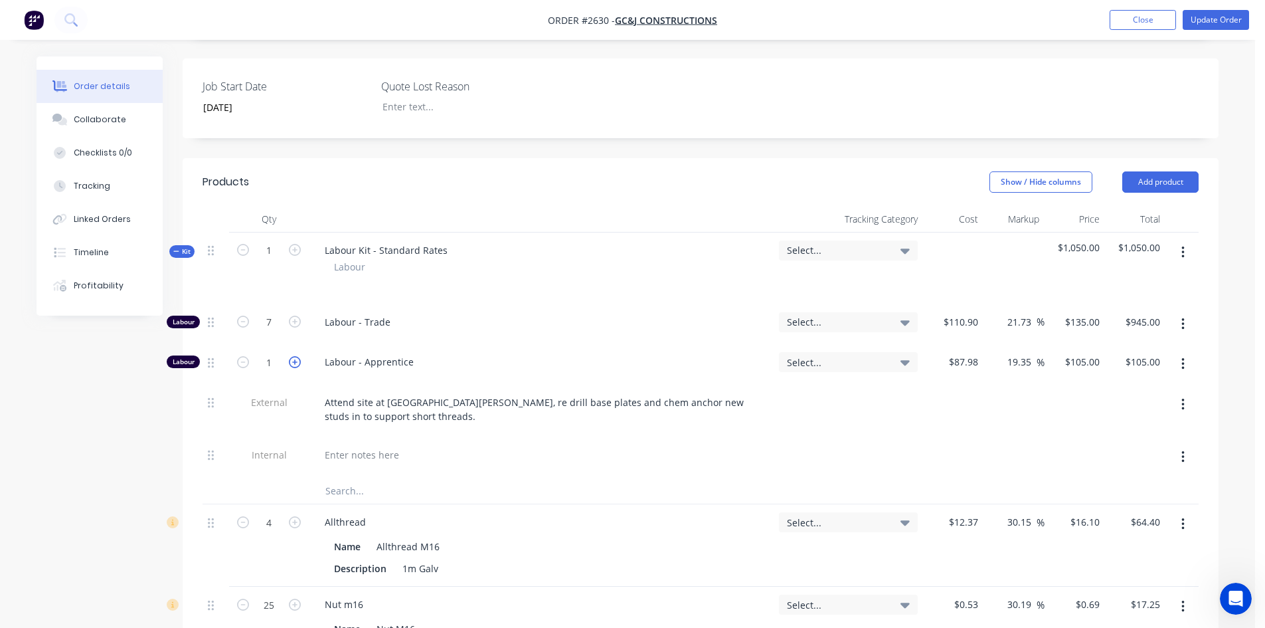
type input "2"
type input "$210.00"
click at [296, 356] on icon "button" at bounding box center [295, 362] width 12 height 12
type input "3"
type input "$315.00"
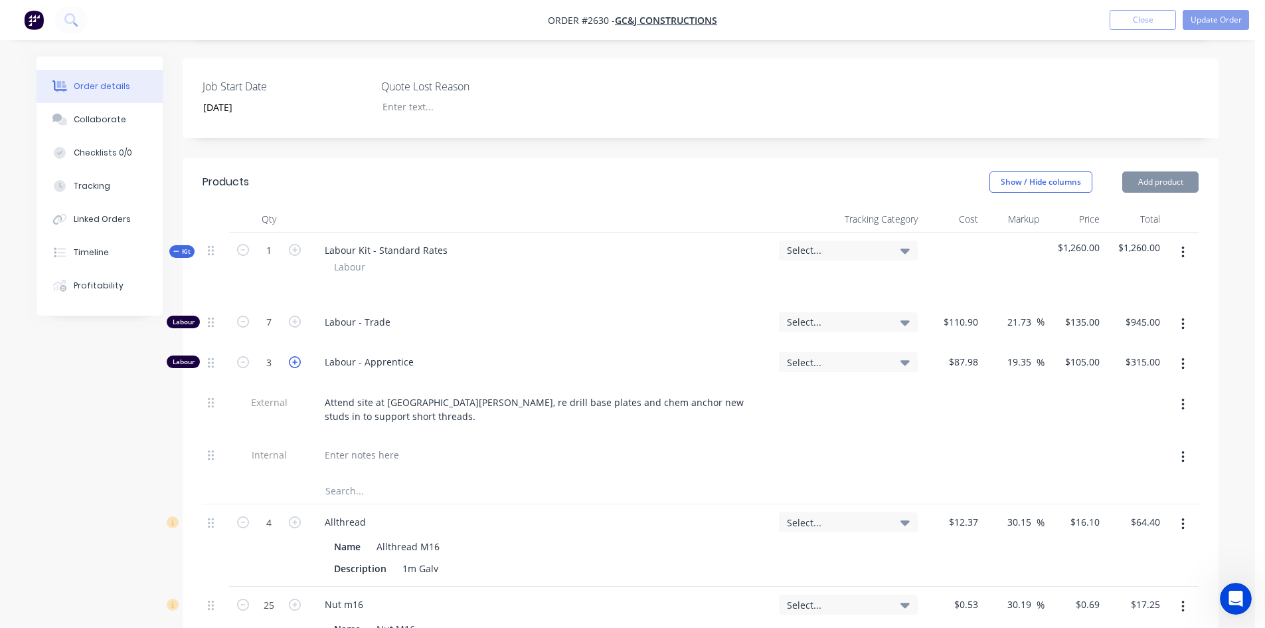
click at [296, 356] on icon "button" at bounding box center [295, 362] width 12 height 12
type input "4"
type input "$420.00"
click at [296, 356] on icon "button" at bounding box center [295, 362] width 12 height 12
type input "5"
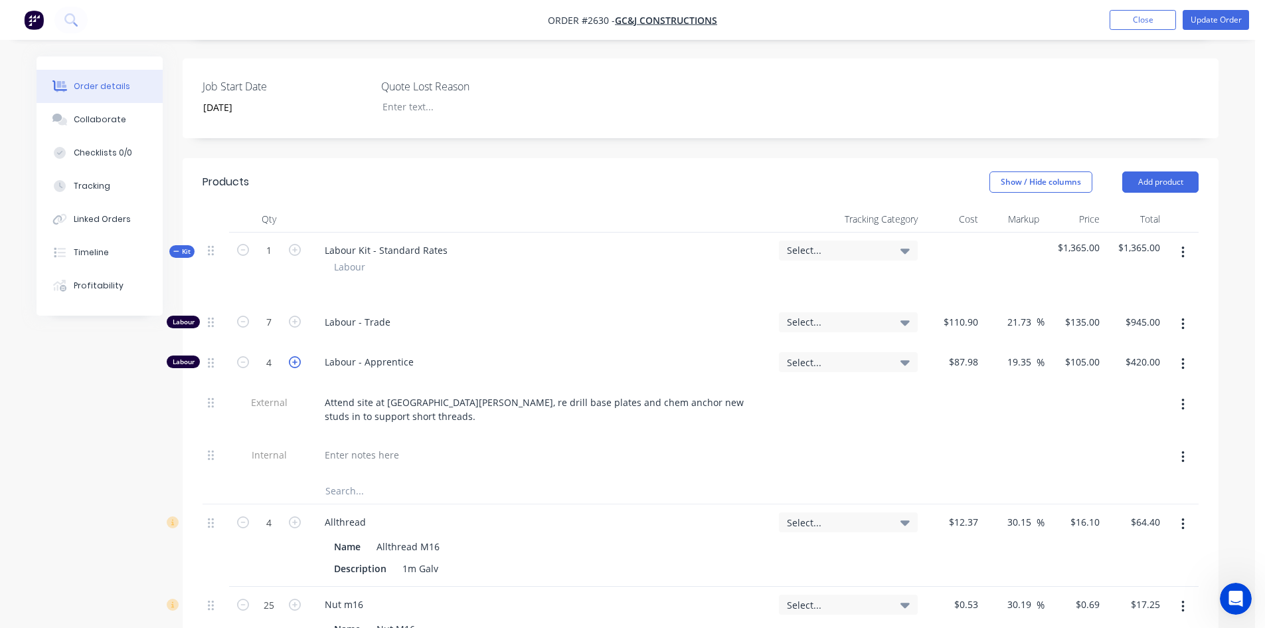
type input "$525.00"
click at [296, 356] on icon "button" at bounding box center [295, 362] width 12 height 12
type input "6"
type input "$630.00"
click at [296, 356] on icon "button" at bounding box center [295, 362] width 12 height 12
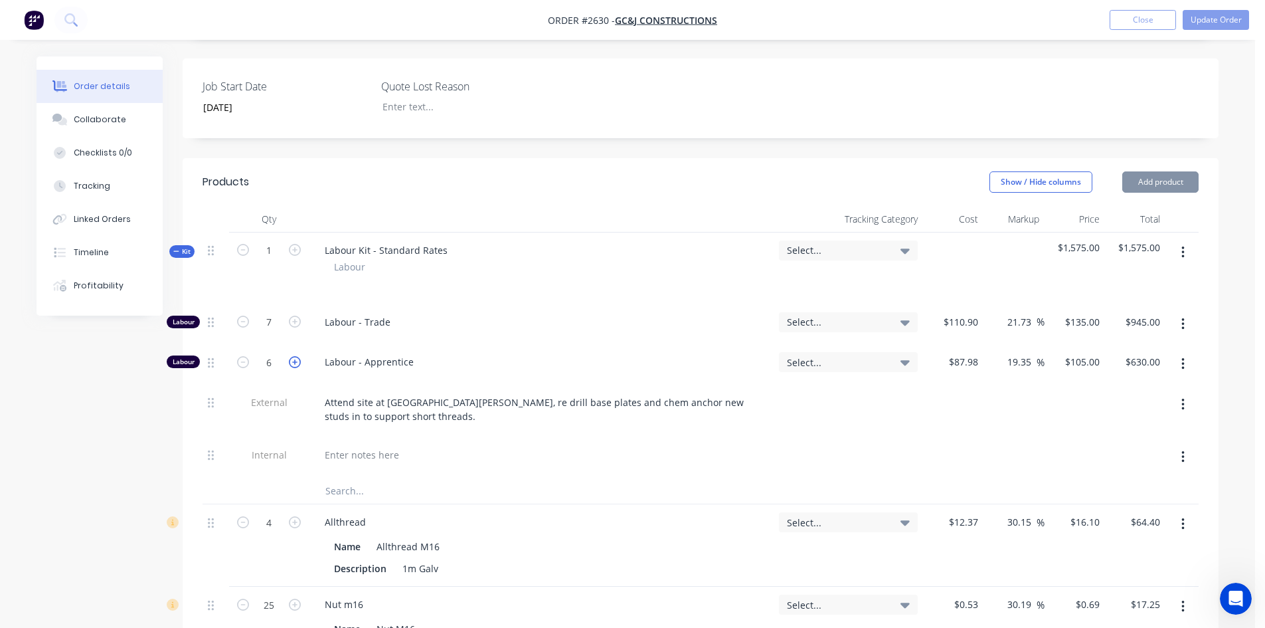
type input "7"
type input "$735.00"
click at [612, 445] on div at bounding box center [541, 454] width 454 height 19
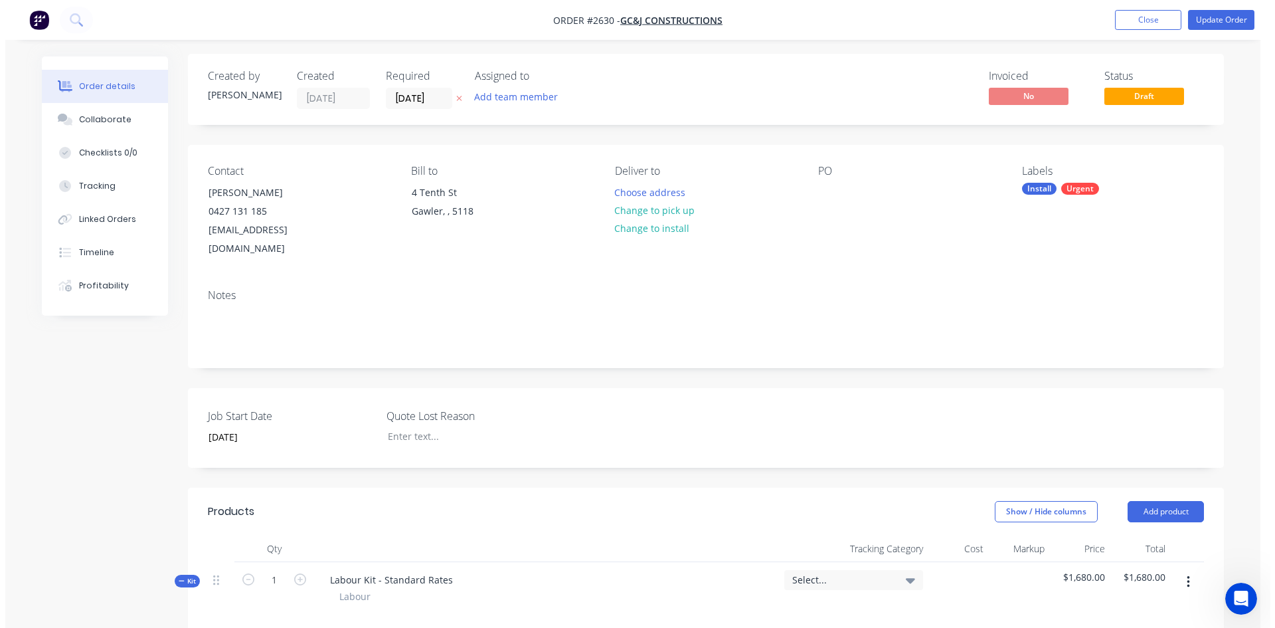
scroll to position [0, 0]
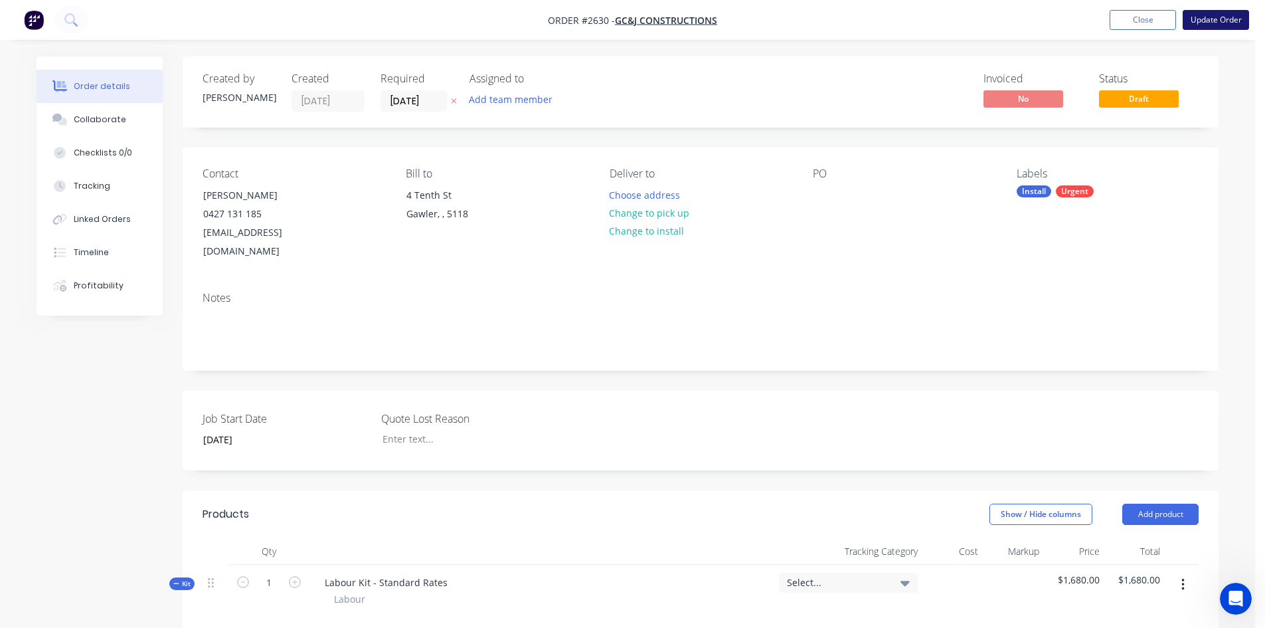
click at [1223, 22] on button "Update Order" at bounding box center [1216, 20] width 66 height 20
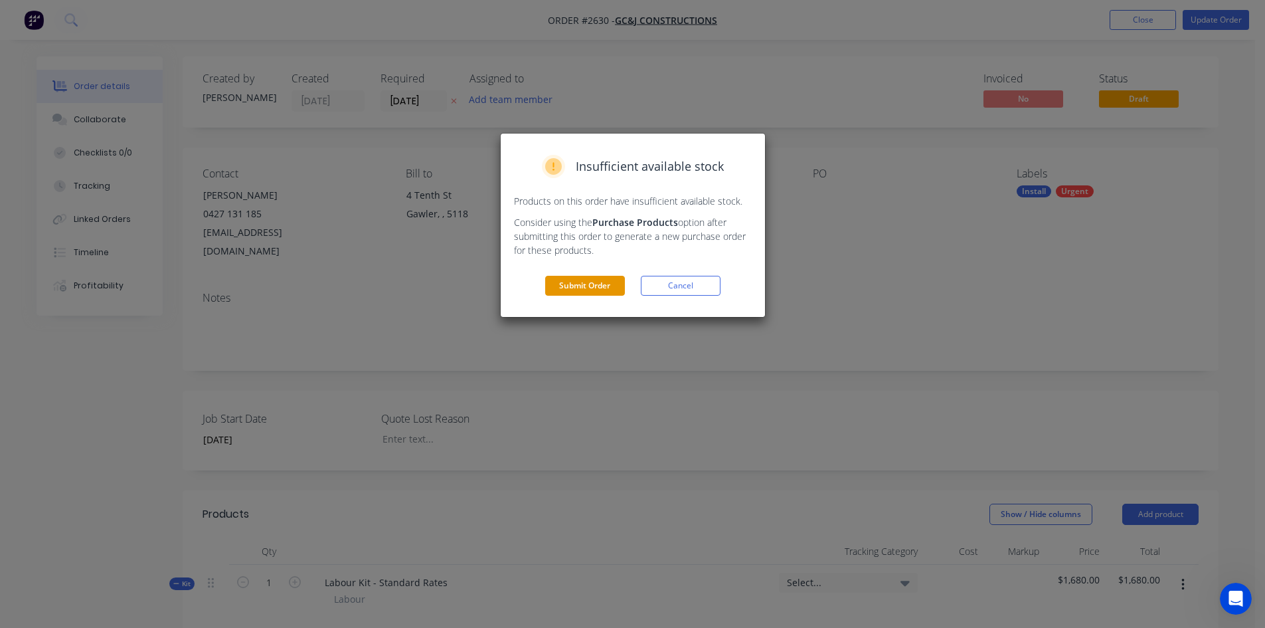
click at [587, 287] on button "Submit Order" at bounding box center [585, 286] width 80 height 20
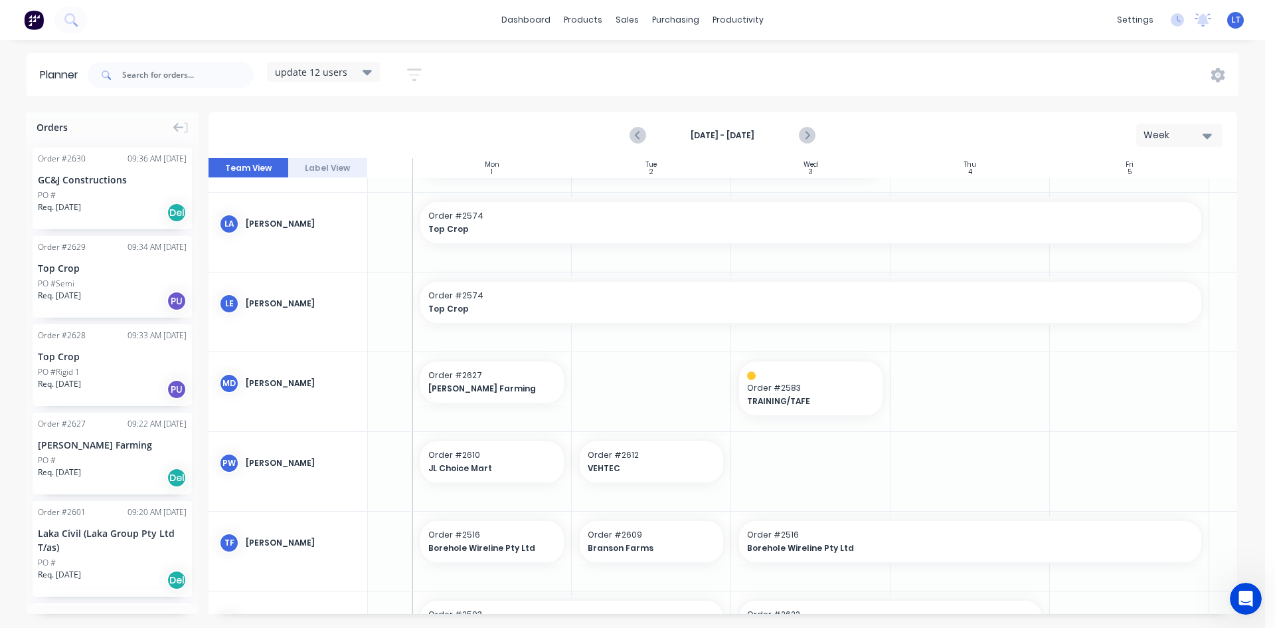
scroll to position [399, 115]
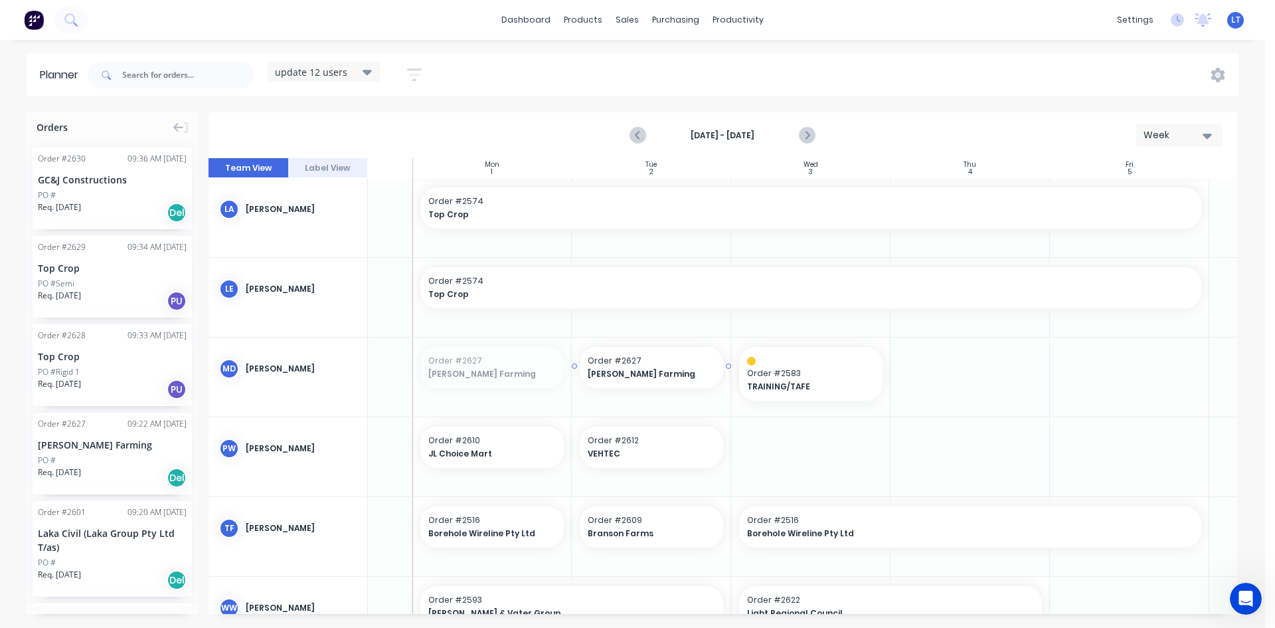
drag, startPoint x: 466, startPoint y: 365, endPoint x: 643, endPoint y: 370, distance: 176.8
drag, startPoint x: 116, startPoint y: 173, endPoint x: 454, endPoint y: 351, distance: 382.1
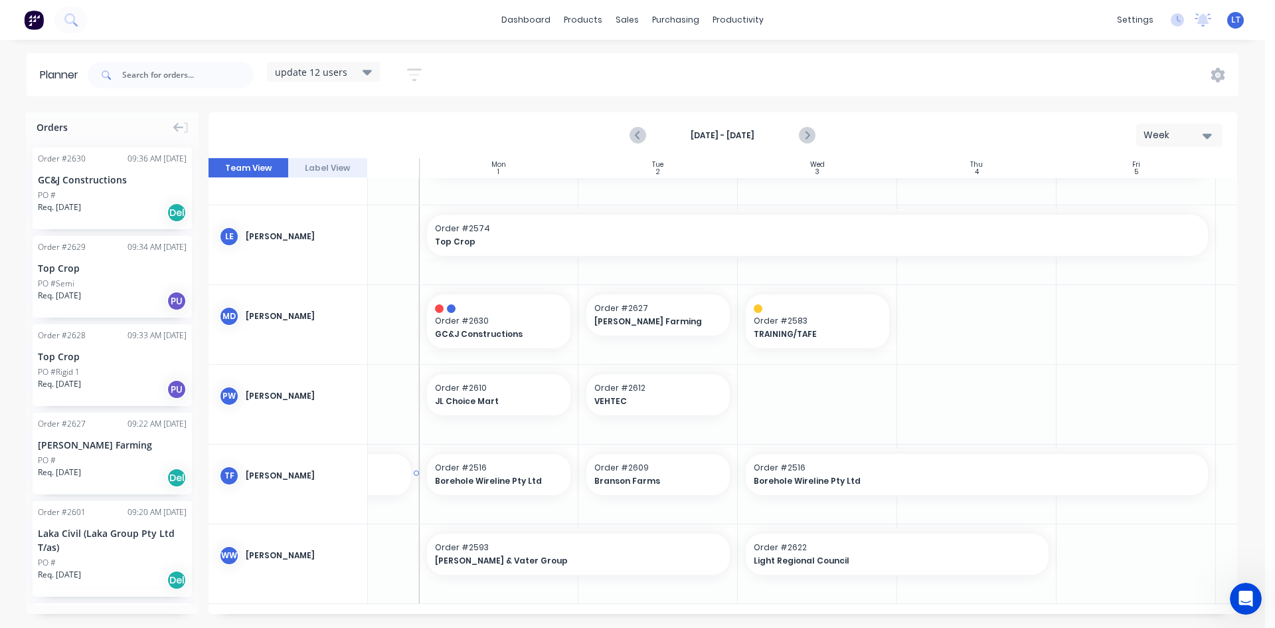
scroll to position [456, 92]
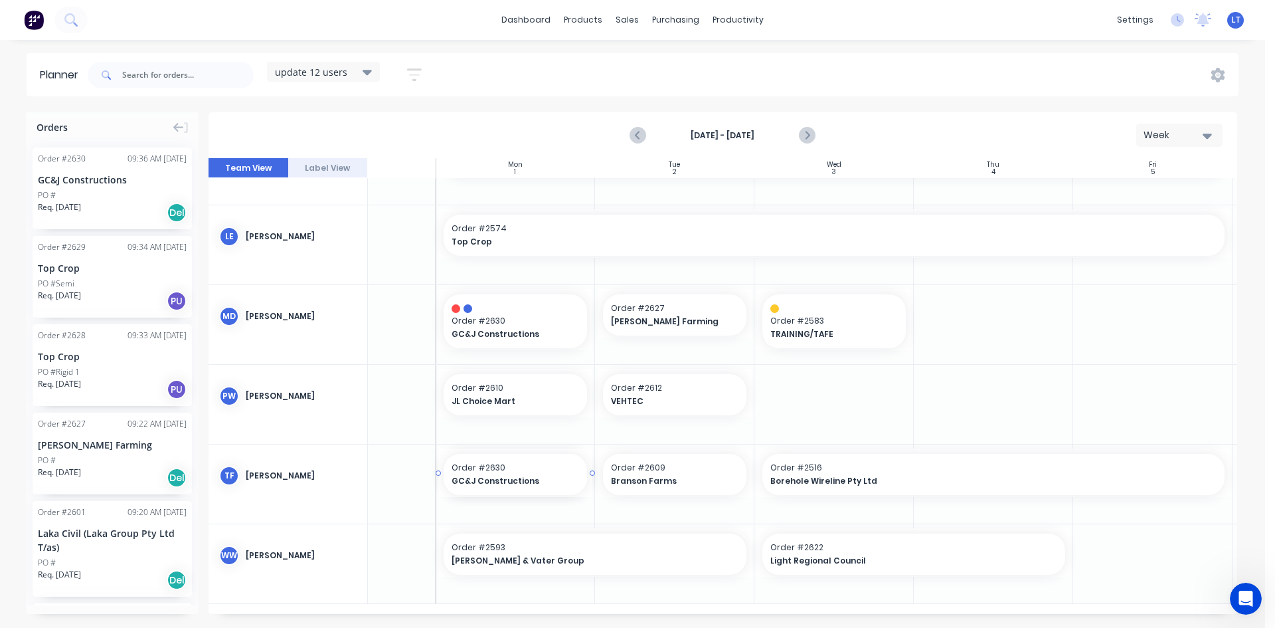
drag, startPoint x: 73, startPoint y: 191, endPoint x: 535, endPoint y: 509, distance: 561.2
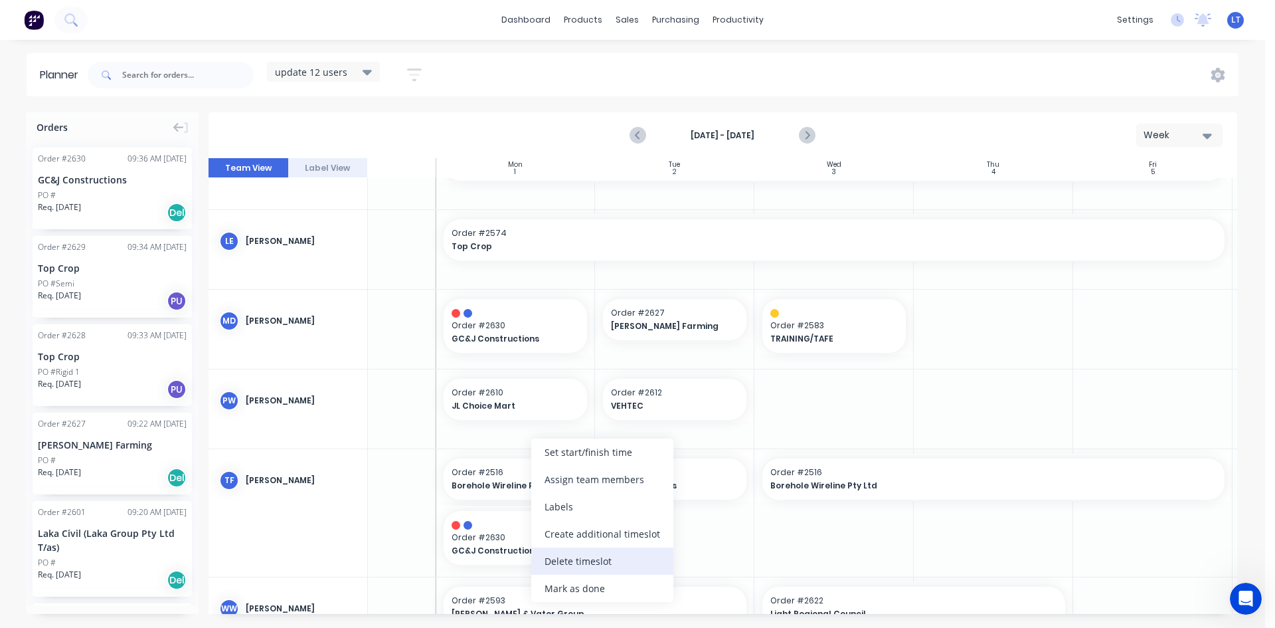
click at [581, 566] on div "Delete timeslot" at bounding box center [602, 560] width 142 height 27
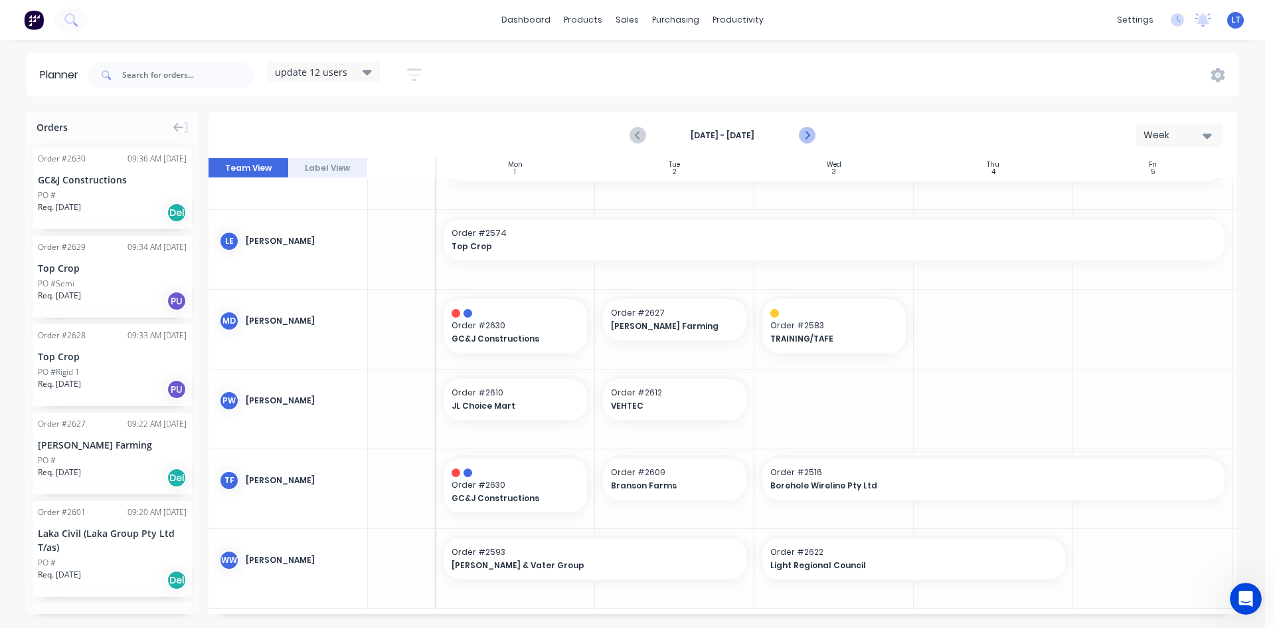
click at [802, 134] on icon "Next page" at bounding box center [807, 136] width 16 height 16
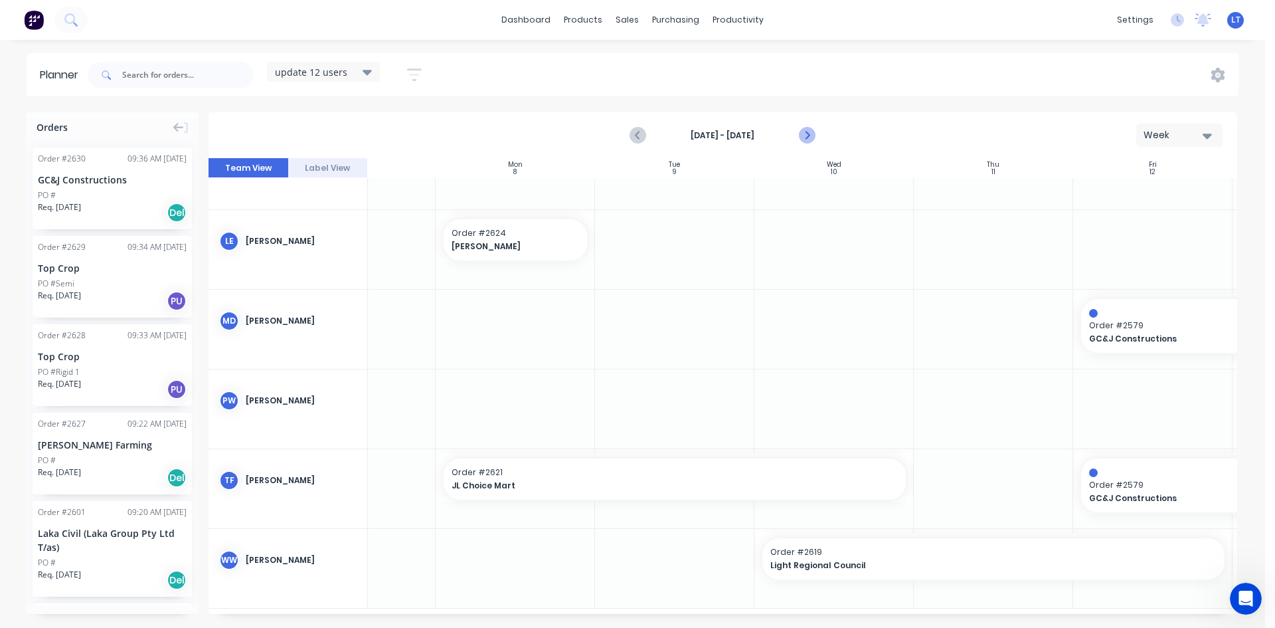
click at [808, 139] on icon "Next page" at bounding box center [807, 136] width 16 height 16
click at [813, 138] on icon "Next page" at bounding box center [807, 136] width 16 height 16
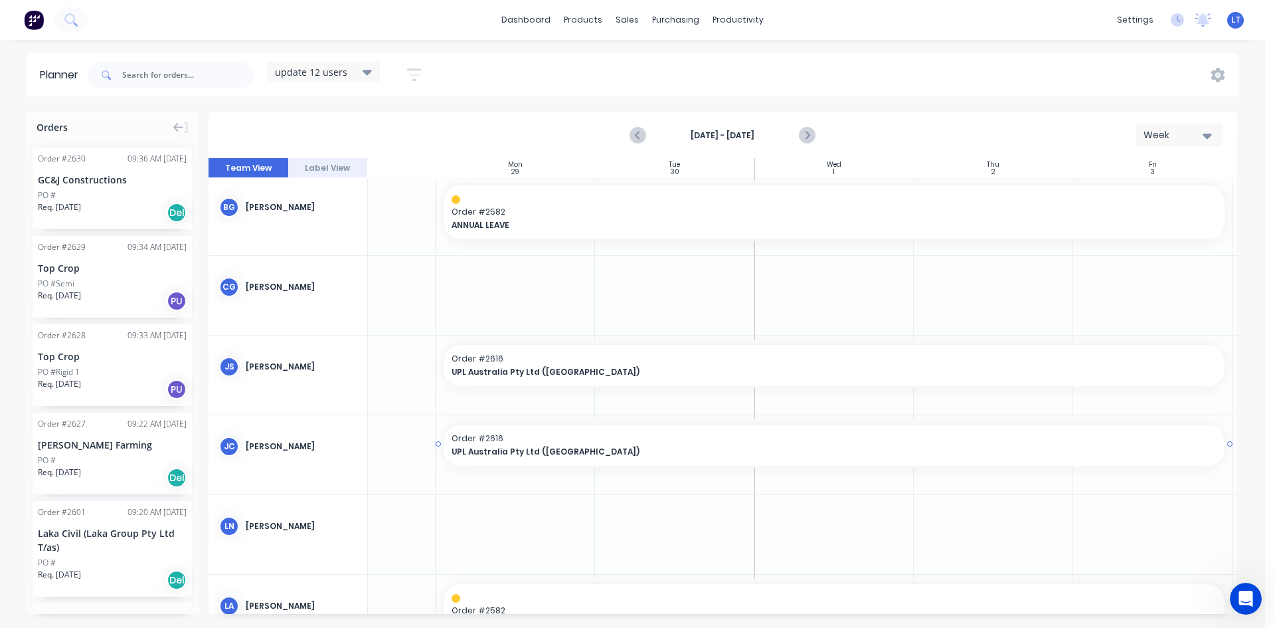
scroll to position [0, 92]
drag, startPoint x: 438, startPoint y: 365, endPoint x: 593, endPoint y: 367, distance: 155.4
drag, startPoint x: 440, startPoint y: 367, endPoint x: 591, endPoint y: 367, distance: 150.8
drag, startPoint x: 436, startPoint y: 367, endPoint x: 600, endPoint y: 359, distance: 163.6
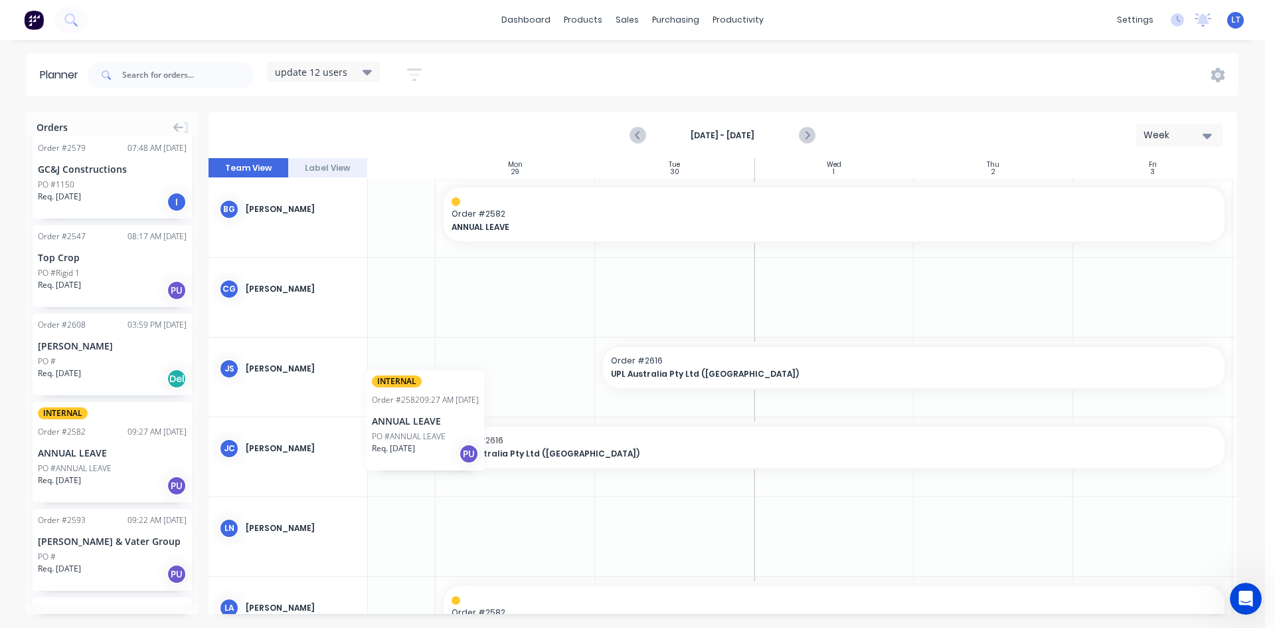
scroll to position [0, 85]
drag, startPoint x: 60, startPoint y: 456, endPoint x: 517, endPoint y: 358, distance: 467.5
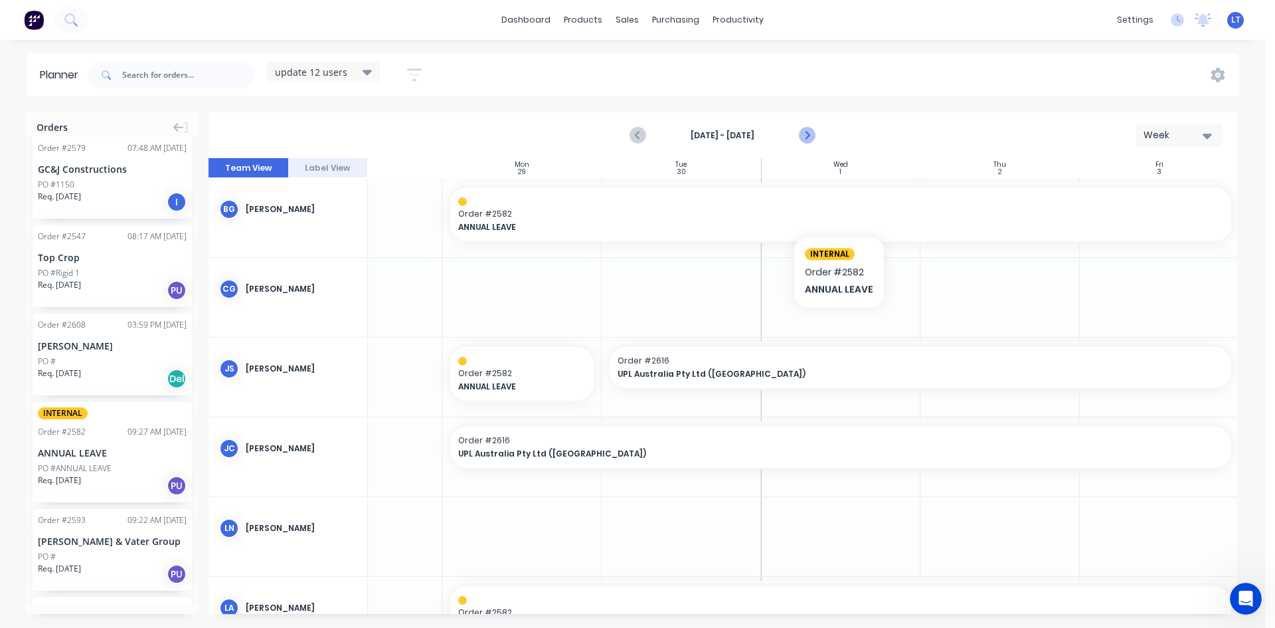
click at [805, 133] on icon "Next page" at bounding box center [807, 136] width 16 height 16
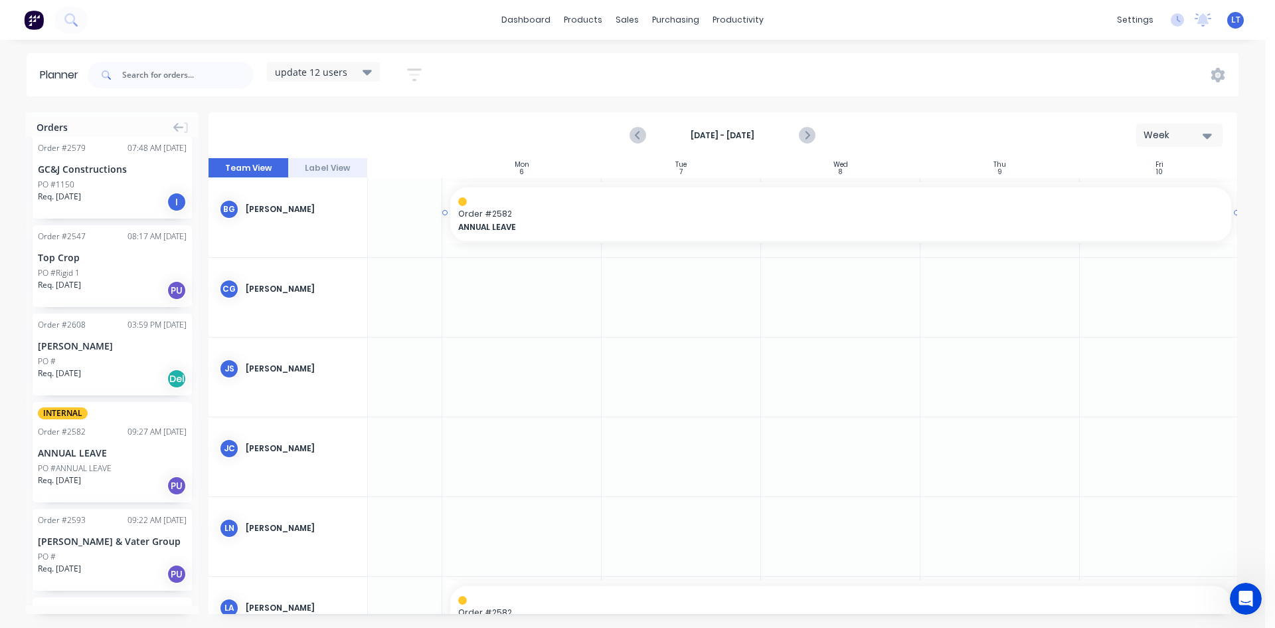
drag, startPoint x: 445, startPoint y: 212, endPoint x: 601, endPoint y: 213, distance: 156.1
drag, startPoint x: 444, startPoint y: 214, endPoint x: 631, endPoint y: 215, distance: 186.7
drag, startPoint x: 105, startPoint y: 432, endPoint x: 650, endPoint y: 391, distance: 546.3
drag, startPoint x: 757, startPoint y: 372, endPoint x: 1154, endPoint y: 373, distance: 396.6
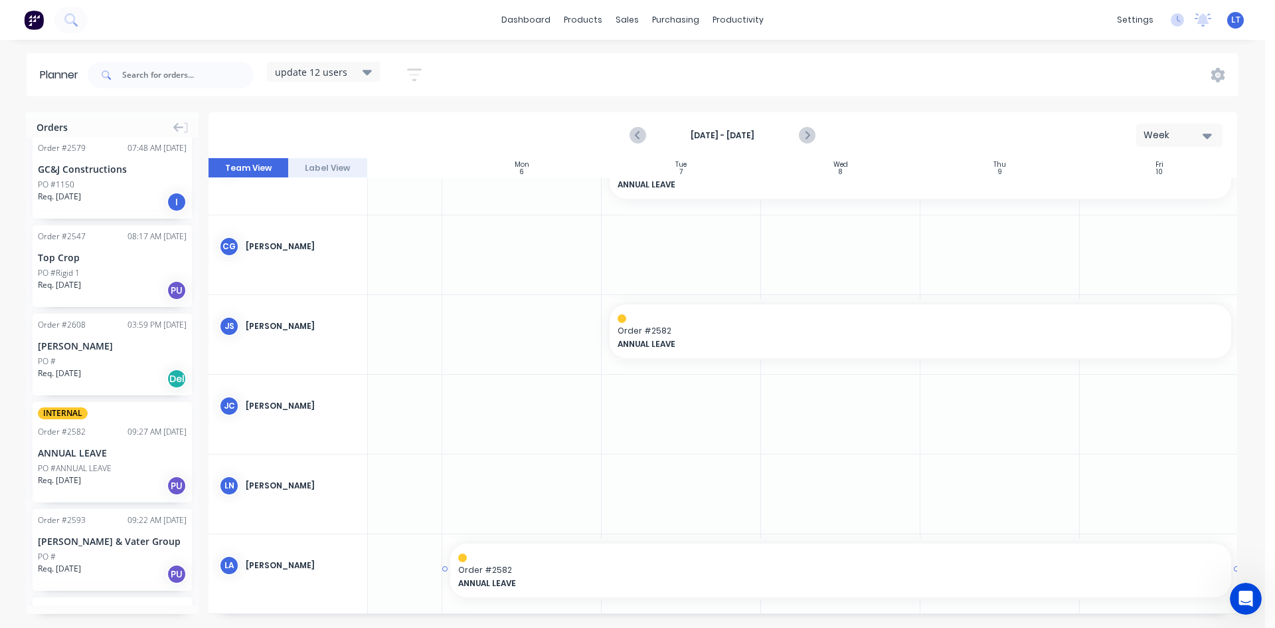
scroll to position [199, 85]
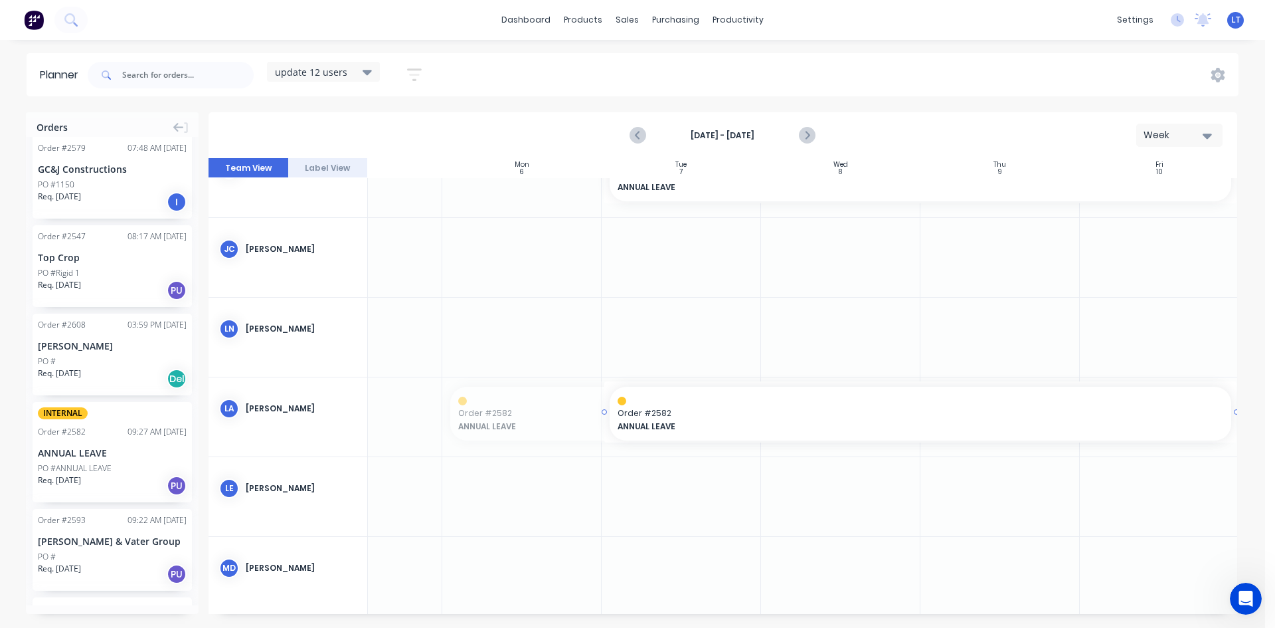
drag, startPoint x: 446, startPoint y: 411, endPoint x: 622, endPoint y: 414, distance: 175.4
drag, startPoint x: 603, startPoint y: 412, endPoint x: 497, endPoint y: 409, distance: 106.3
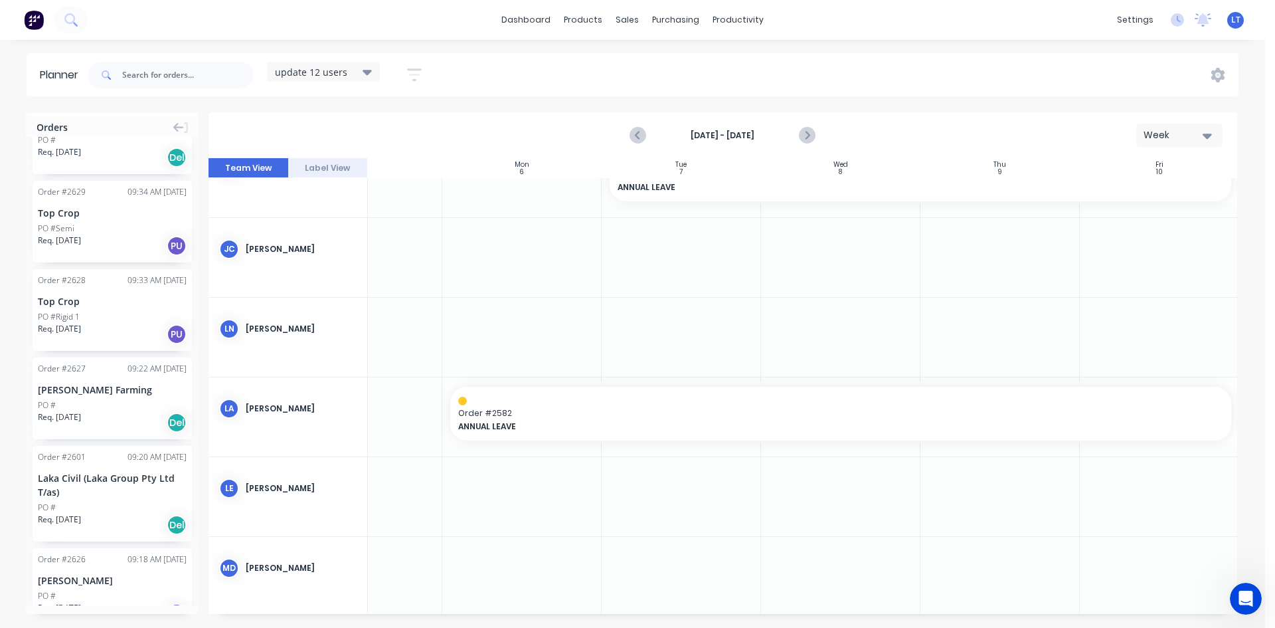
scroll to position [0, 0]
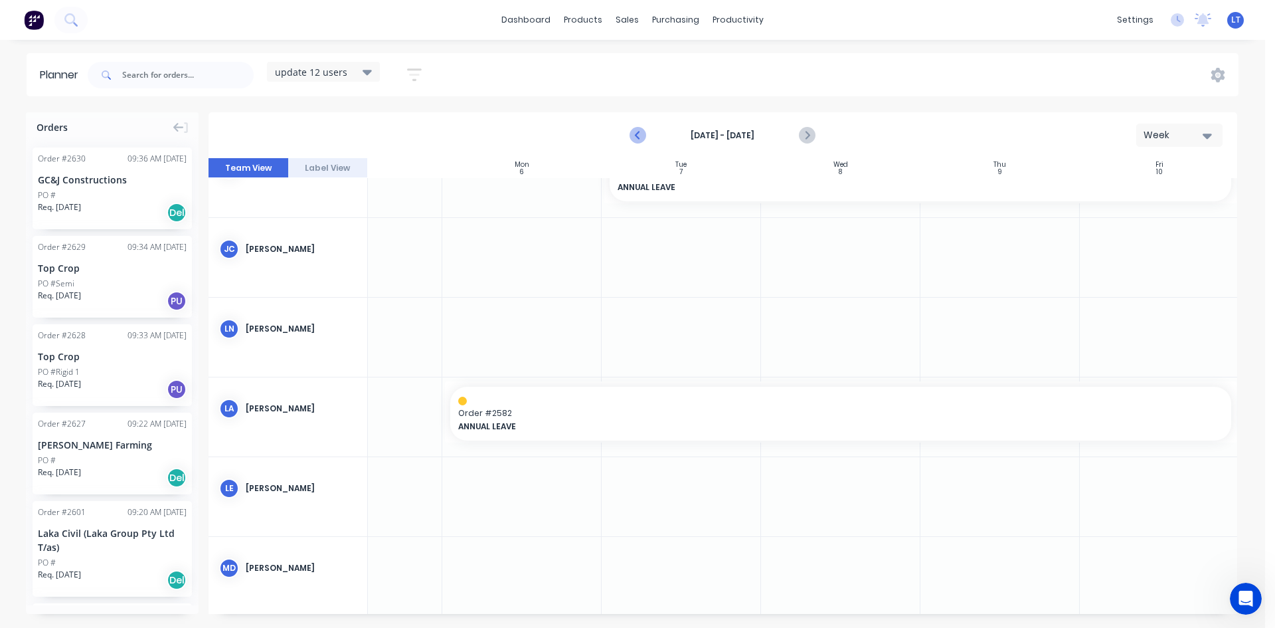
click at [642, 132] on icon "Previous page" at bounding box center [639, 136] width 16 height 16
click at [642, 131] on icon "Previous page" at bounding box center [639, 136] width 16 height 16
click at [642, 130] on icon "Previous page" at bounding box center [639, 136] width 16 height 16
click at [642, 134] on icon "Previous page" at bounding box center [639, 136] width 16 height 16
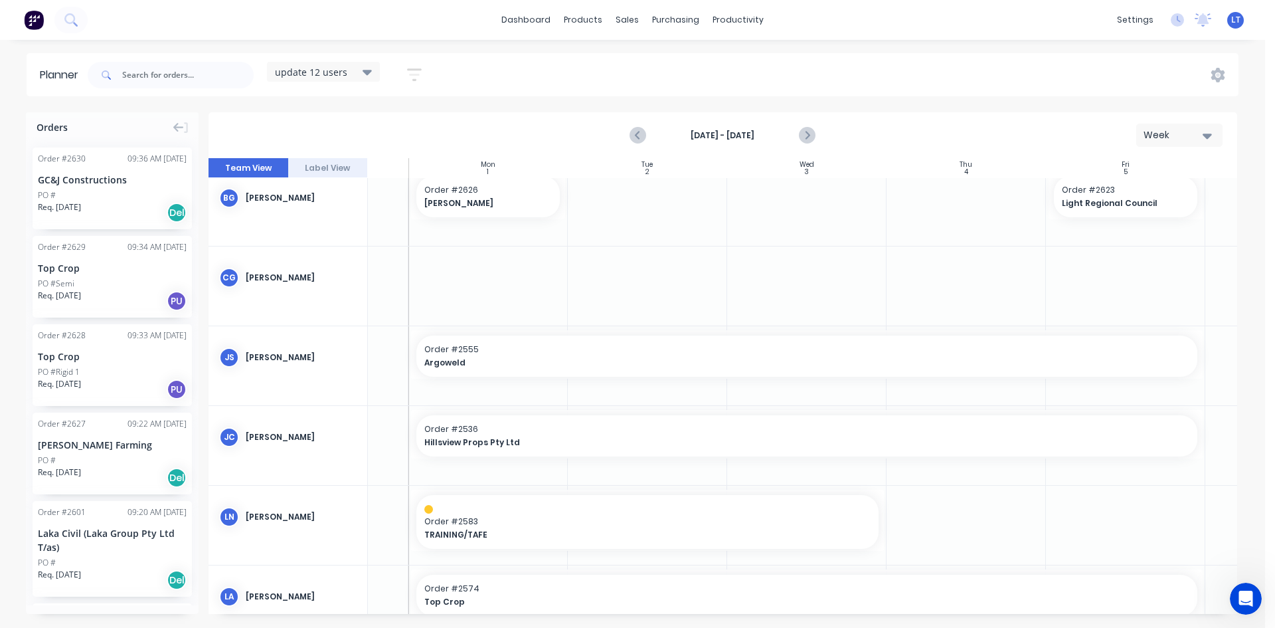
scroll to position [0, 119]
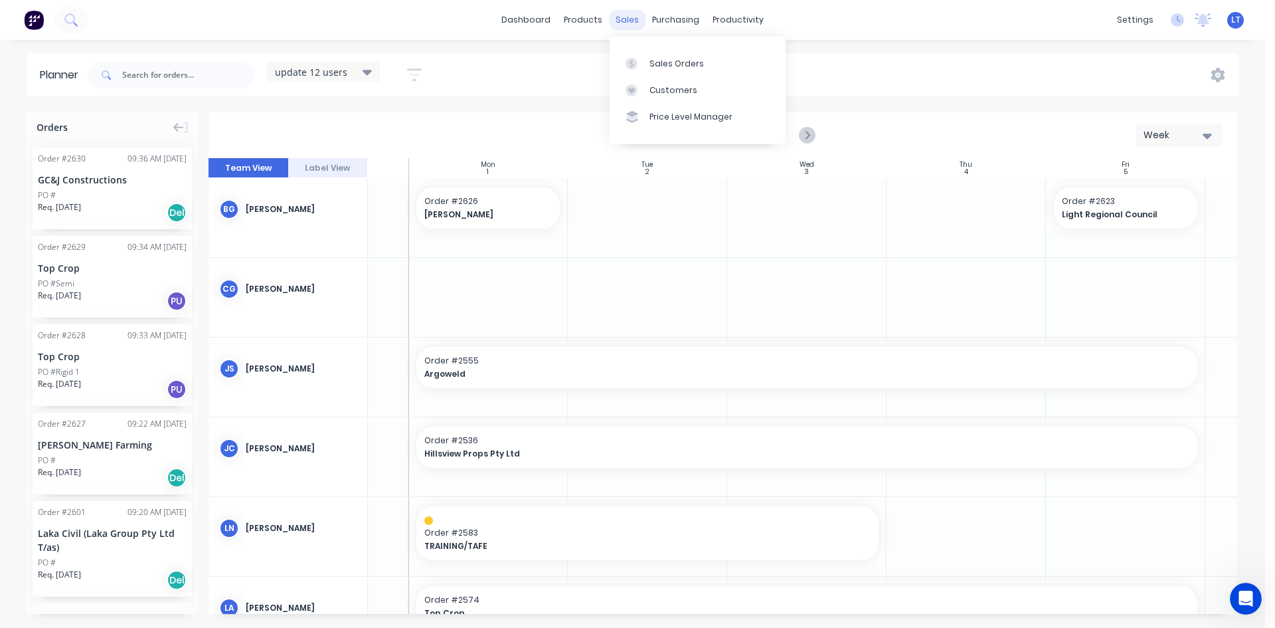
click at [632, 19] on div "sales" at bounding box center [627, 20] width 37 height 20
click at [624, 25] on div "sales" at bounding box center [627, 20] width 37 height 20
click at [651, 58] on div "Sales Orders" at bounding box center [677, 64] width 54 height 12
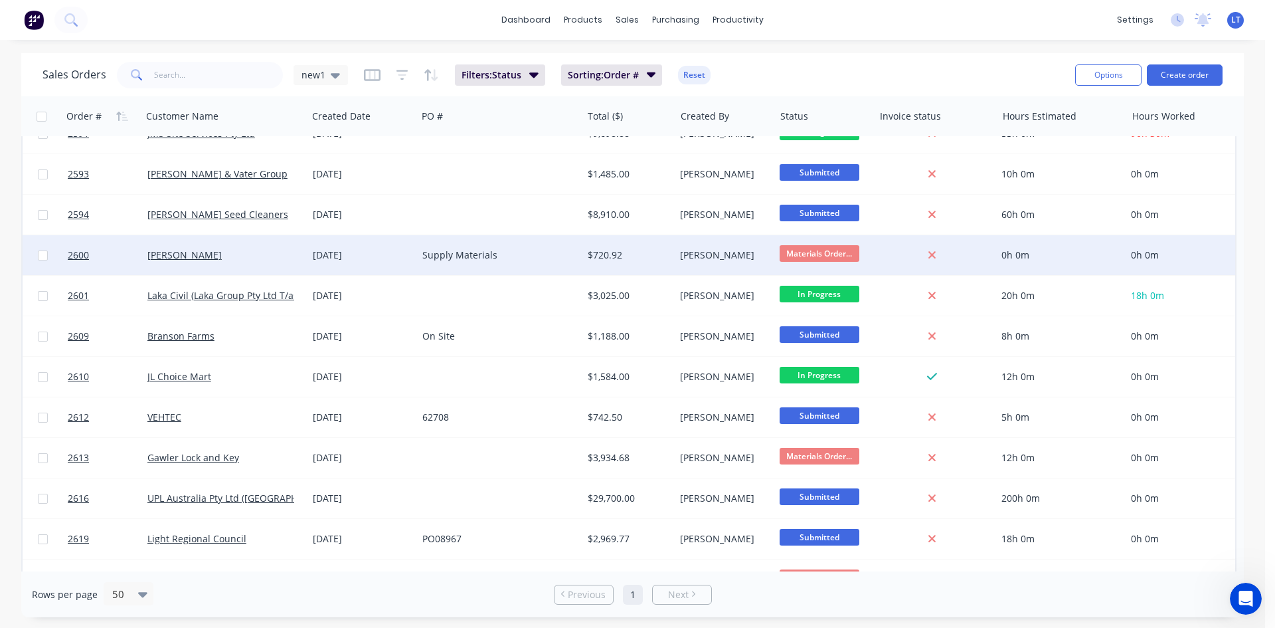
scroll to position [1071, 0]
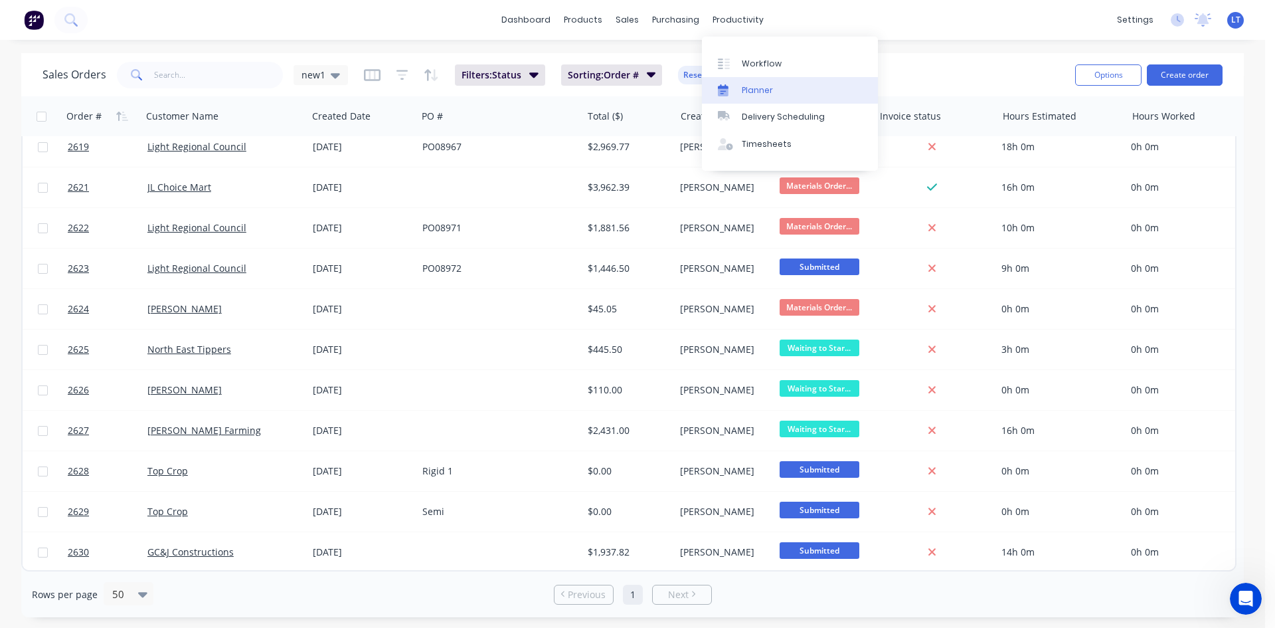
click at [764, 92] on div "Planner" at bounding box center [757, 90] width 31 height 12
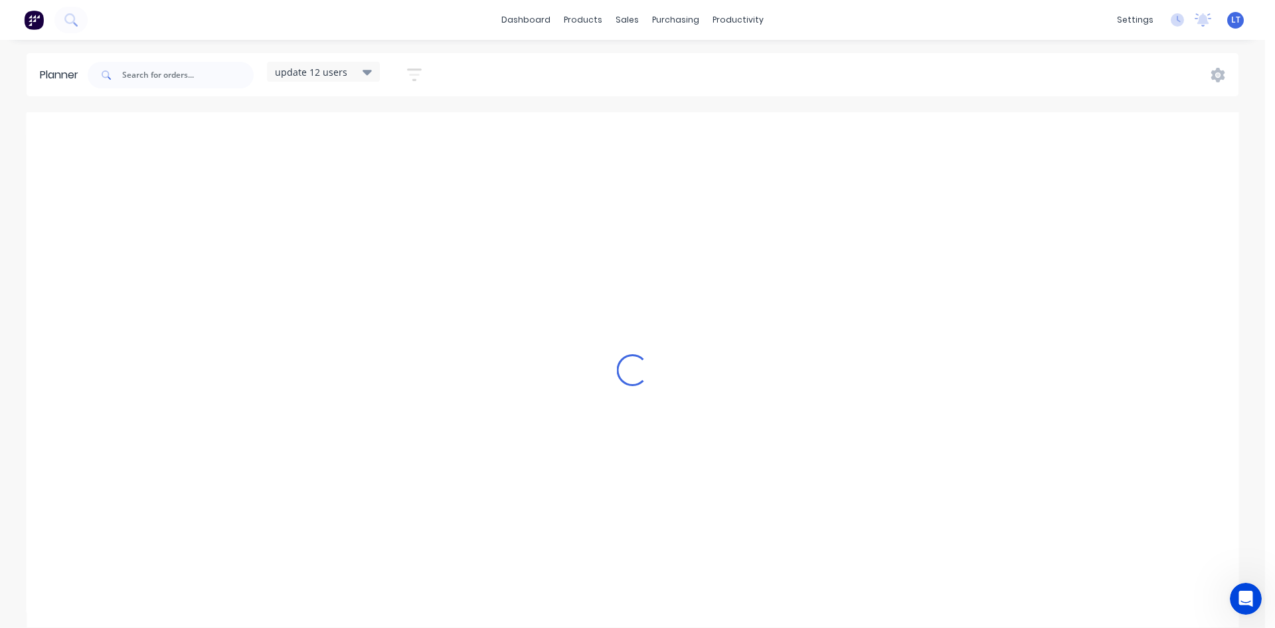
scroll to position [0, 1]
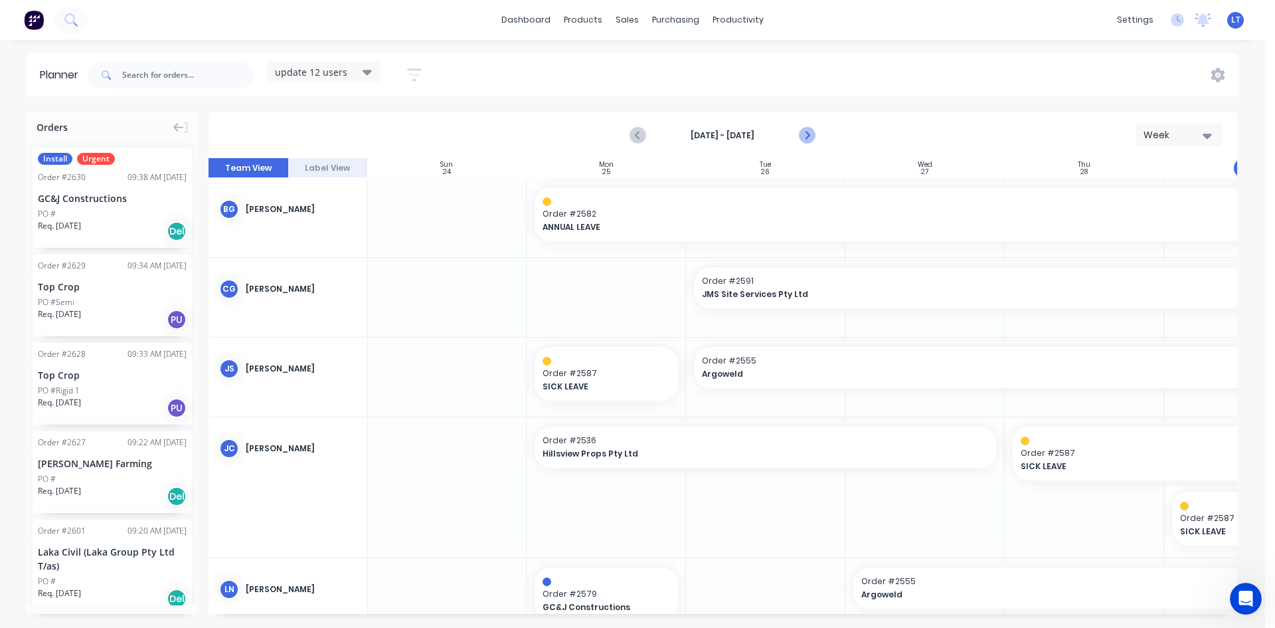
click at [814, 137] on icon "Next page" at bounding box center [807, 136] width 16 height 16
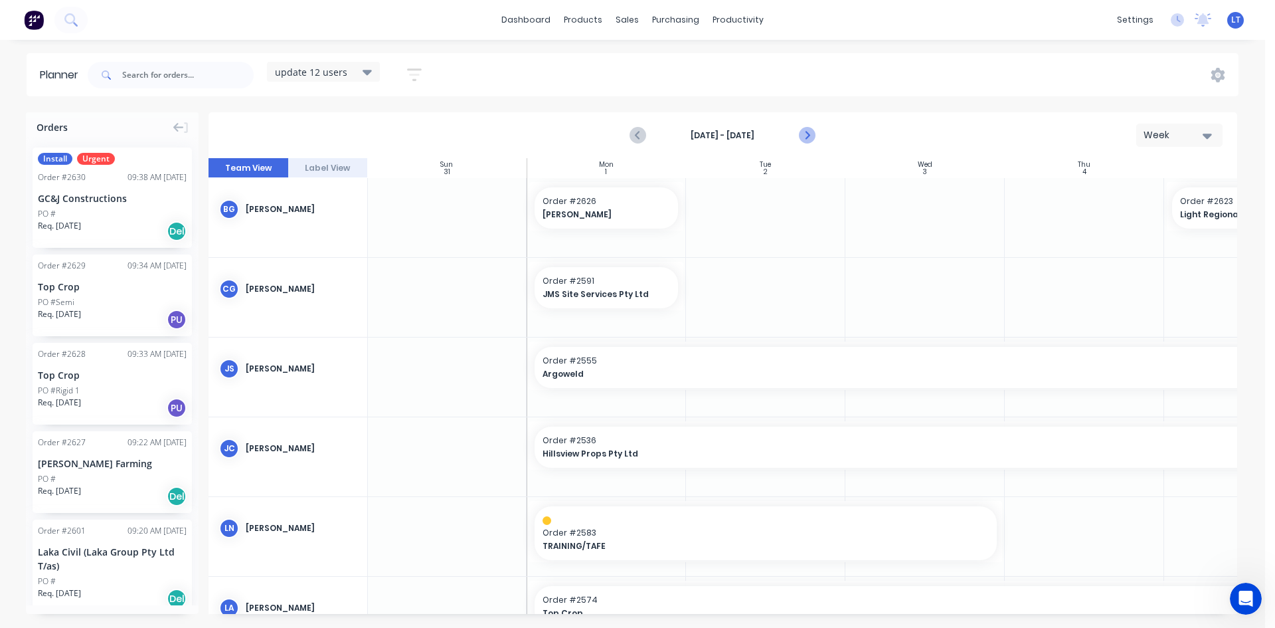
click at [814, 137] on icon "Next page" at bounding box center [807, 136] width 16 height 16
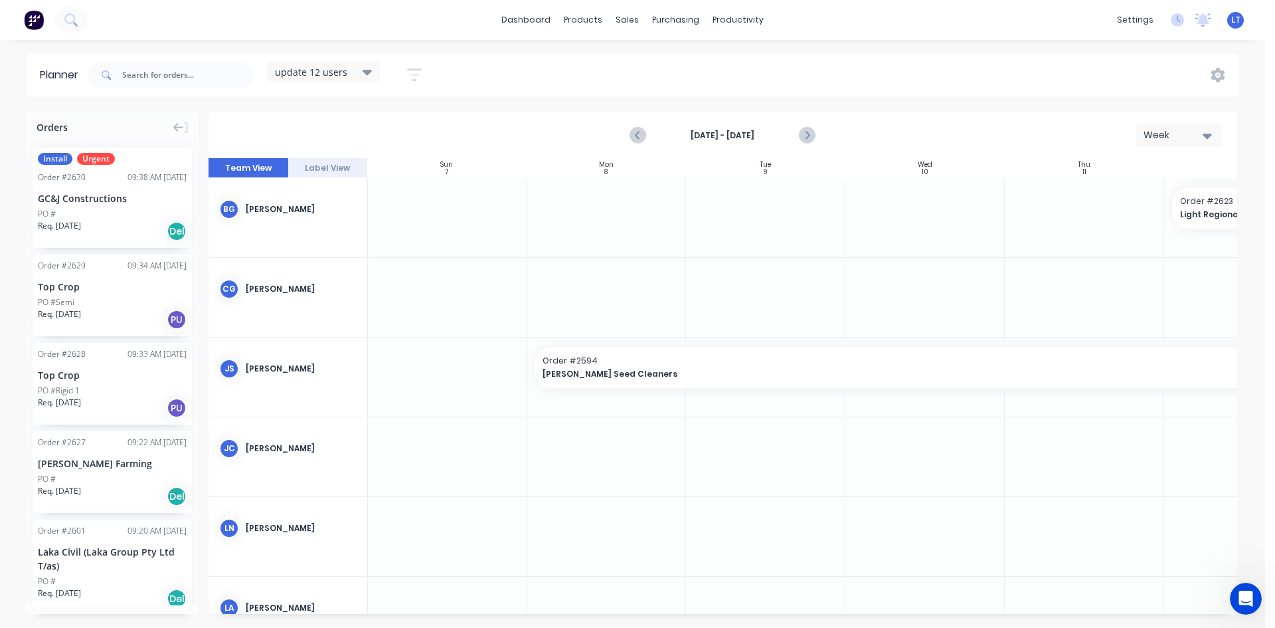
click at [811, 139] on icon "Next page" at bounding box center [807, 136] width 16 height 16
click at [811, 140] on icon "Next page" at bounding box center [807, 136] width 16 height 16
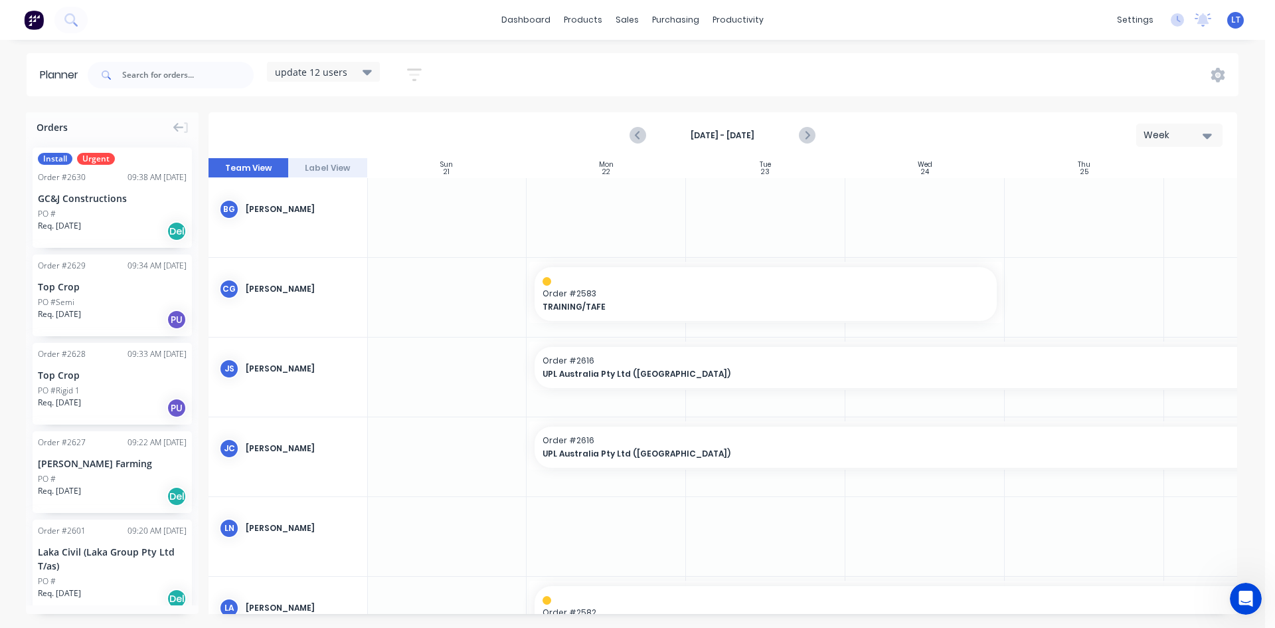
click at [86, 197] on div "GC&J Constructions" at bounding box center [112, 198] width 149 height 14
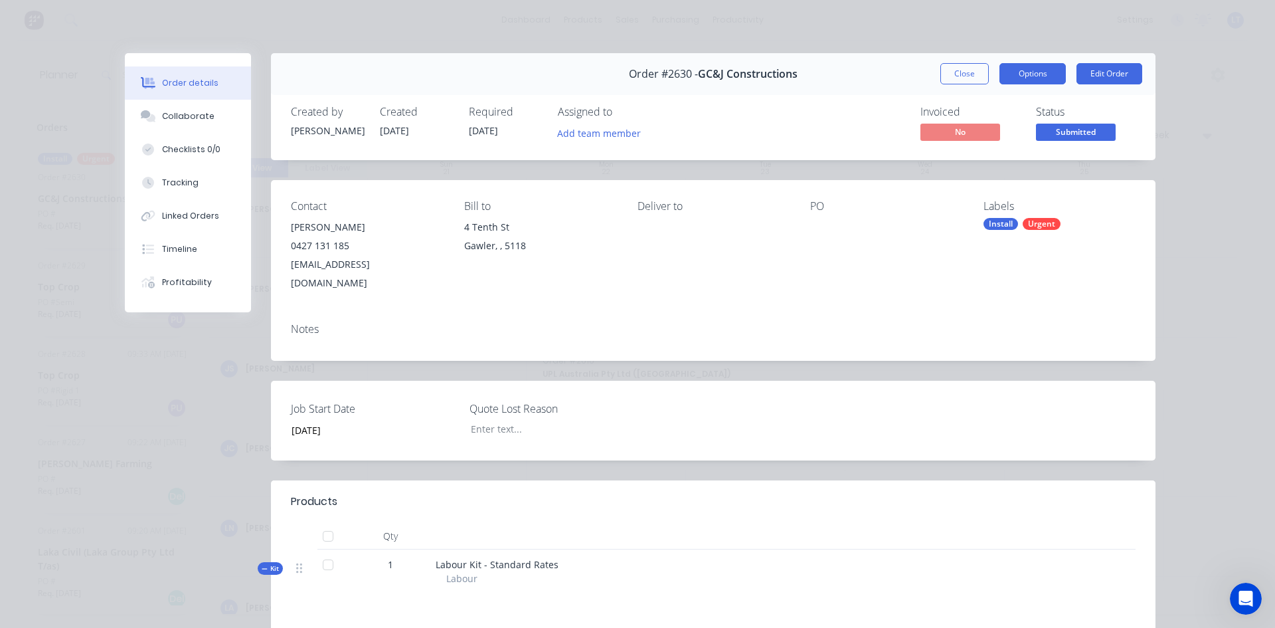
click at [1023, 78] on button "Options" at bounding box center [1033, 73] width 66 height 21
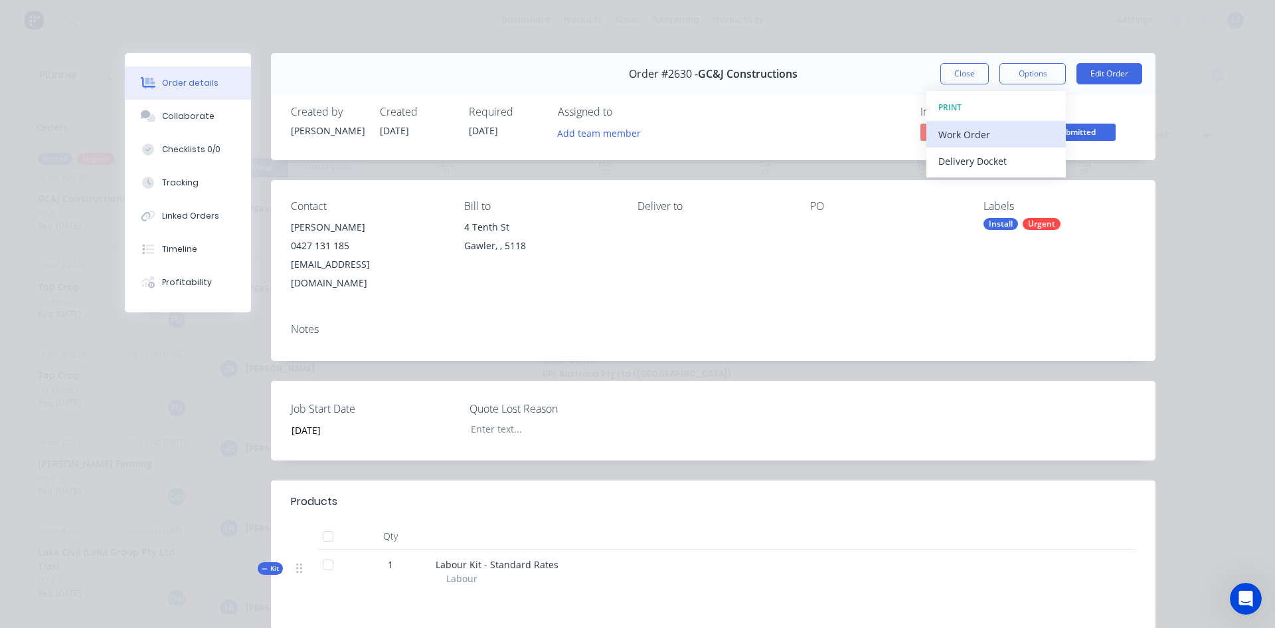
click at [994, 136] on div "Work Order" at bounding box center [997, 134] width 116 height 19
click at [970, 167] on div "Standard" at bounding box center [997, 160] width 116 height 19
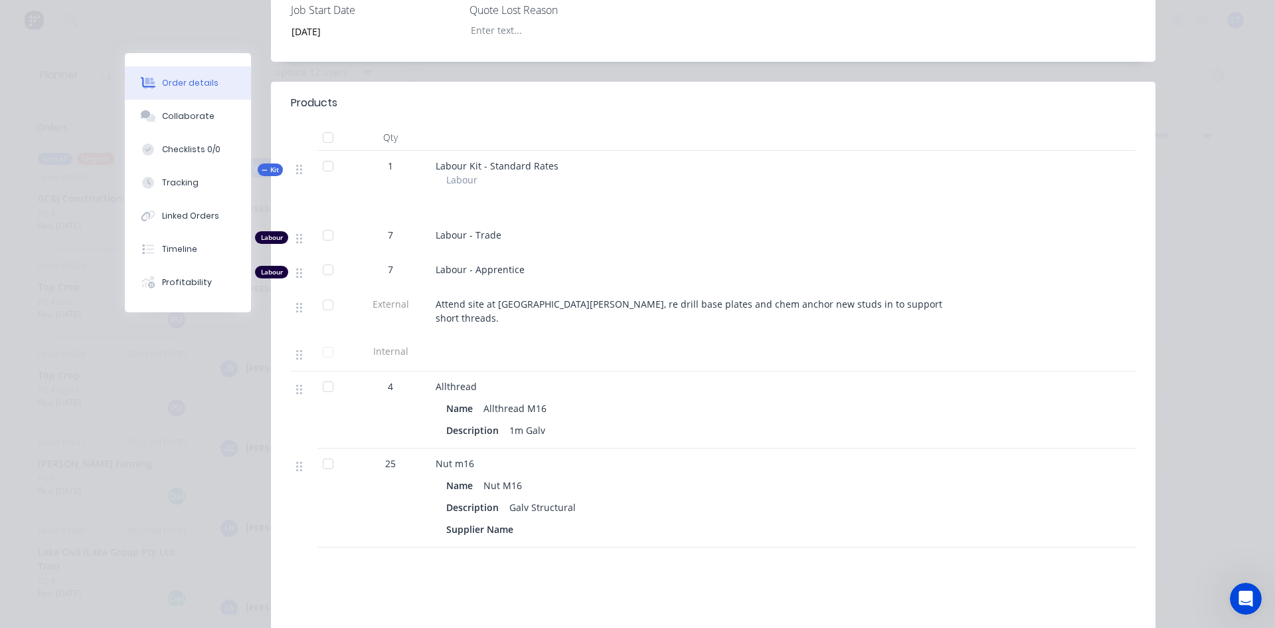
scroll to position [0, 0]
